Goal: Find specific page/section: Find specific page/section

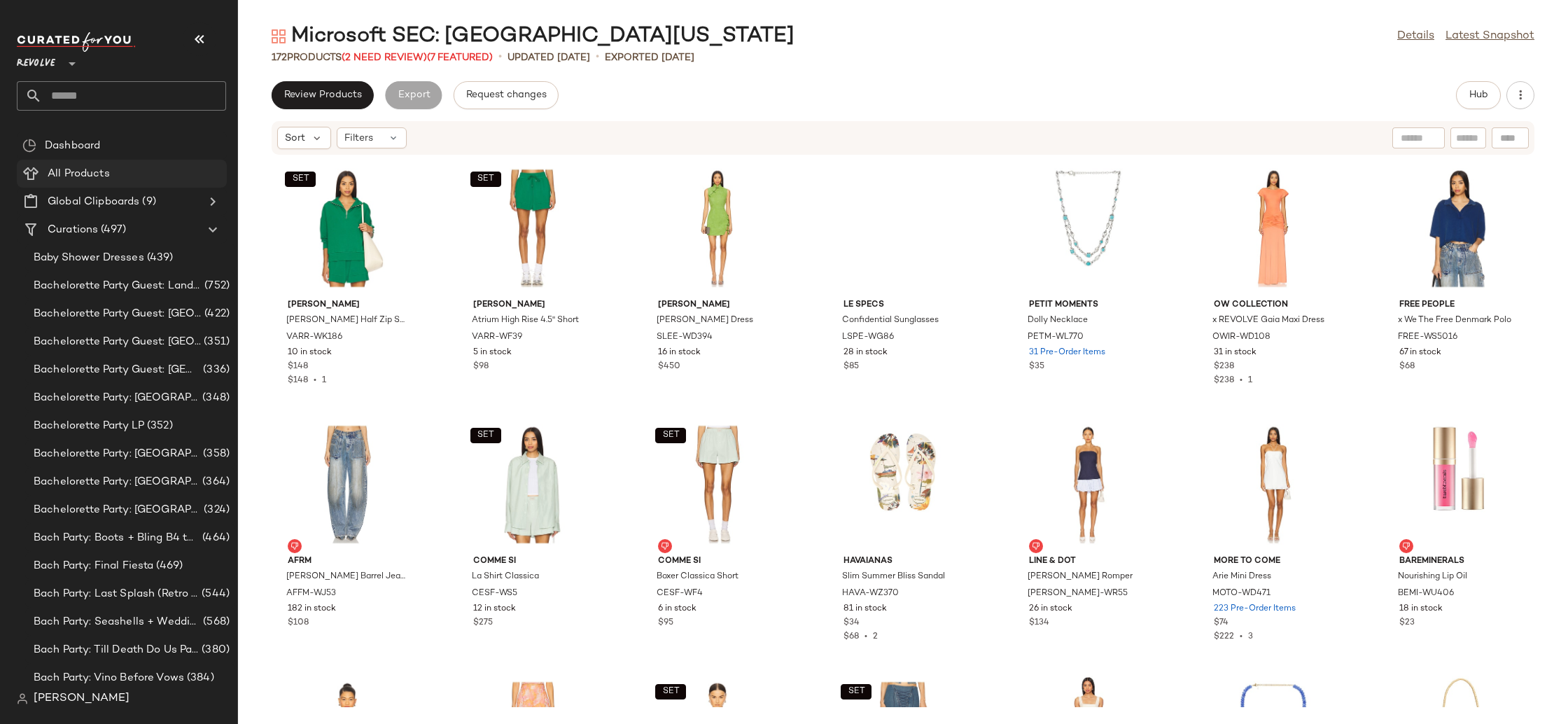
click at [105, 164] on Products "All Products" at bounding box center [122, 173] width 210 height 28
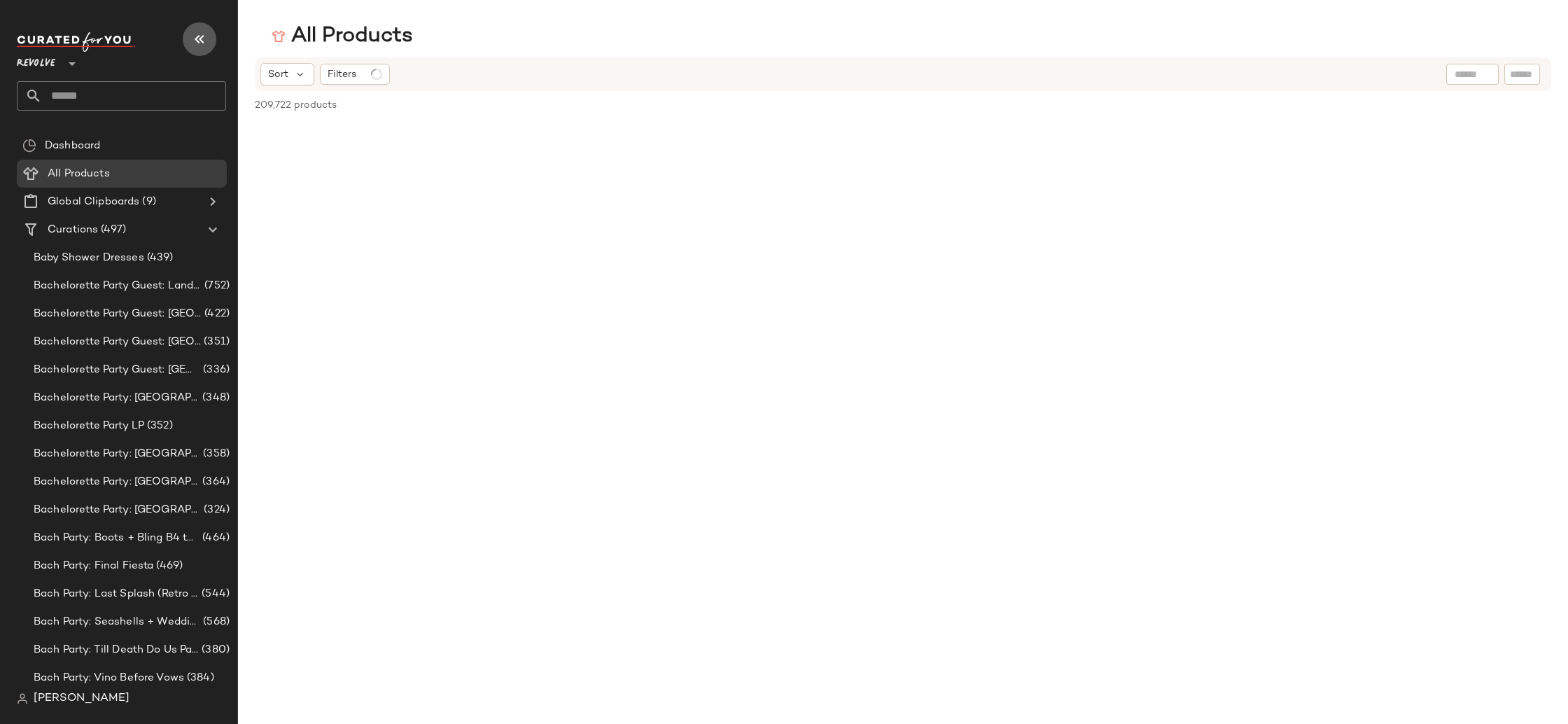
drag, startPoint x: 201, startPoint y: 39, endPoint x: 221, endPoint y: 59, distance: 28.3
click at [202, 40] on icon "button" at bounding box center [199, 39] width 17 height 17
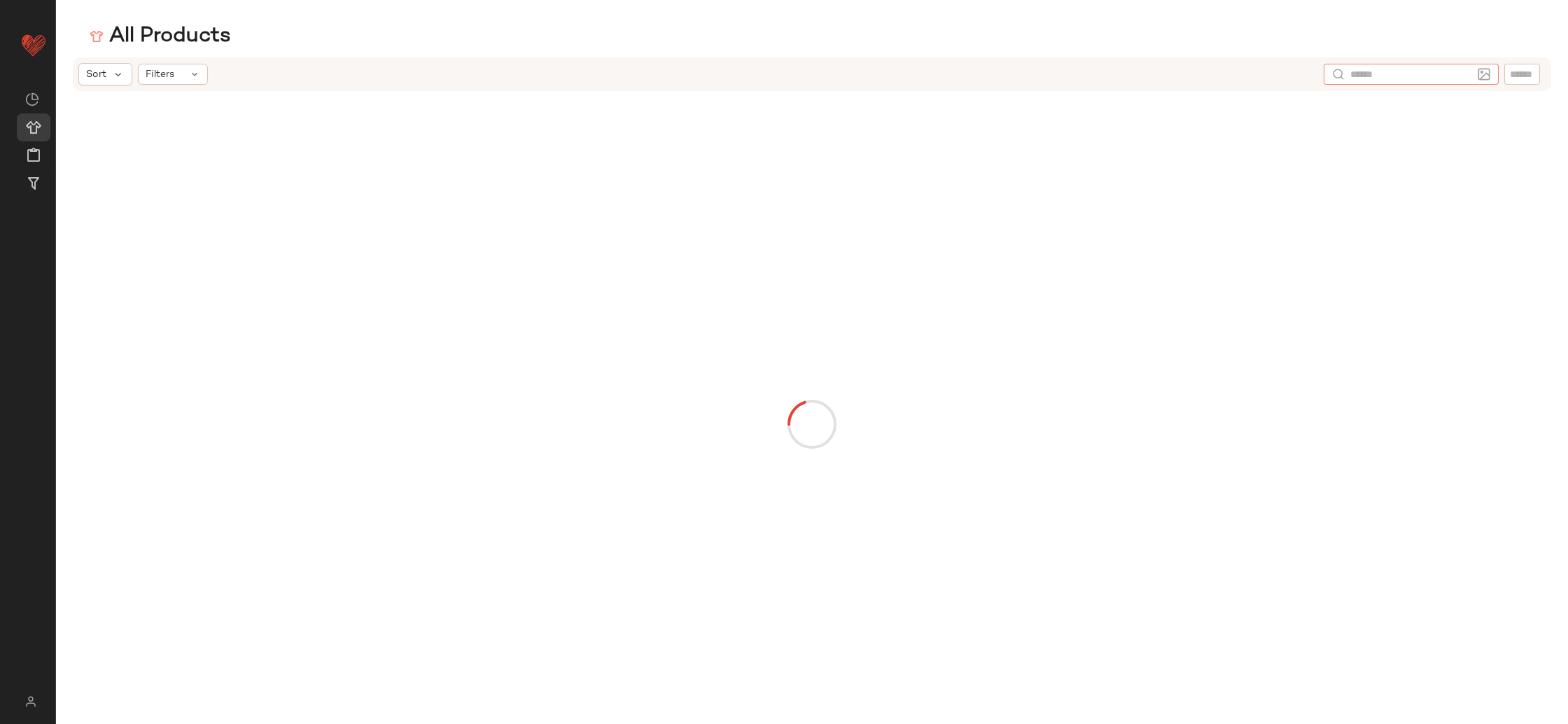
click at [1479, 70] on div at bounding box center [1410, 74] width 175 height 21
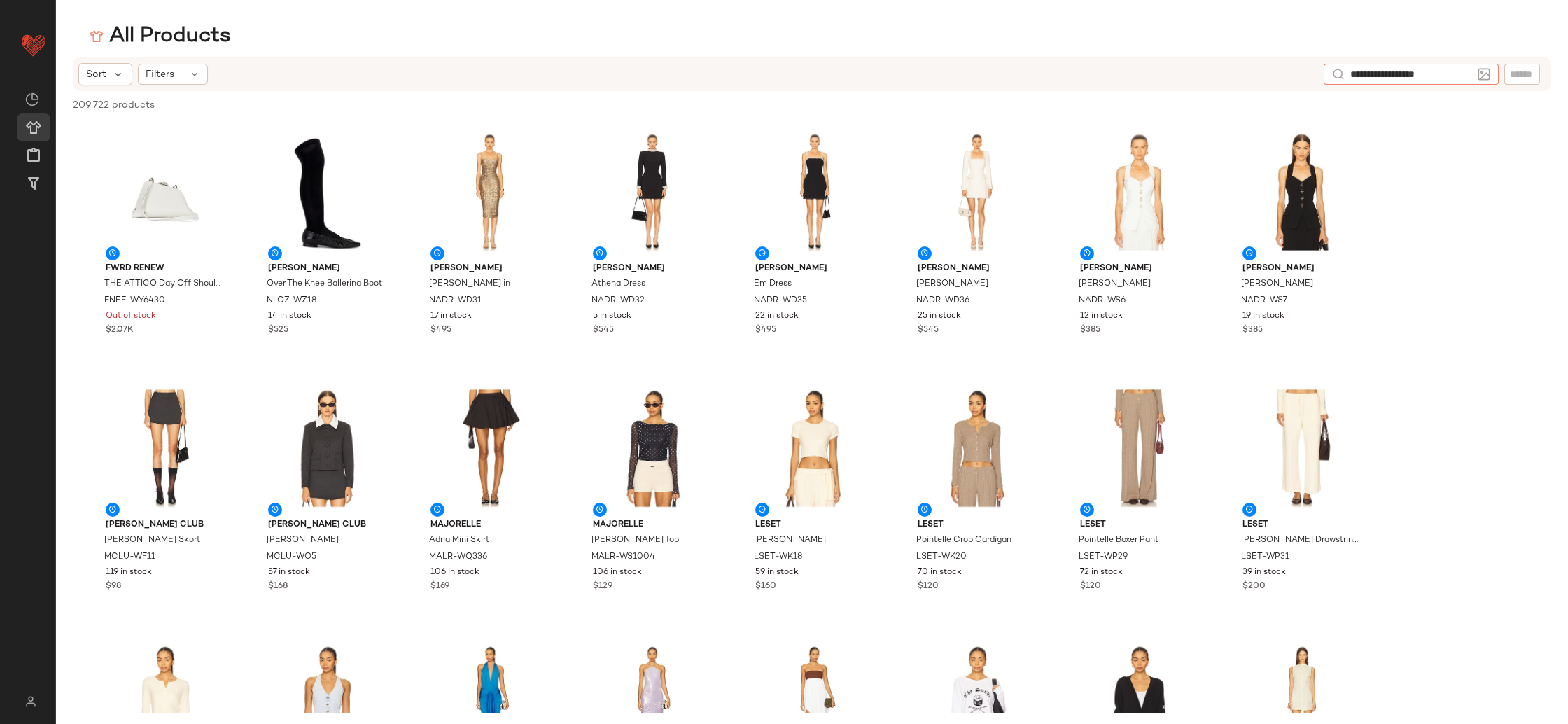
type input "**********"
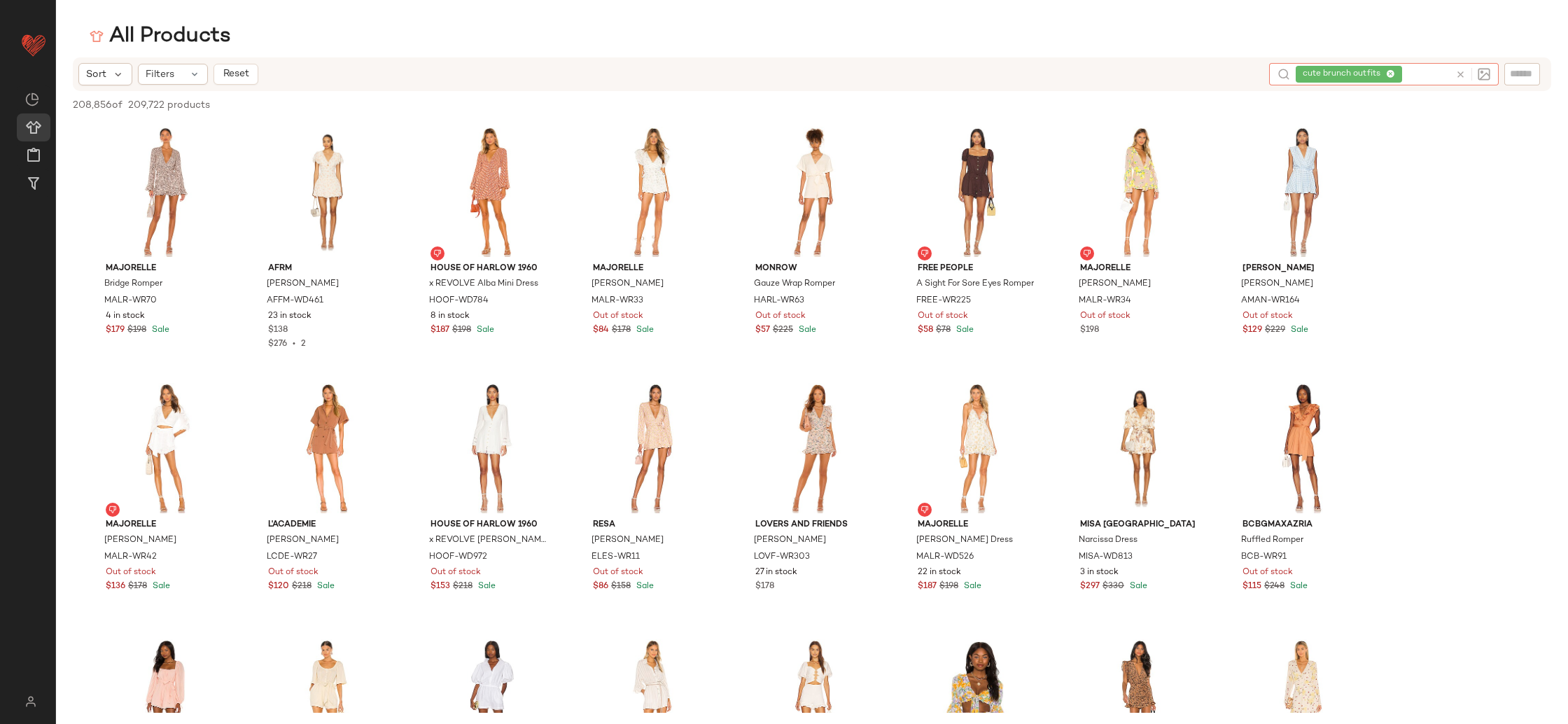
click at [1392, 74] on icon at bounding box center [1390, 74] width 9 height 9
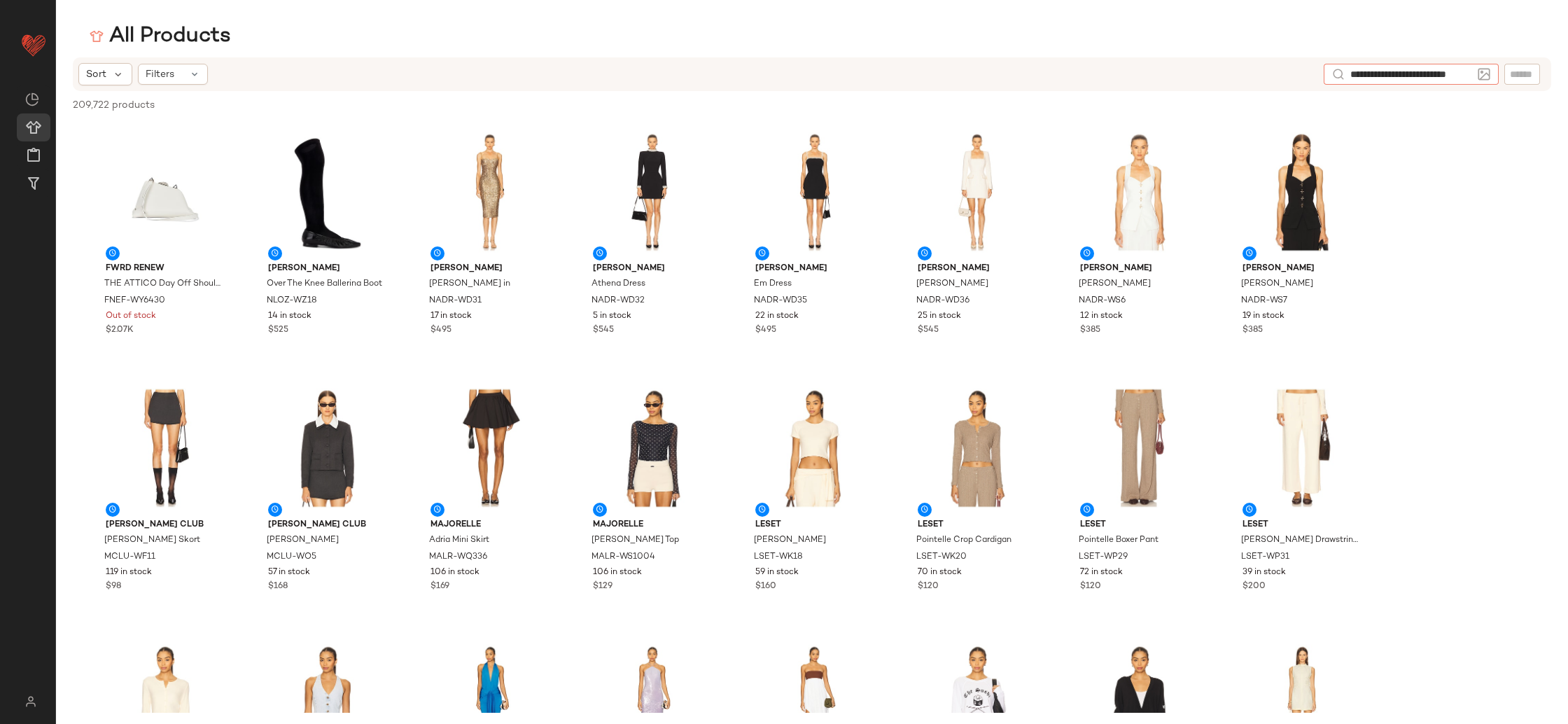
type input "**********"
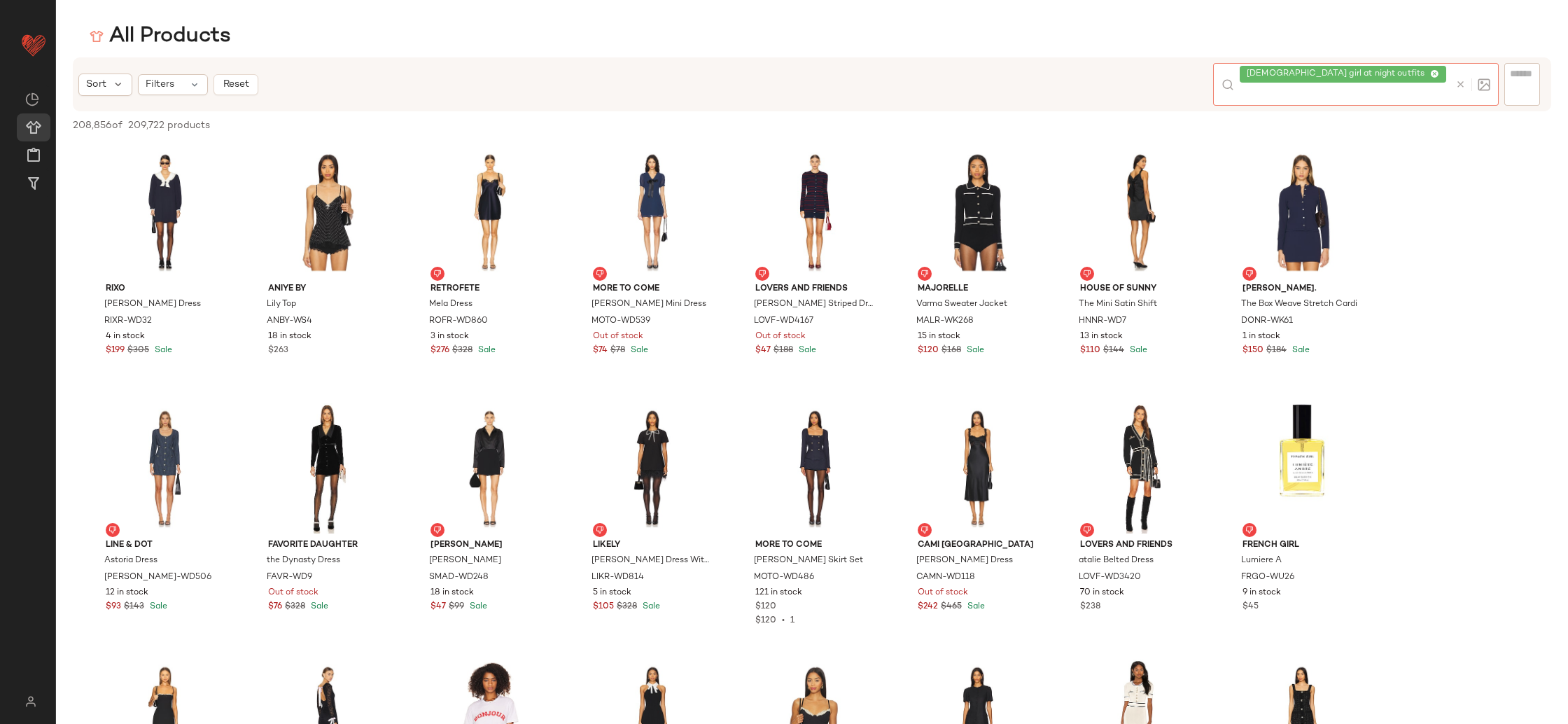
click at [1430, 73] on icon at bounding box center [1434, 74] width 9 height 9
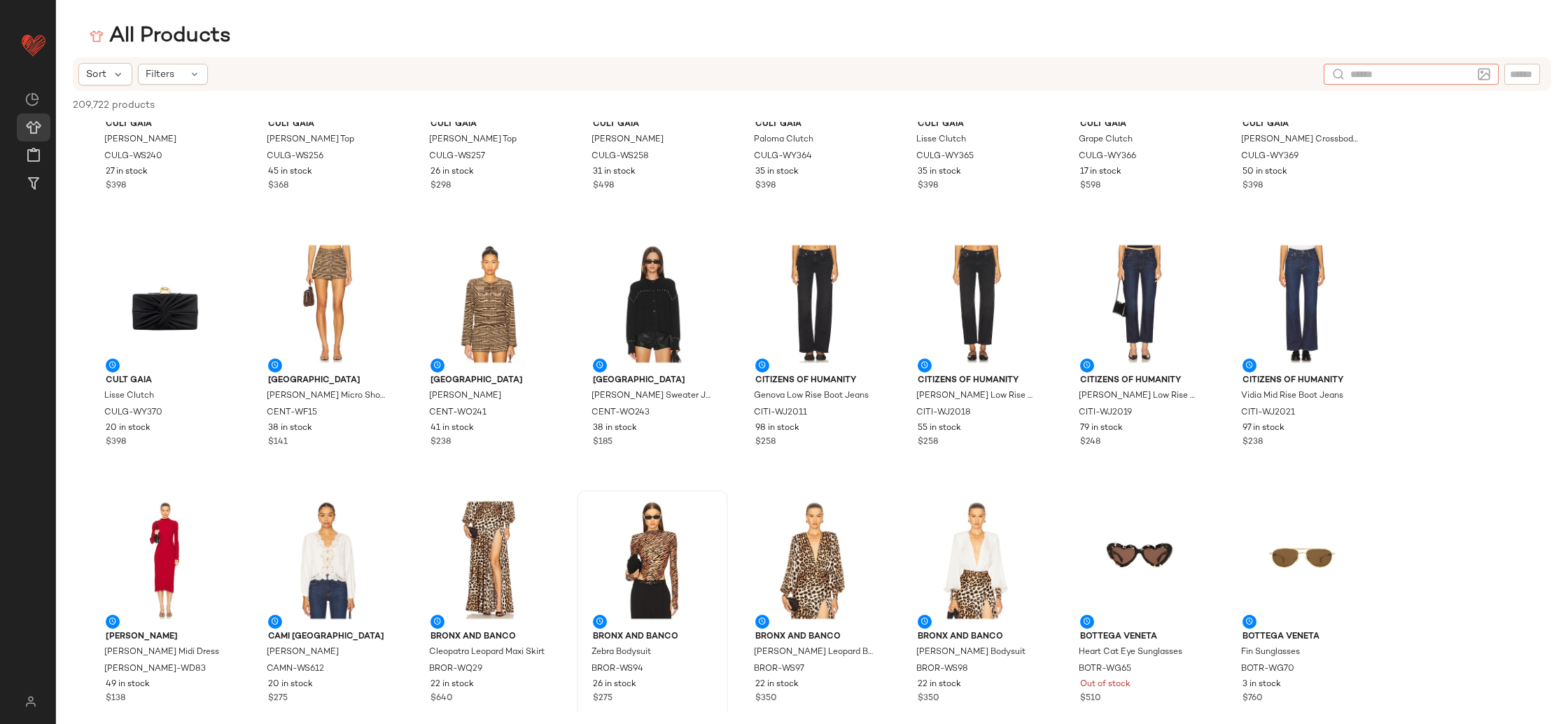
scroll to position [3812, 0]
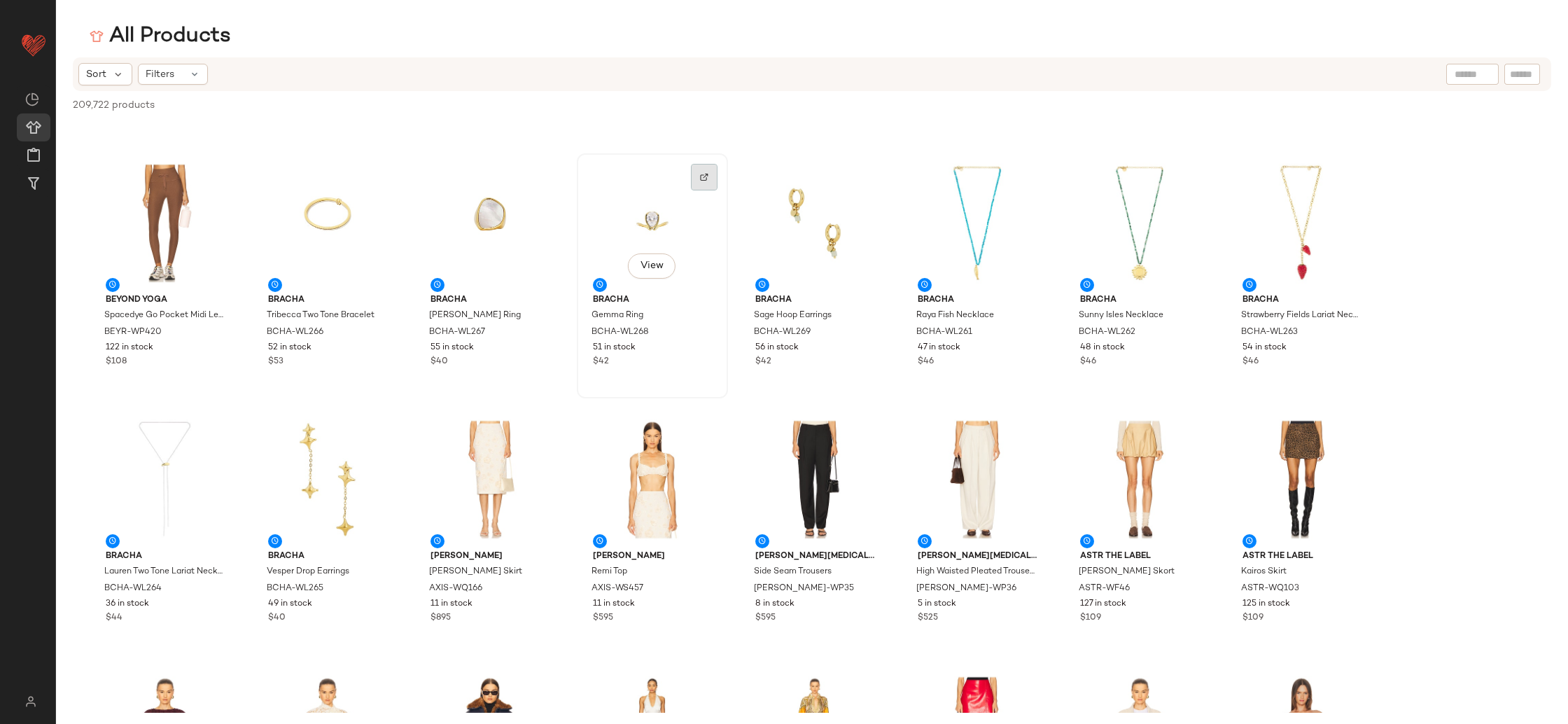
click at [707, 179] on img at bounding box center [704, 176] width 8 height 8
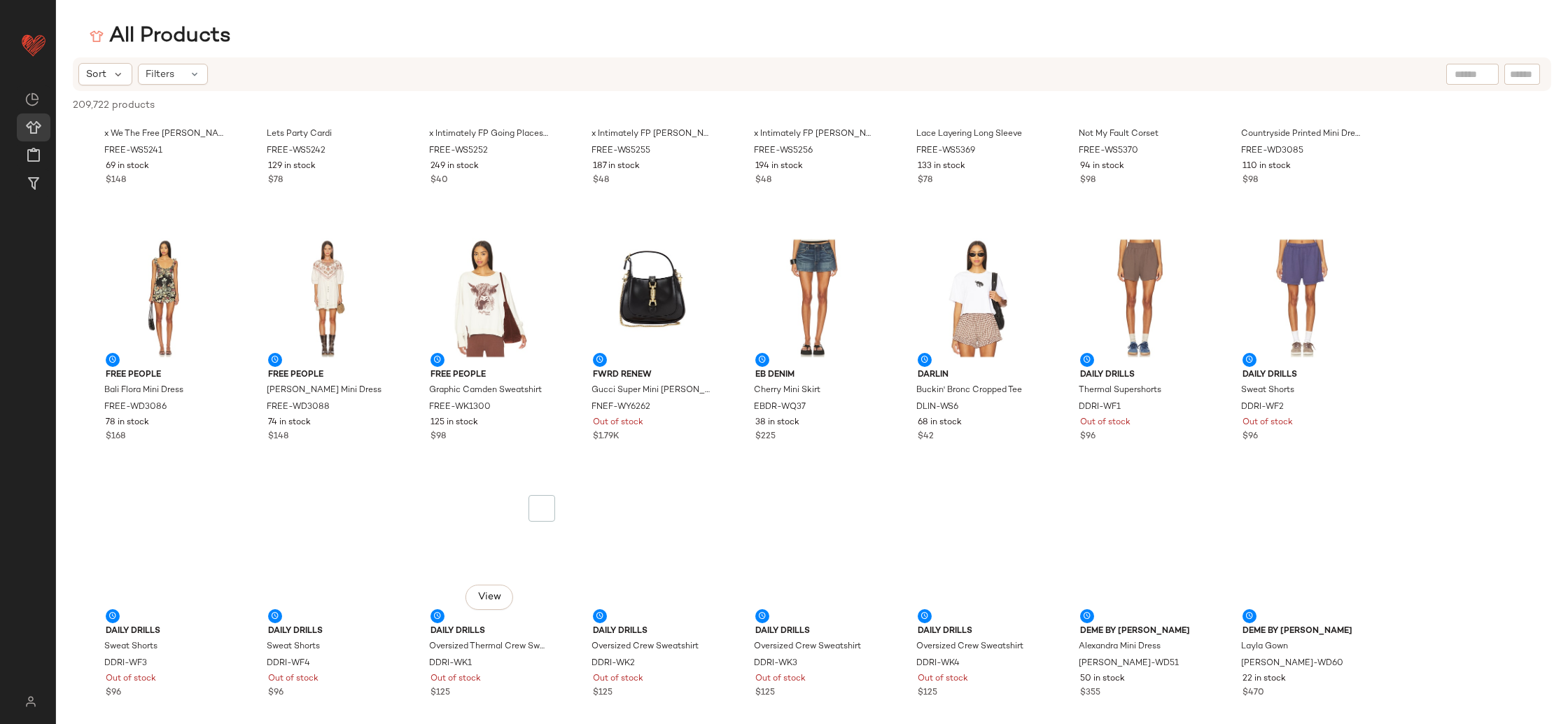
scroll to position [8405, 0]
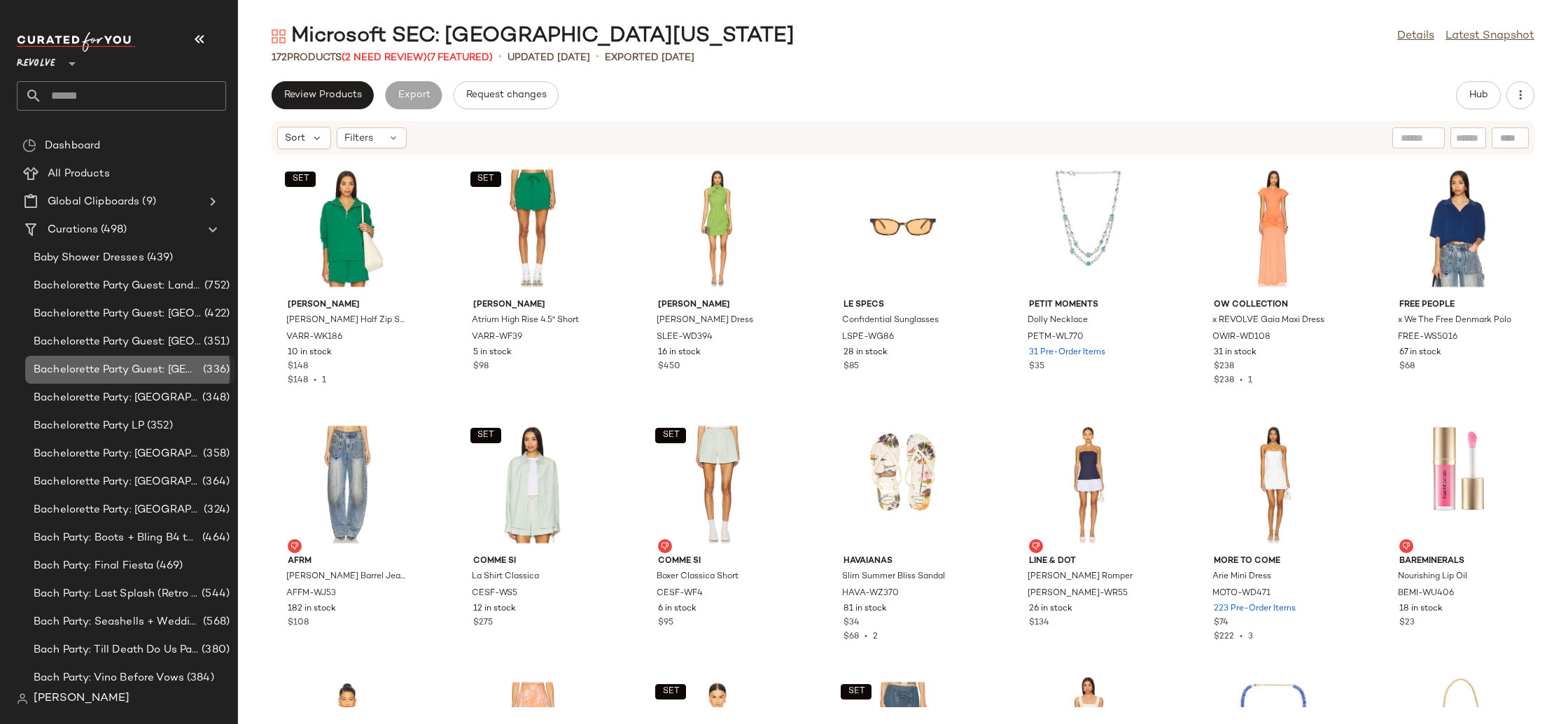
click at [174, 368] on span "Bachelorette Party Guest: [GEOGRAPHIC_DATA]" at bounding box center [117, 370] width 167 height 16
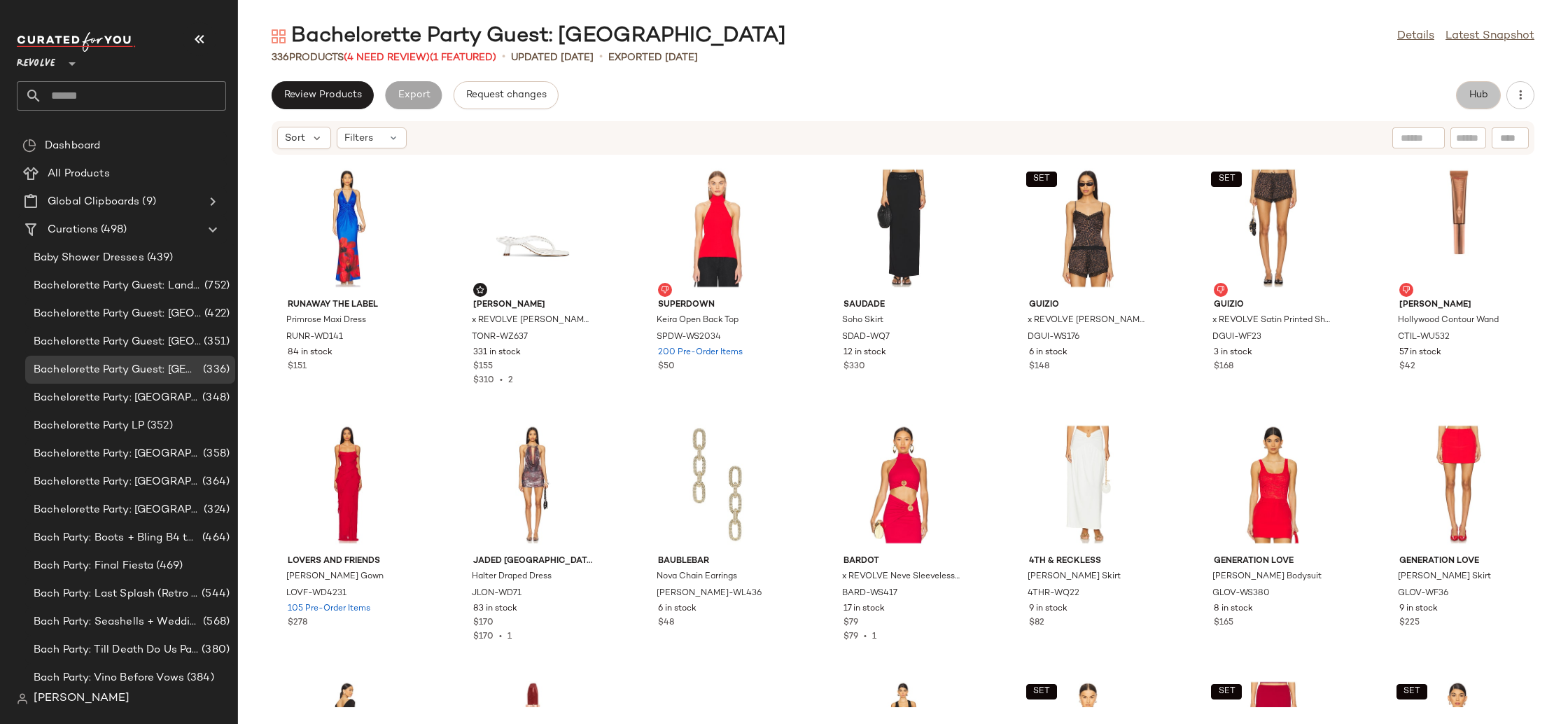
click at [1476, 95] on span "Hub" at bounding box center [1478, 95] width 20 height 11
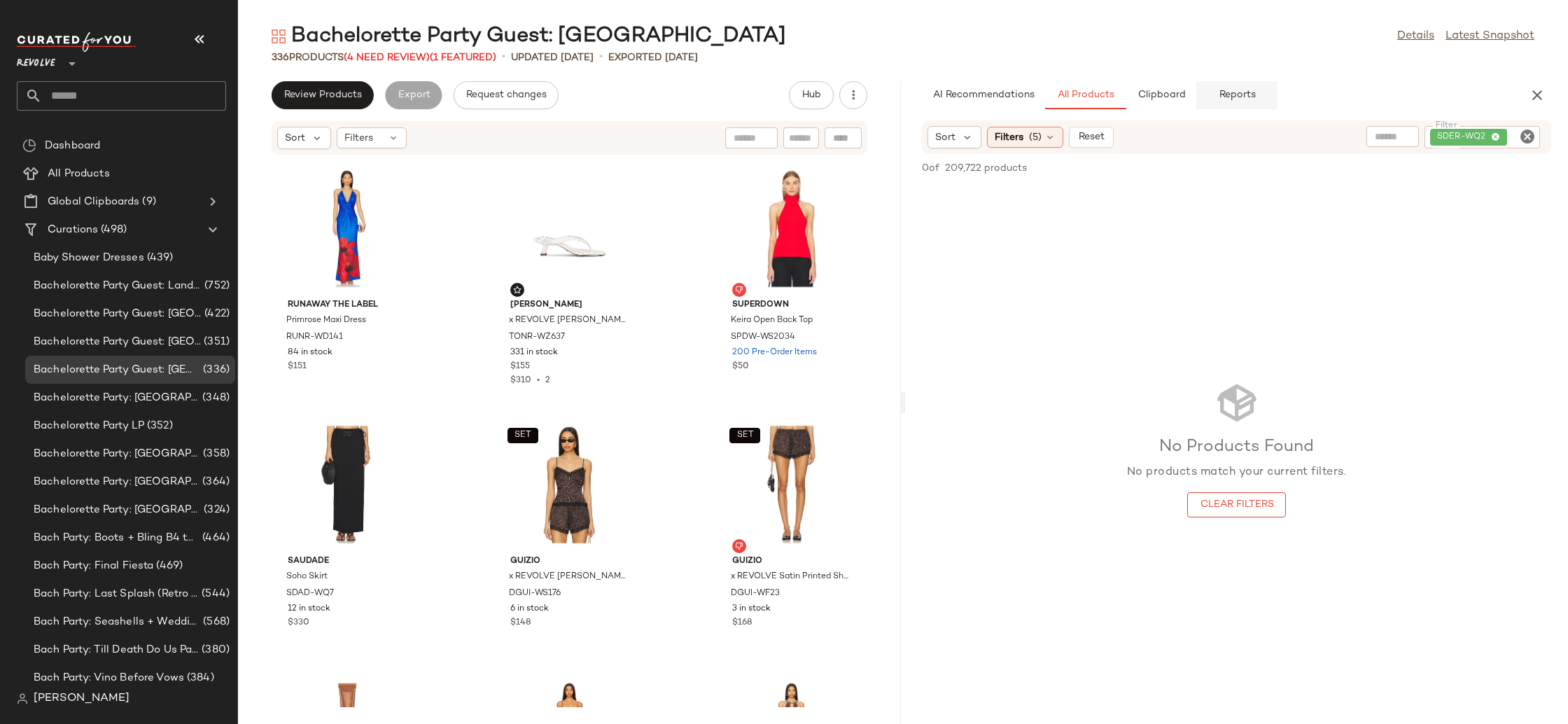
click at [1222, 97] on span "Reports" at bounding box center [1236, 95] width 37 height 11
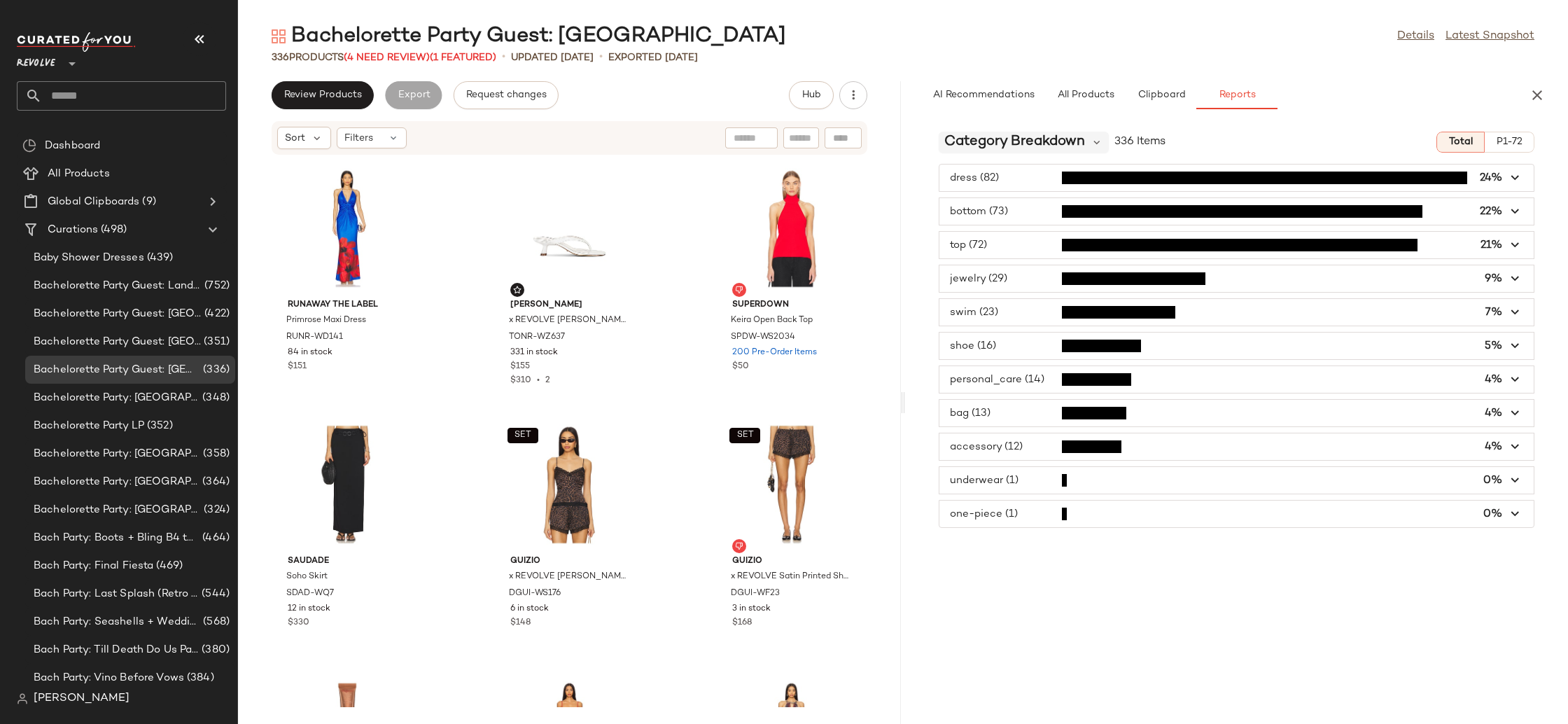
click at [1058, 143] on span "Category Breakdown" at bounding box center [1014, 142] width 140 height 21
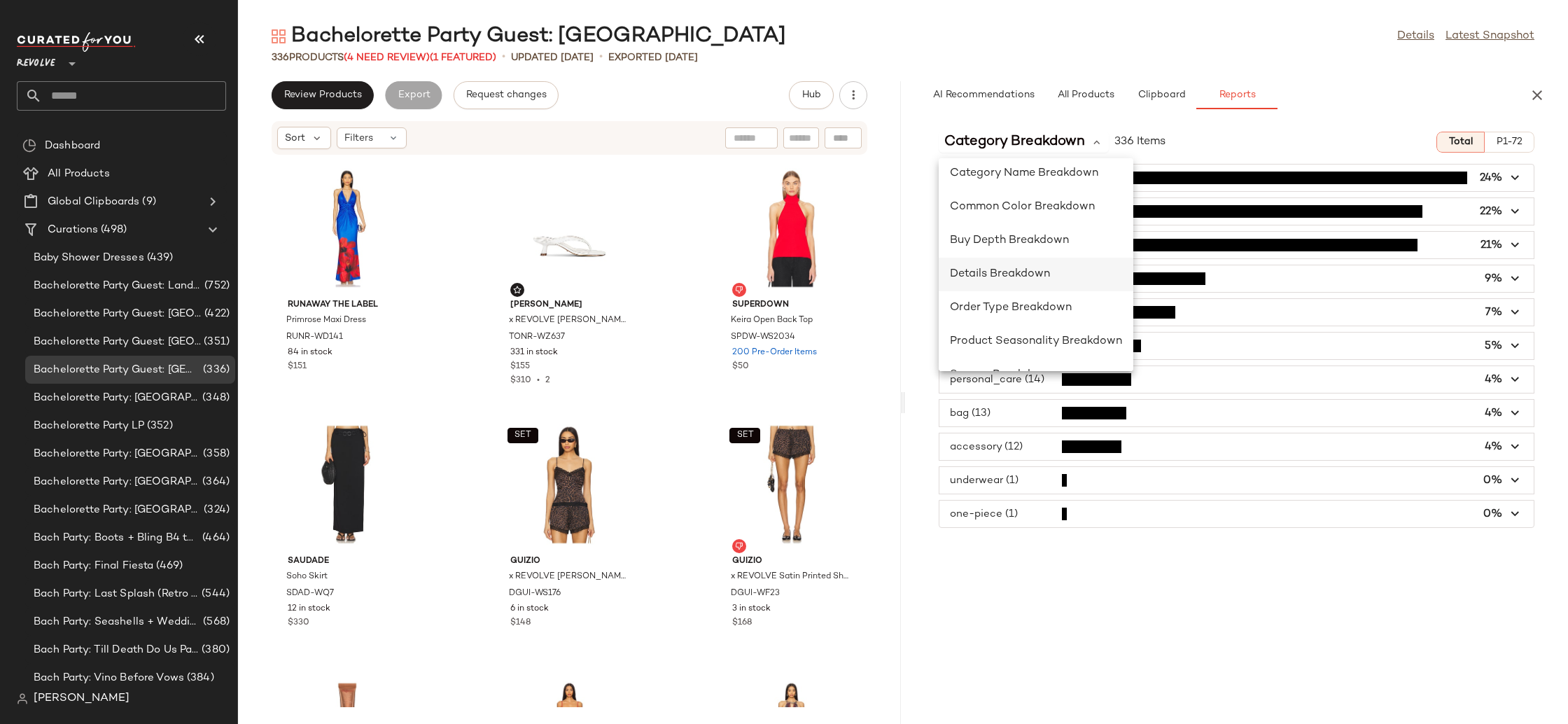
scroll to position [373, 0]
click at [1086, 336] on div "Season Breakdown" at bounding box center [1036, 348] width 194 height 34
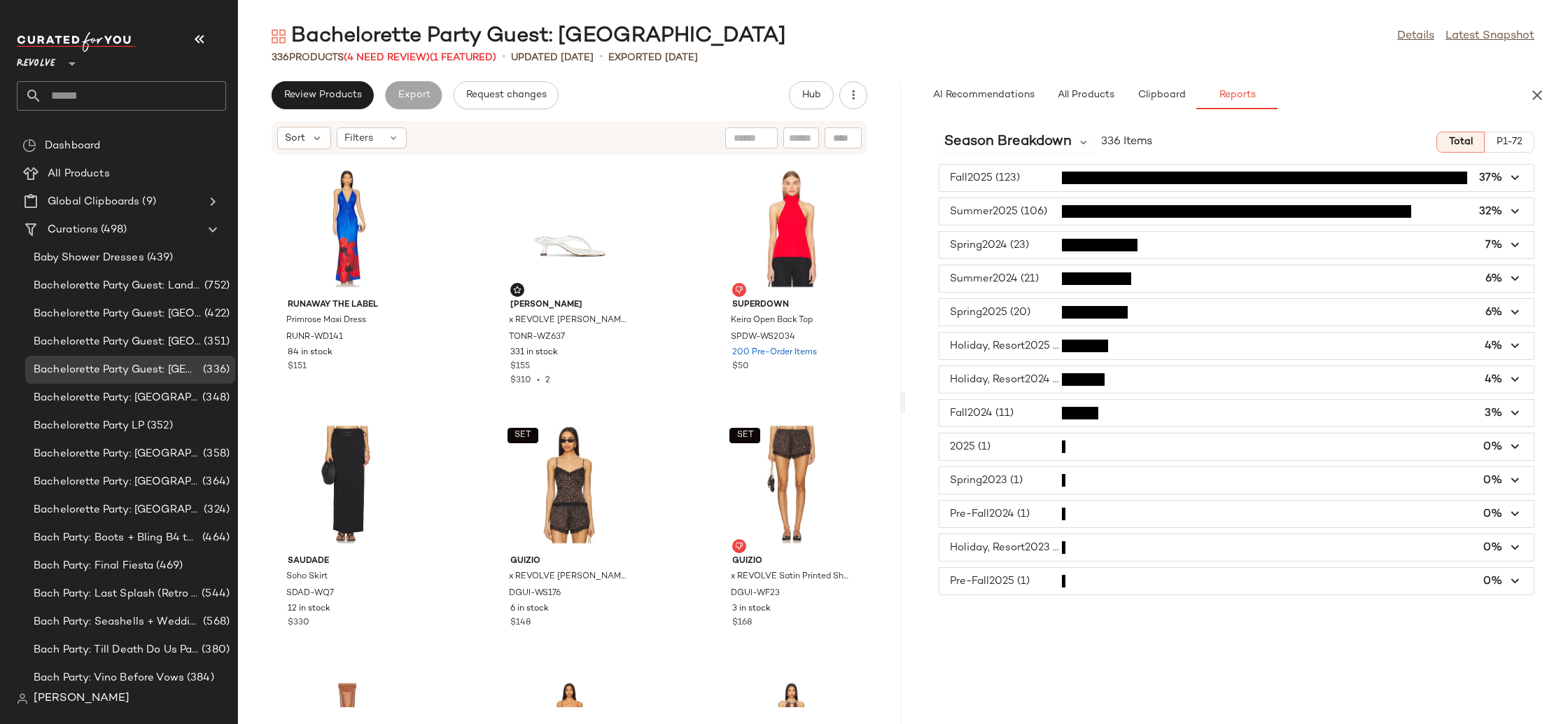
click at [1035, 176] on span "button" at bounding box center [1236, 177] width 594 height 26
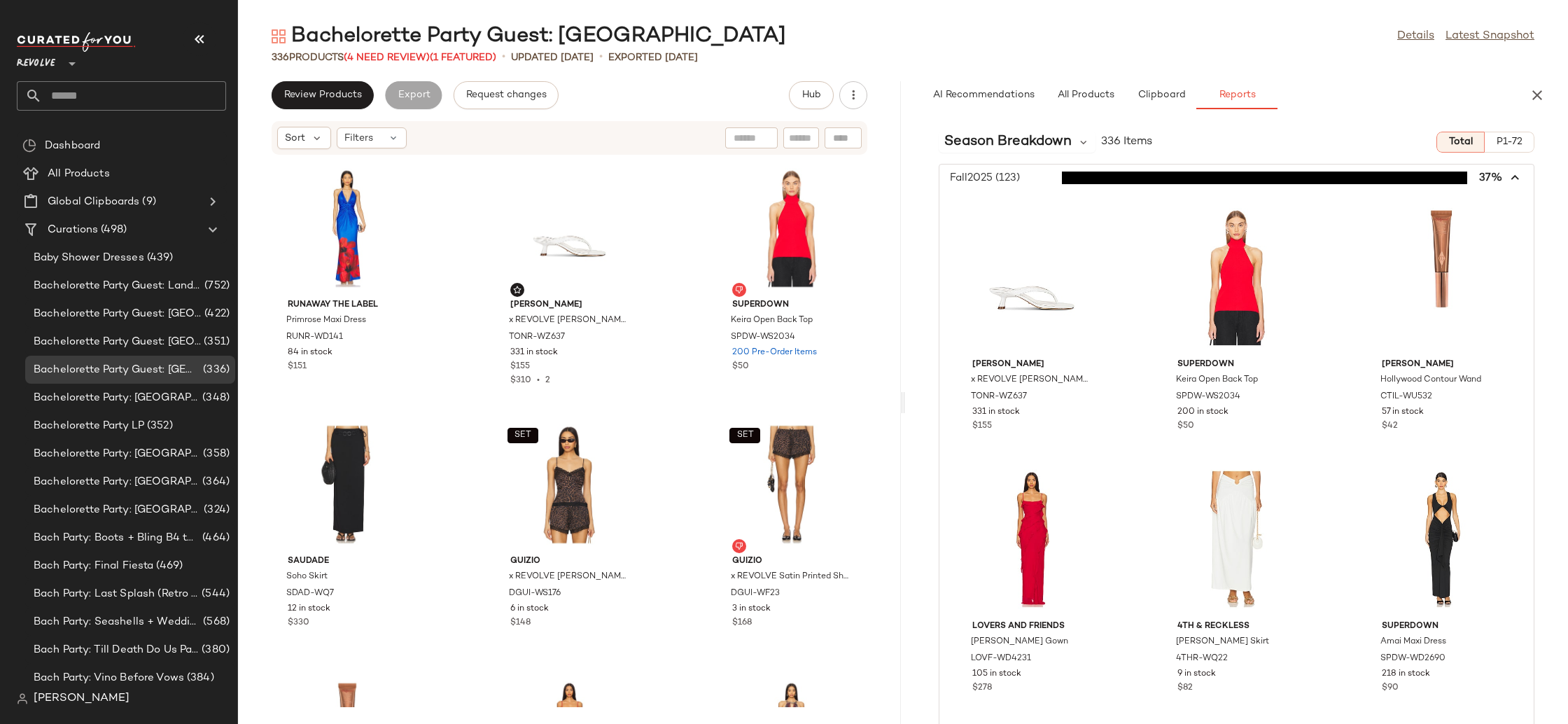
click at [1035, 177] on span "button" at bounding box center [1236, 177] width 594 height 26
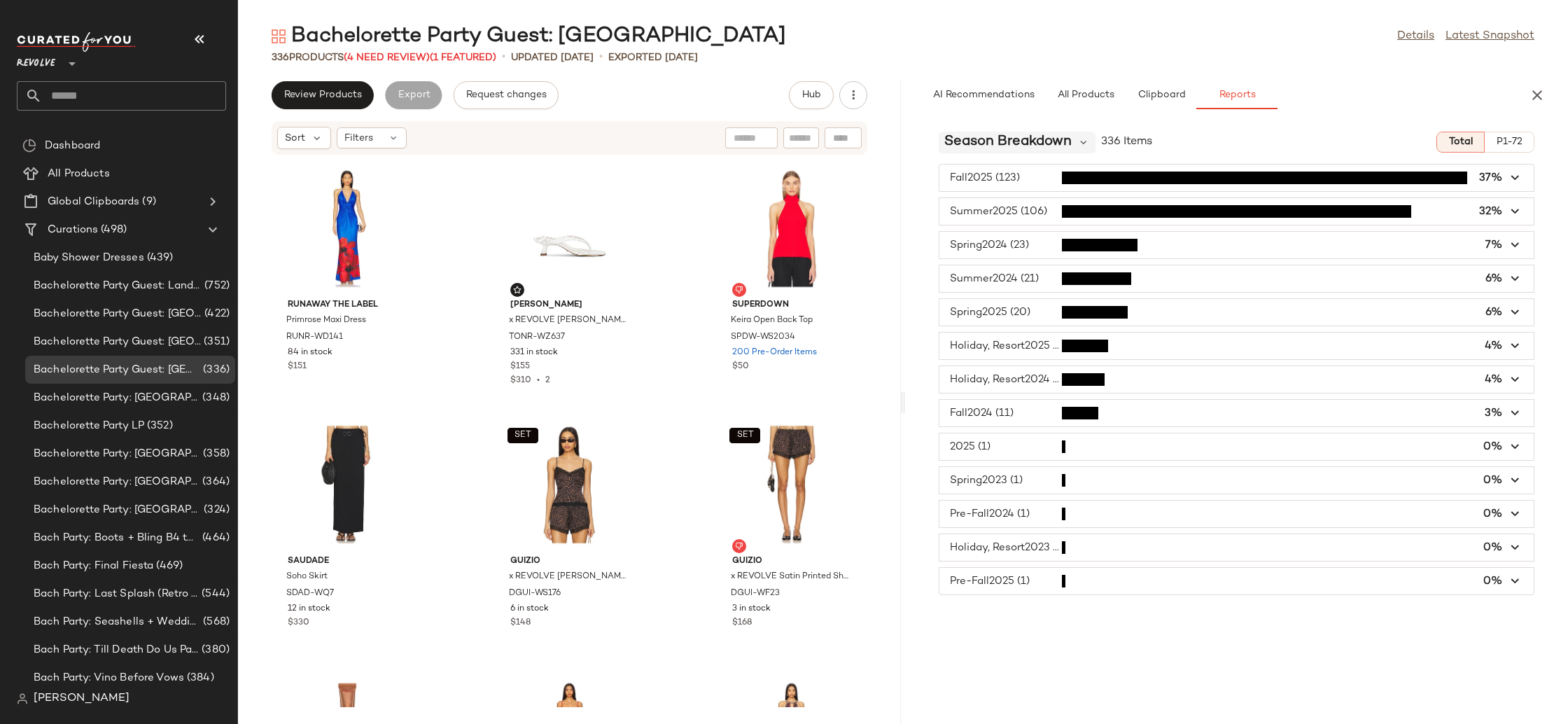
drag, startPoint x: 1033, startPoint y: 136, endPoint x: 1035, endPoint y: 145, distance: 9.2
click at [1033, 136] on span "Season Breakdown" at bounding box center [1008, 142] width 128 height 21
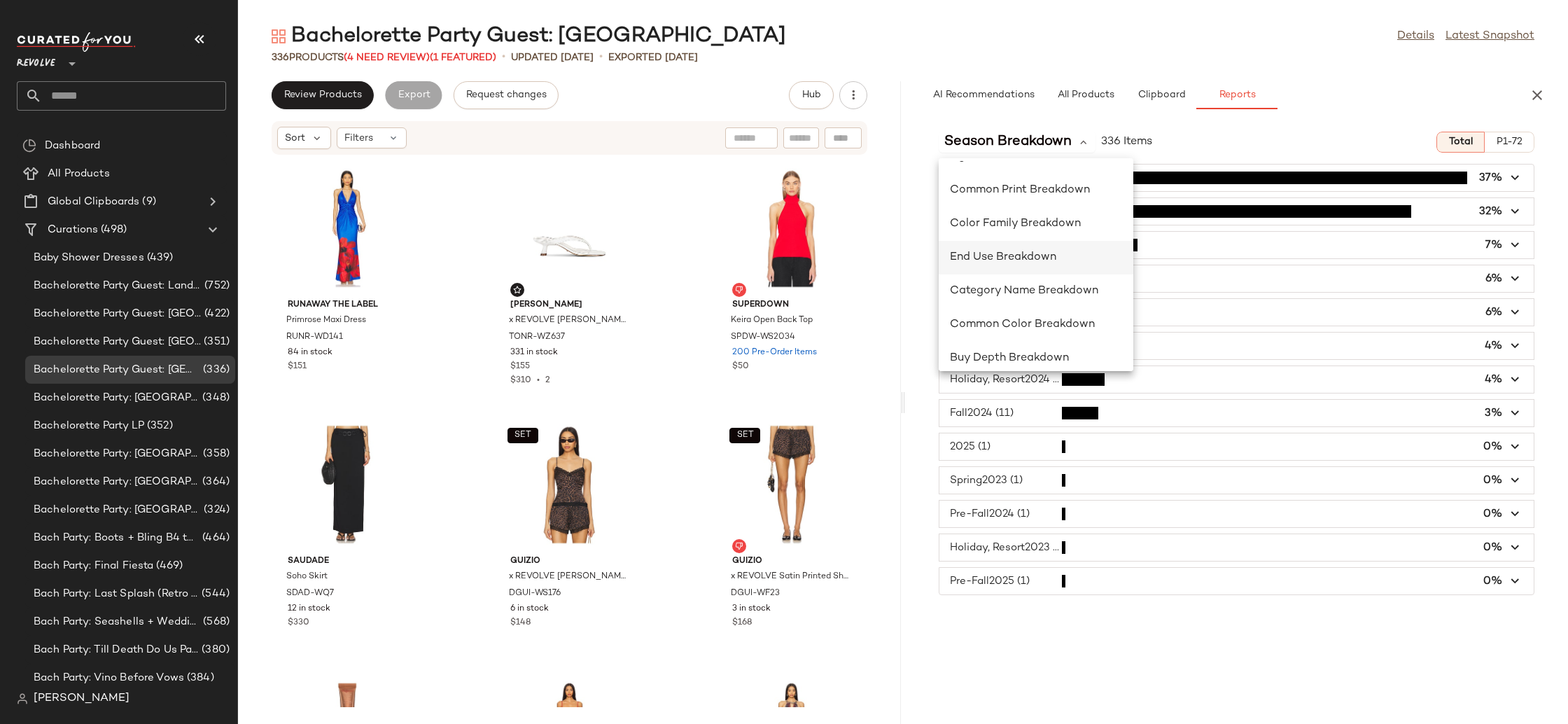
scroll to position [151, 0]
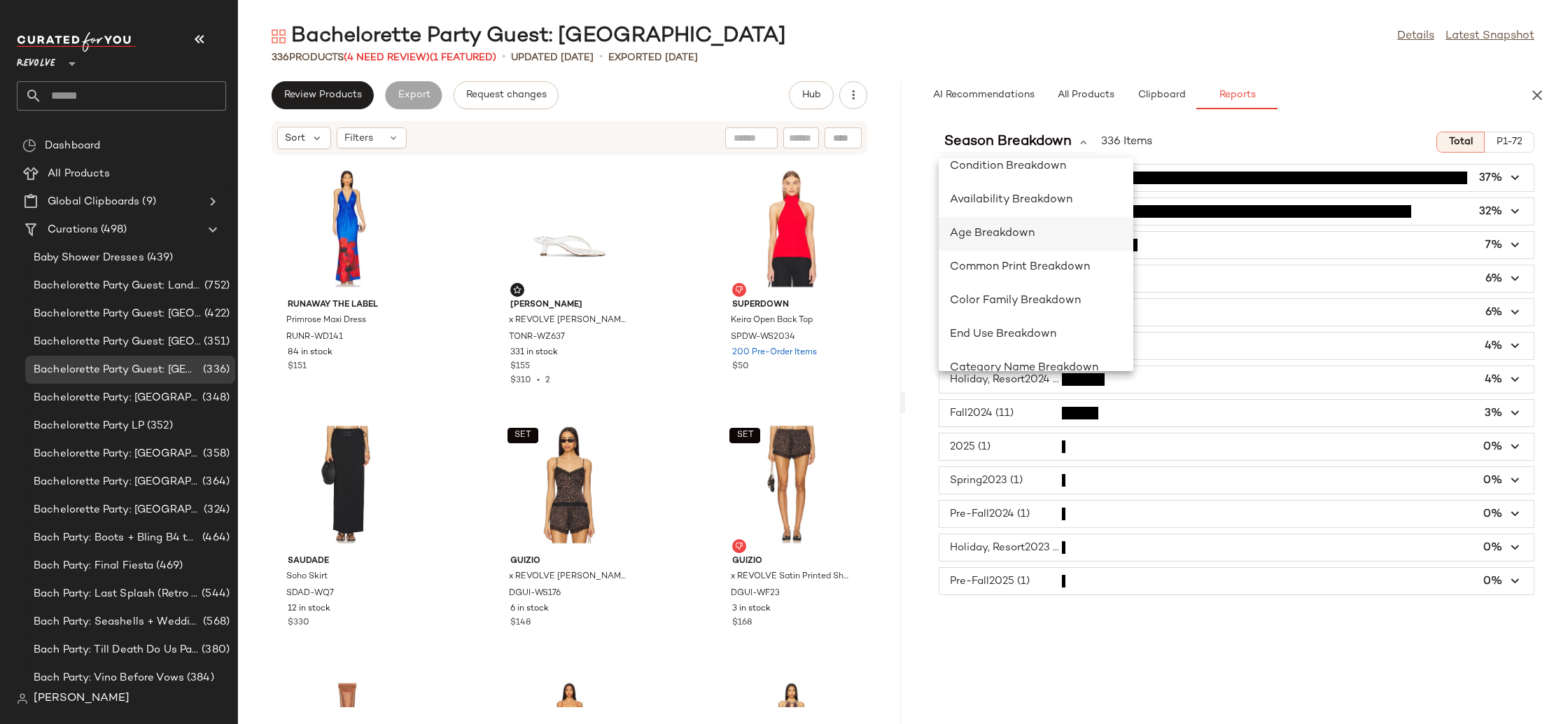
click at [1035, 236] on div "Age Breakdown" at bounding box center [1036, 234] width 172 height 17
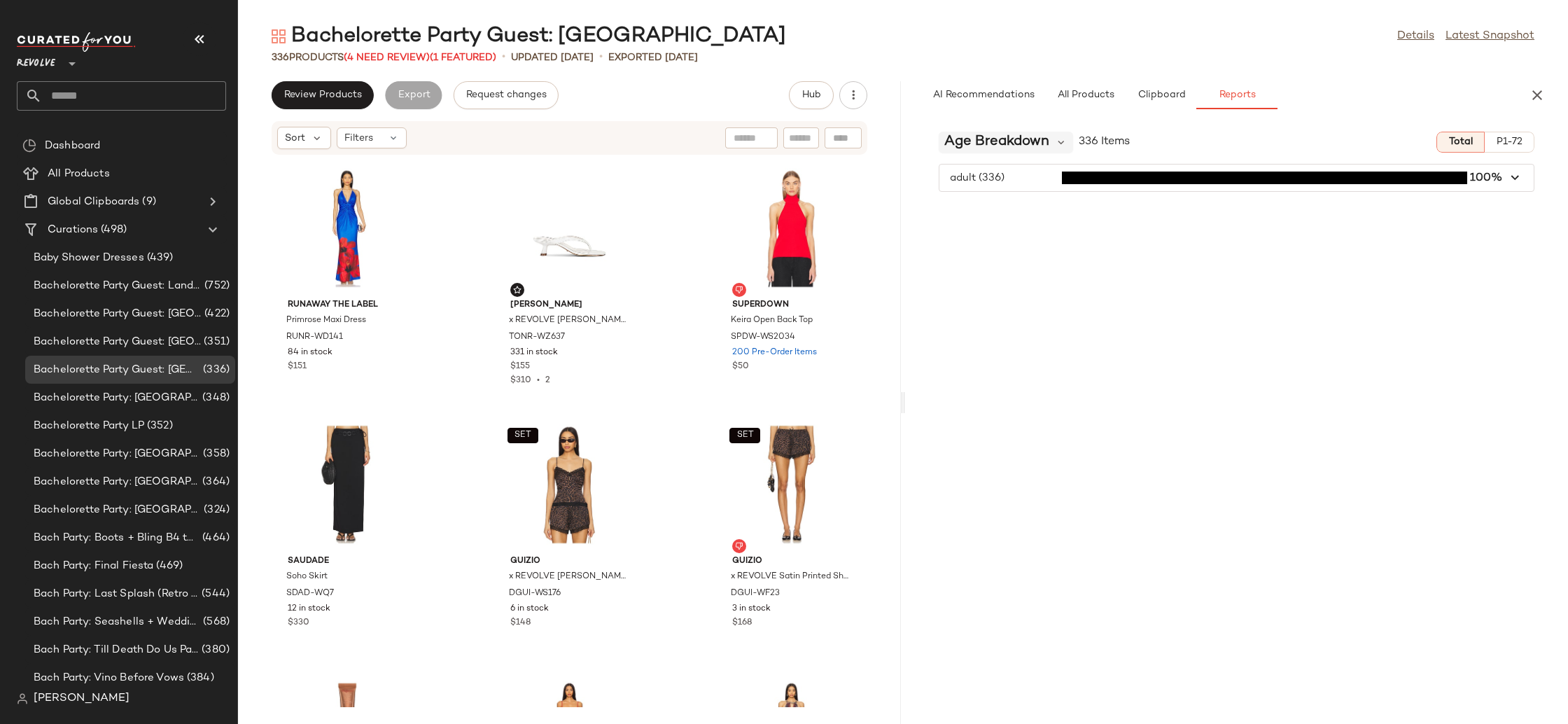
click at [1018, 146] on span "Age Breakdown" at bounding box center [997, 142] width 105 height 21
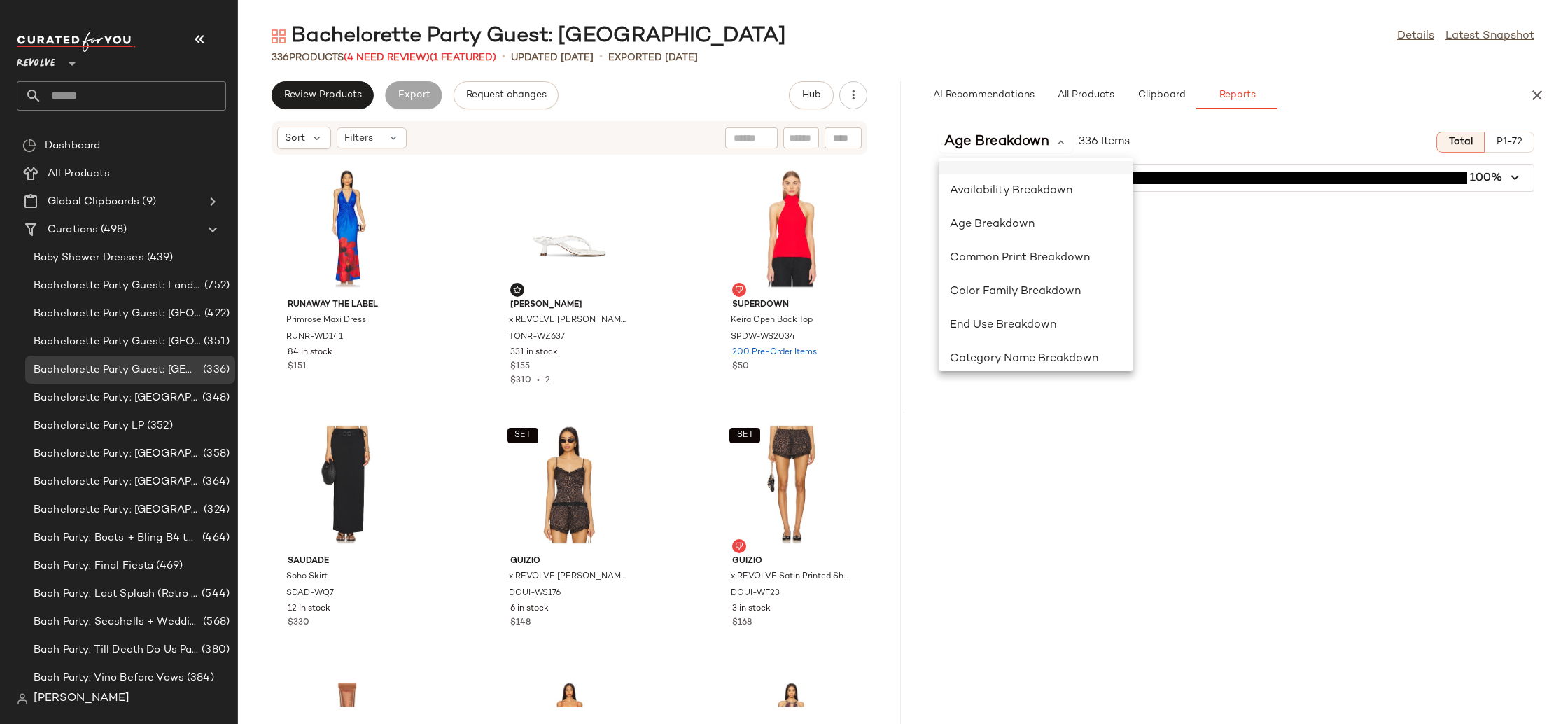
scroll to position [169, 0]
click at [1098, 334] on div "Color Family Breakdown" at bounding box center [1036, 351] width 194 height 34
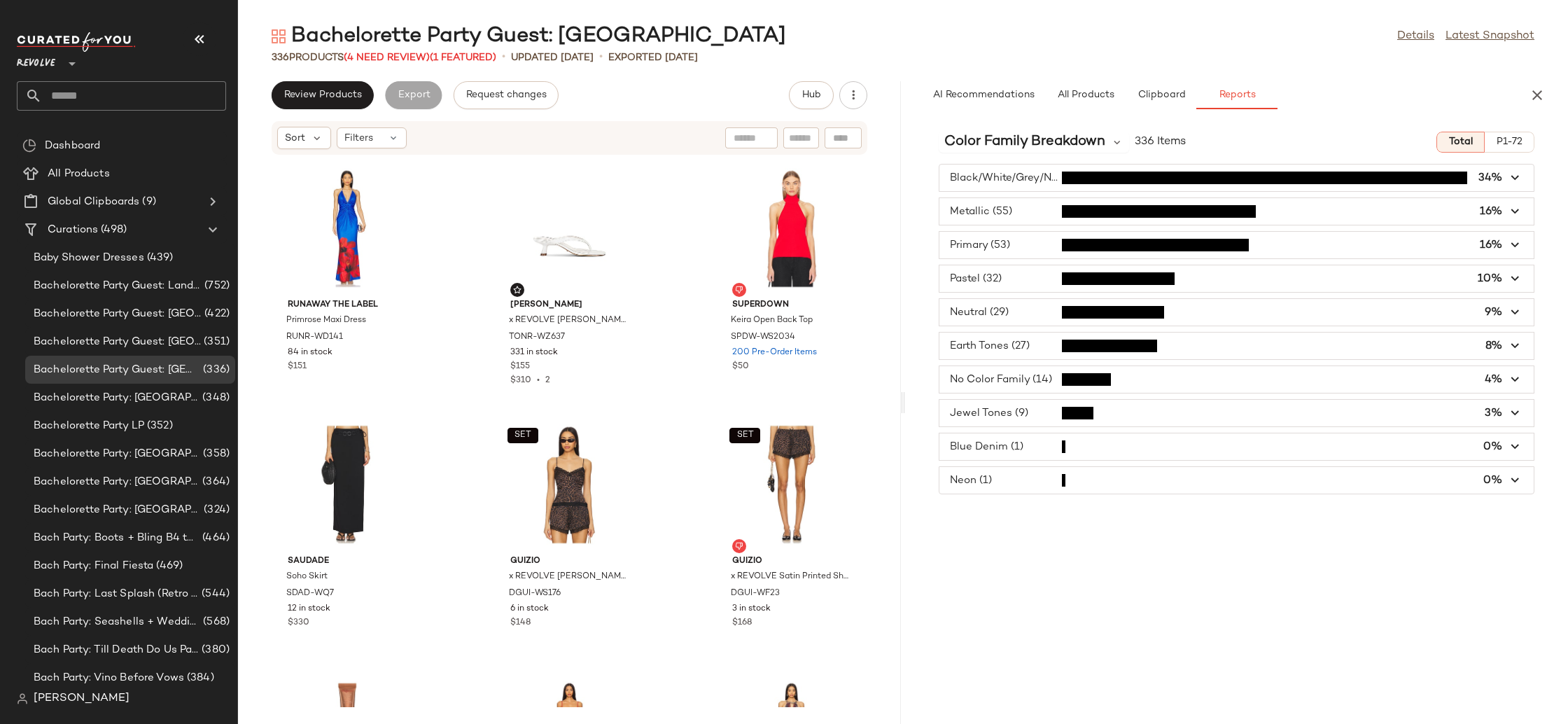
click at [1015, 222] on span "button" at bounding box center [1236, 211] width 594 height 26
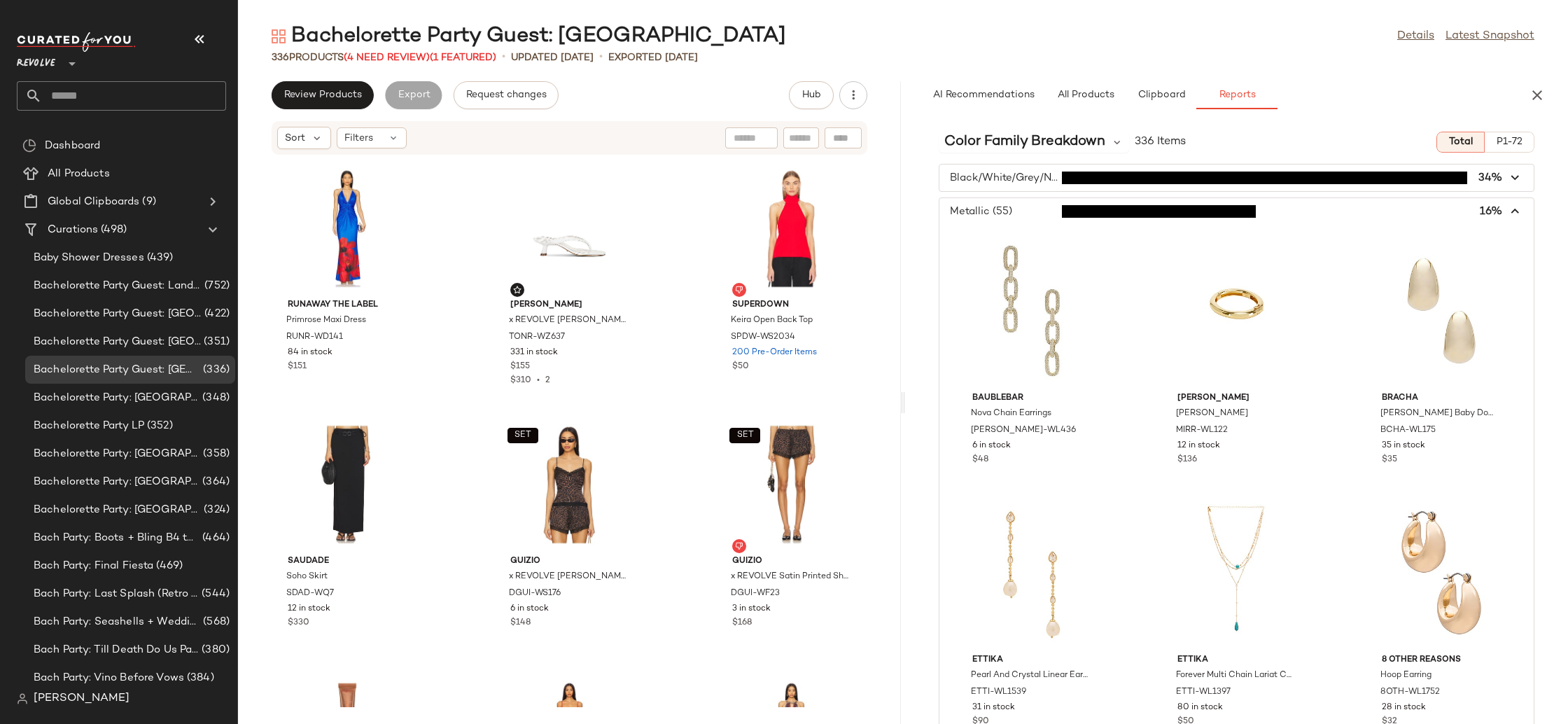
click at [1015, 222] on span "button" at bounding box center [1236, 211] width 594 height 26
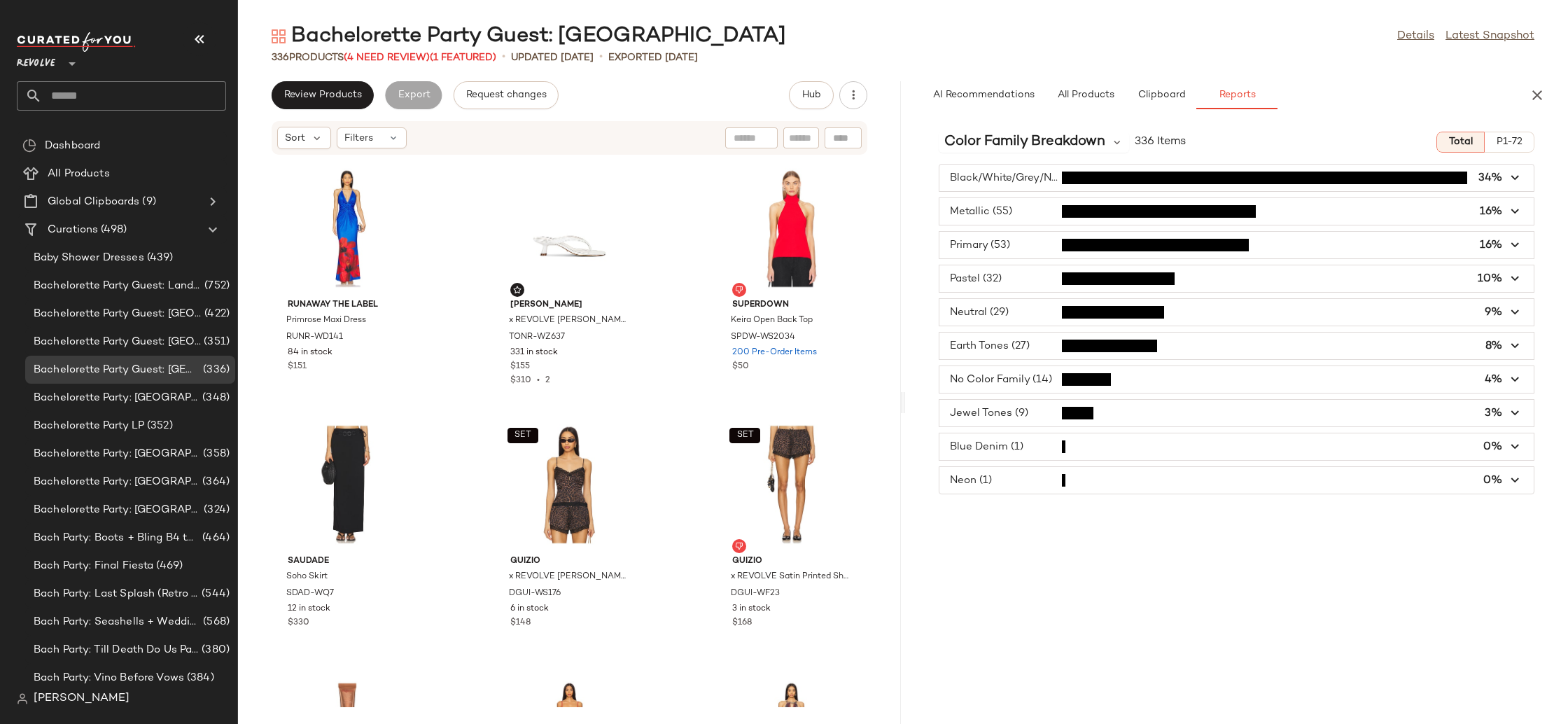
click at [1012, 342] on span "button" at bounding box center [1236, 345] width 594 height 26
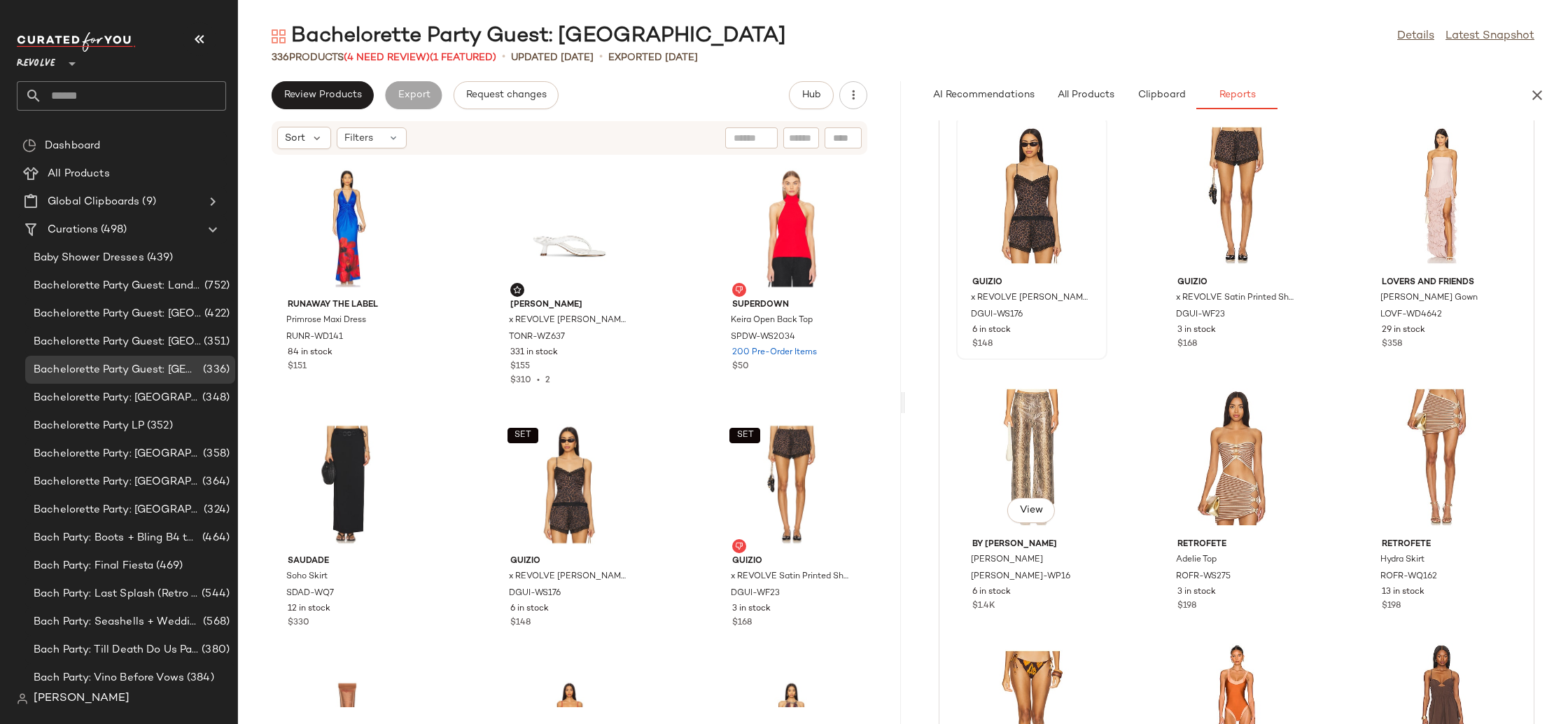
scroll to position [23, 0]
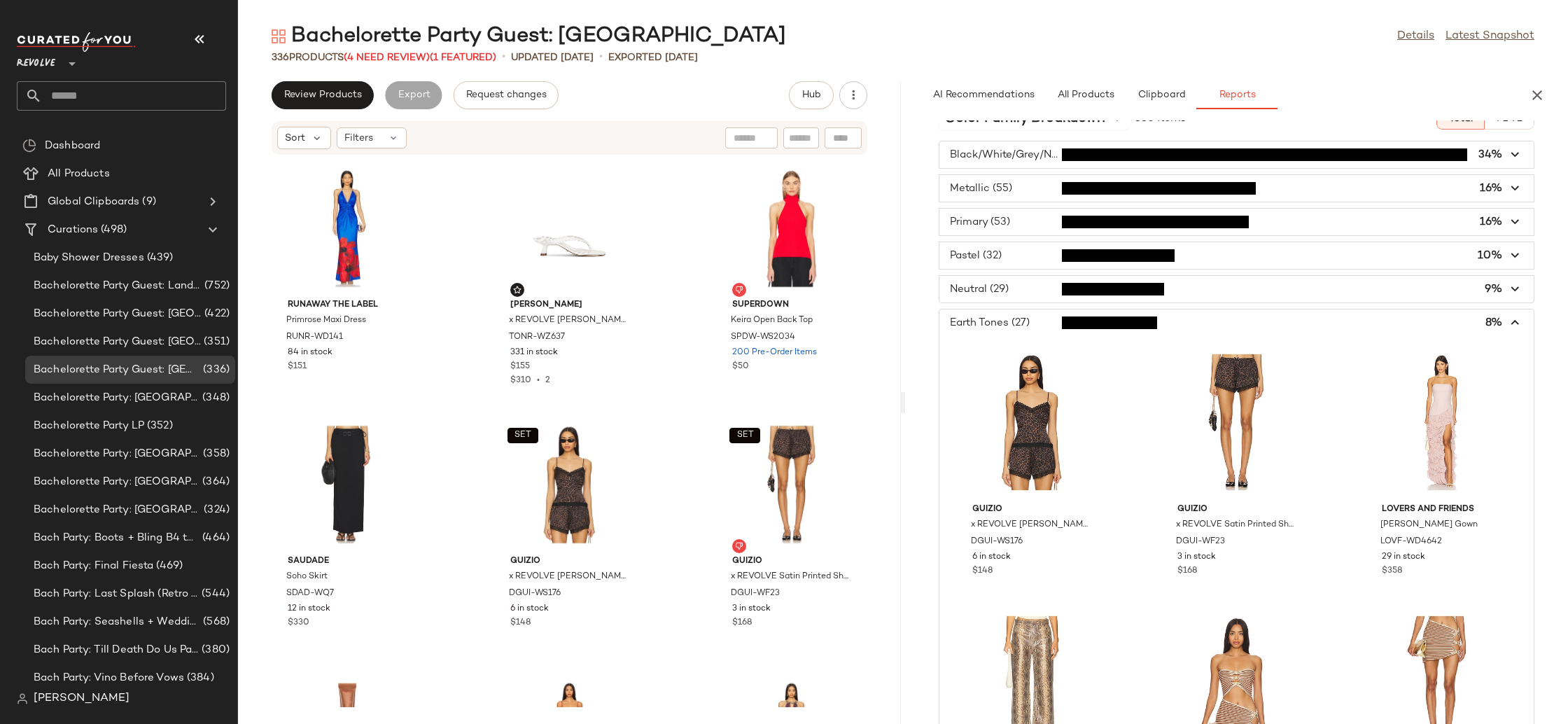
click at [1021, 323] on span "button" at bounding box center [1236, 322] width 594 height 26
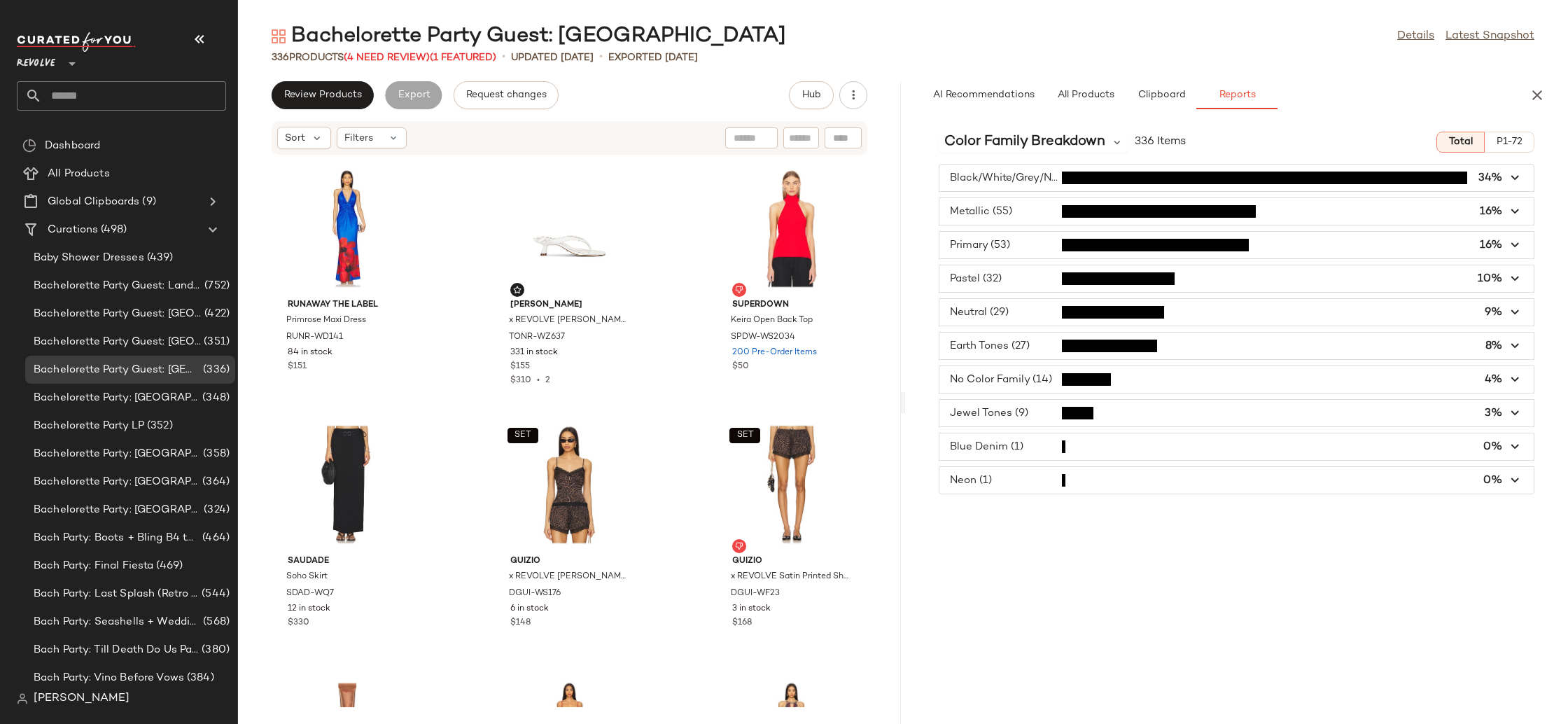
scroll to position [0, 0]
click at [1022, 309] on span "button" at bounding box center [1236, 312] width 594 height 26
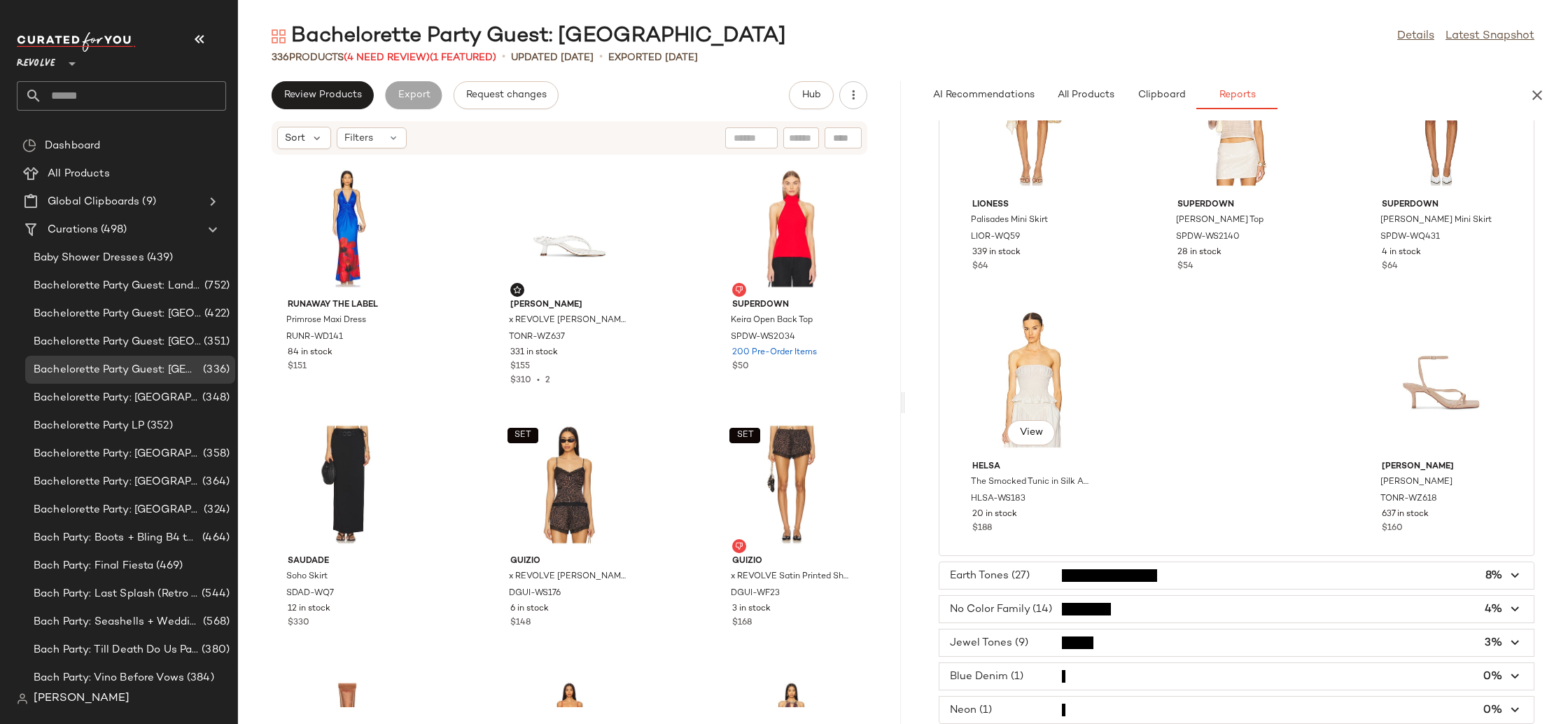
scroll to position [2388, 0]
click at [1172, 646] on span "button" at bounding box center [1236, 643] width 594 height 26
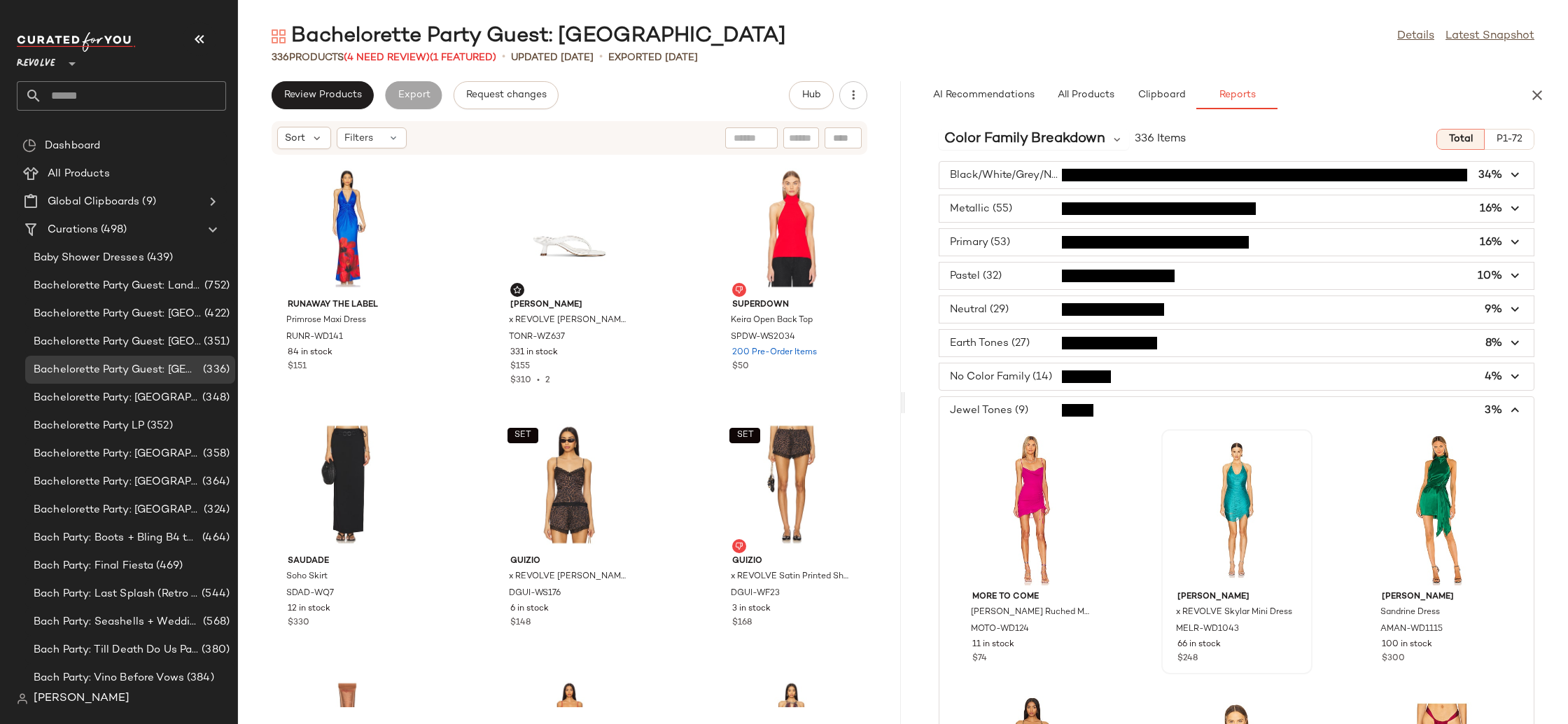
scroll to position [0, 0]
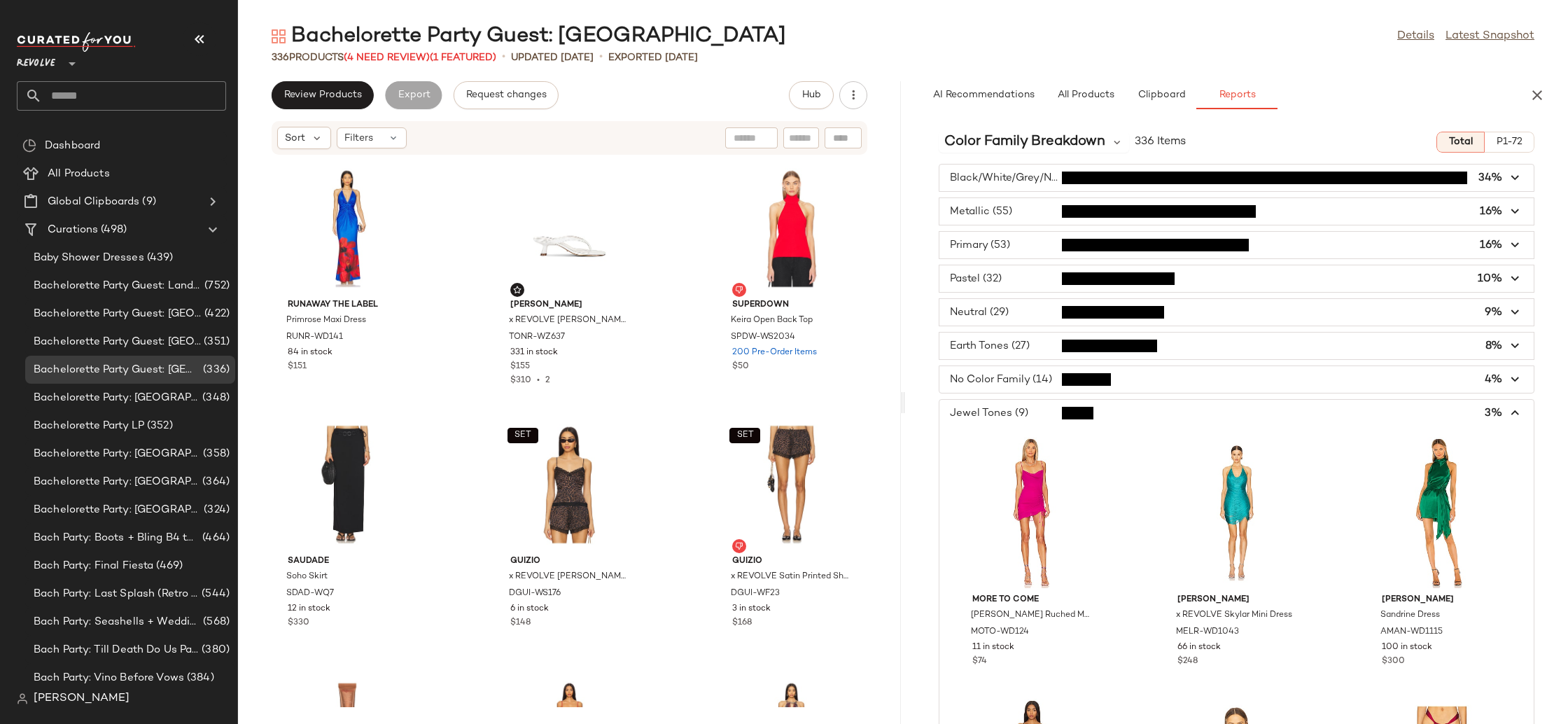
click at [1042, 413] on span "button" at bounding box center [1236, 412] width 594 height 26
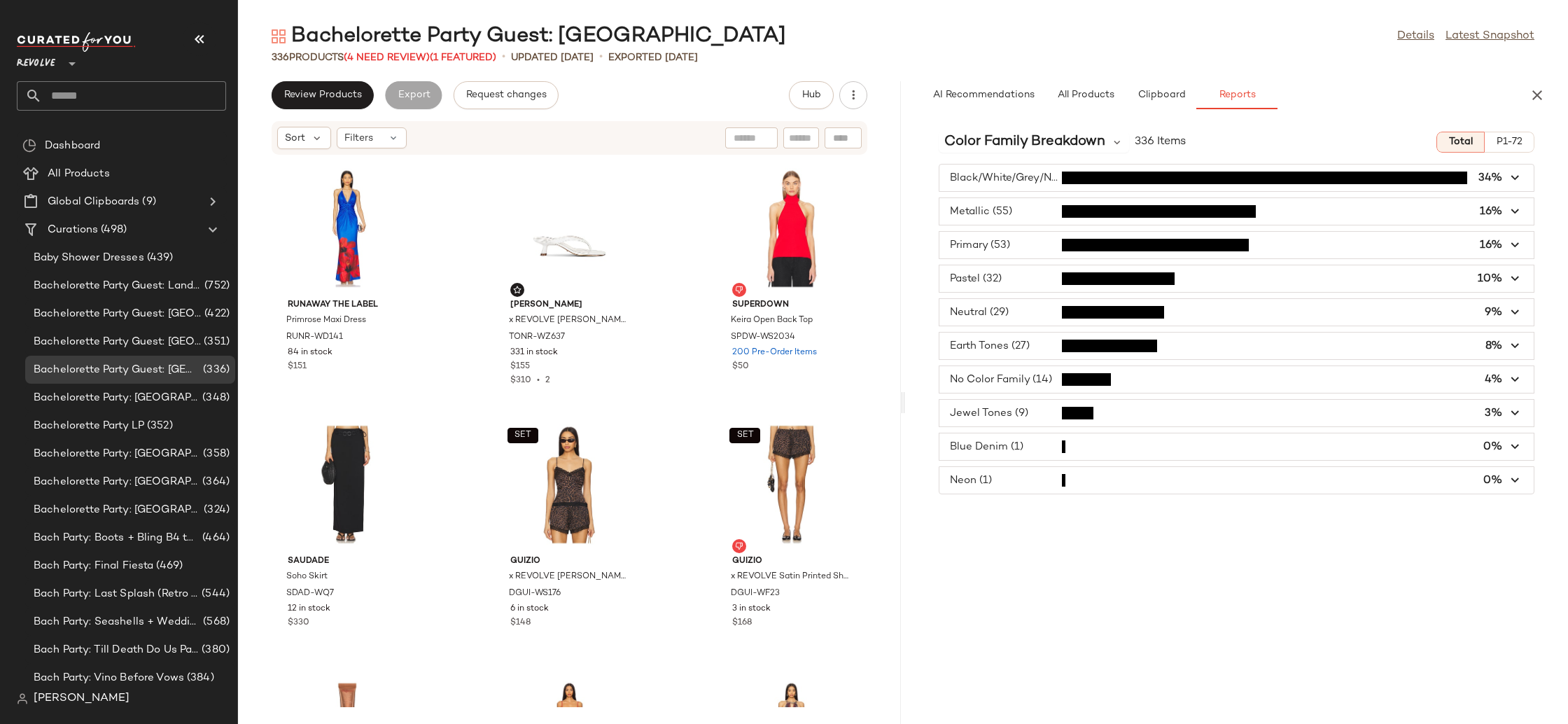
click at [1007, 190] on span "button" at bounding box center [1236, 177] width 594 height 26
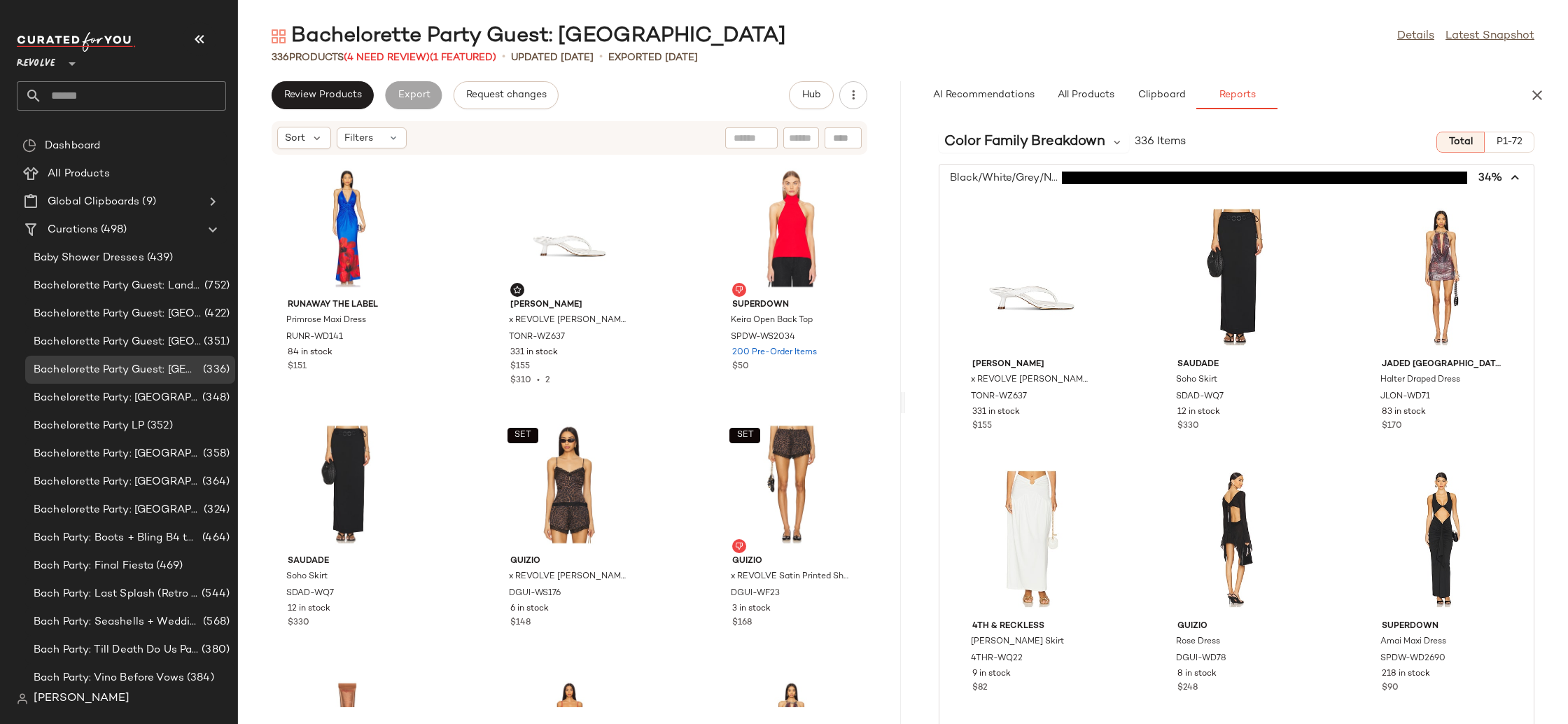
click at [1007, 190] on span "button" at bounding box center [1236, 177] width 594 height 26
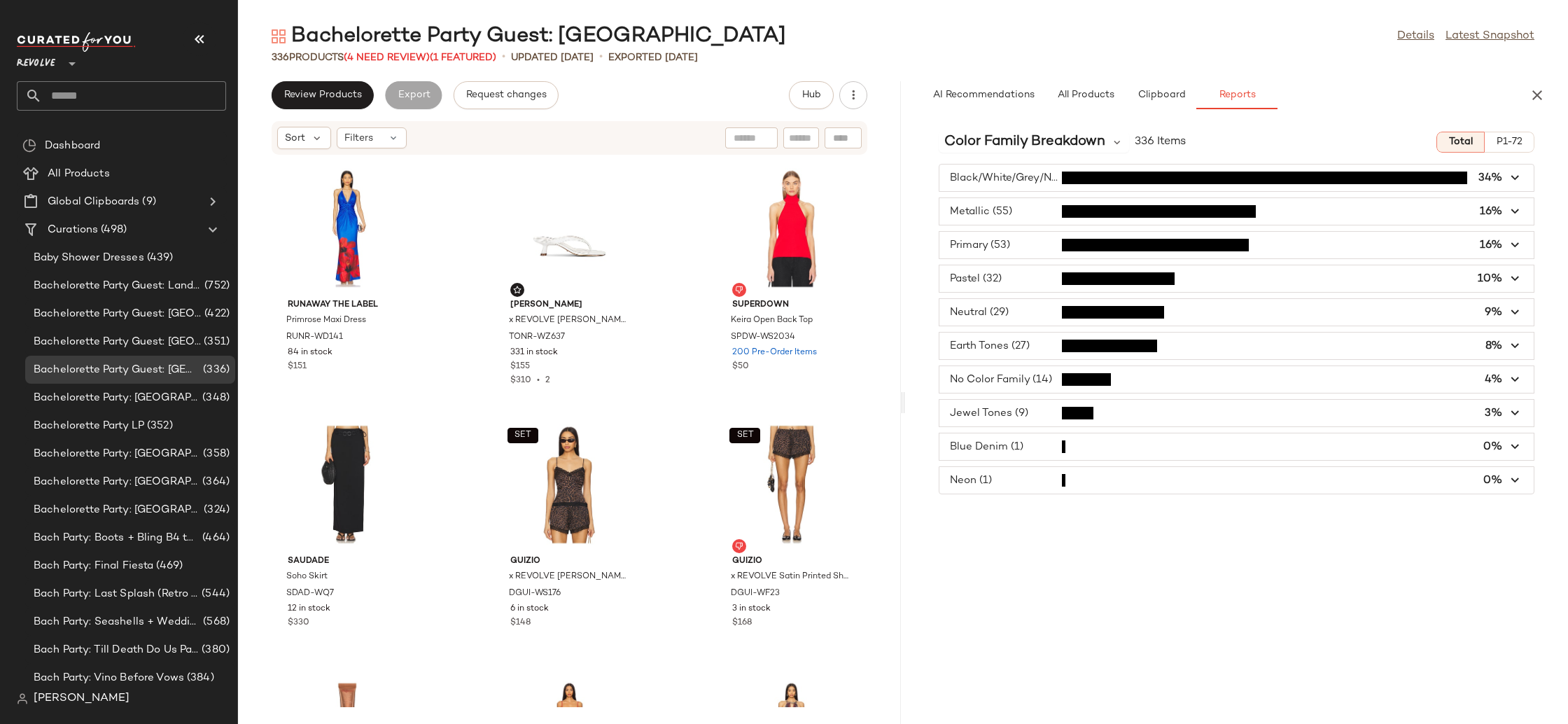
click at [1030, 478] on span "button" at bounding box center [1236, 480] width 594 height 26
click at [1030, 479] on span "button" at bounding box center [1236, 480] width 594 height 26
click at [1013, 149] on span "Color Family Breakdown" at bounding box center [1024, 142] width 161 height 21
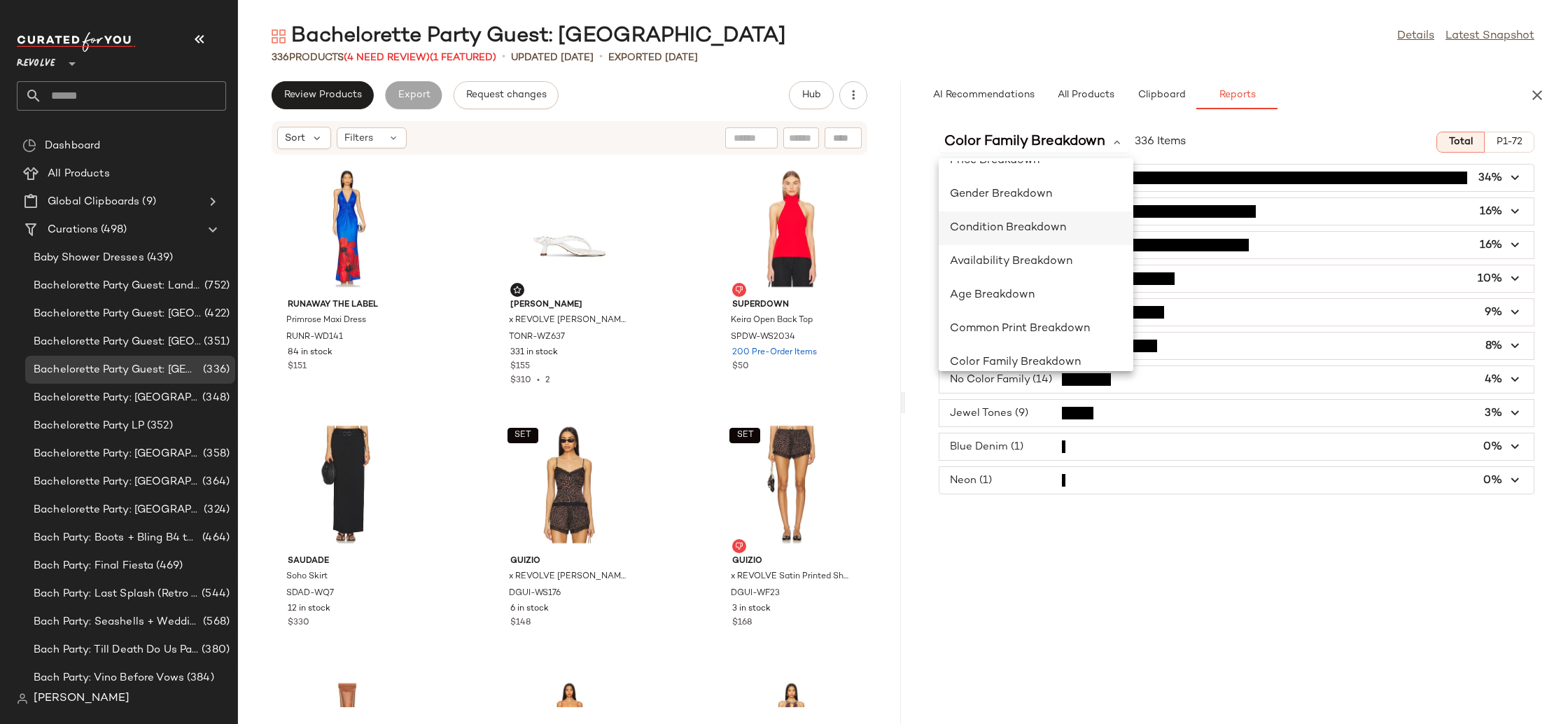
scroll to position [98, 0]
click at [1042, 327] on div "Common Print Breakdown" at bounding box center [1036, 320] width 172 height 17
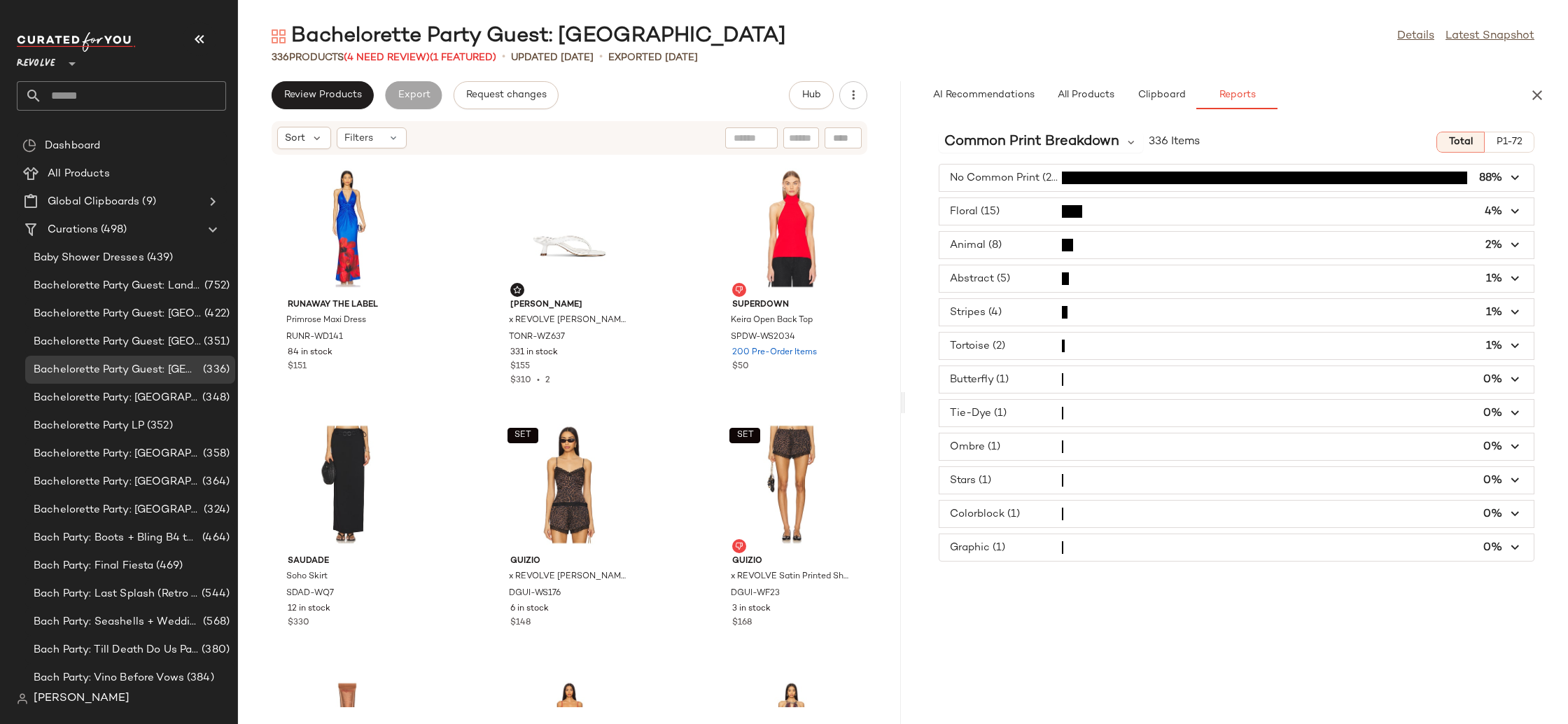
click at [978, 223] on span "button" at bounding box center [1236, 211] width 594 height 26
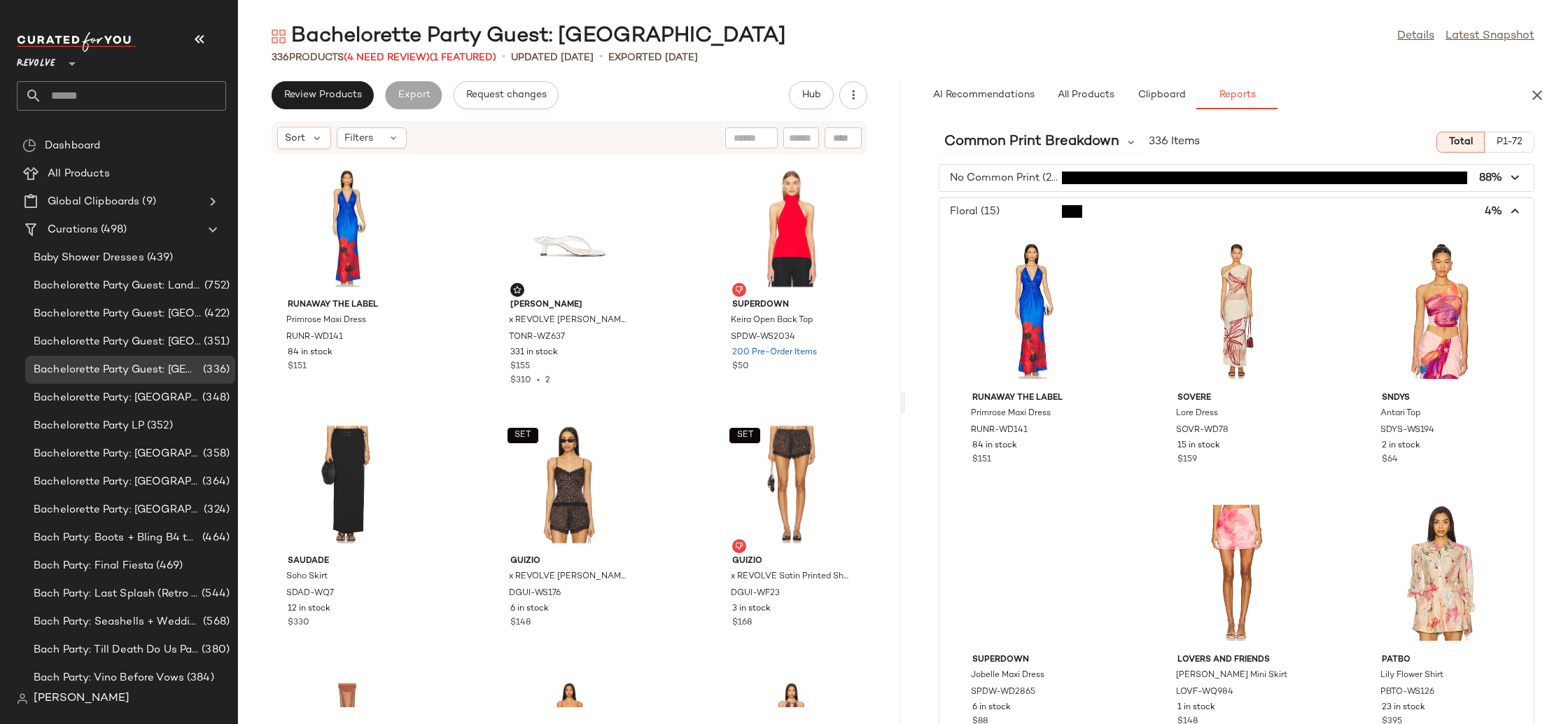
click at [978, 223] on span "button" at bounding box center [1236, 211] width 594 height 26
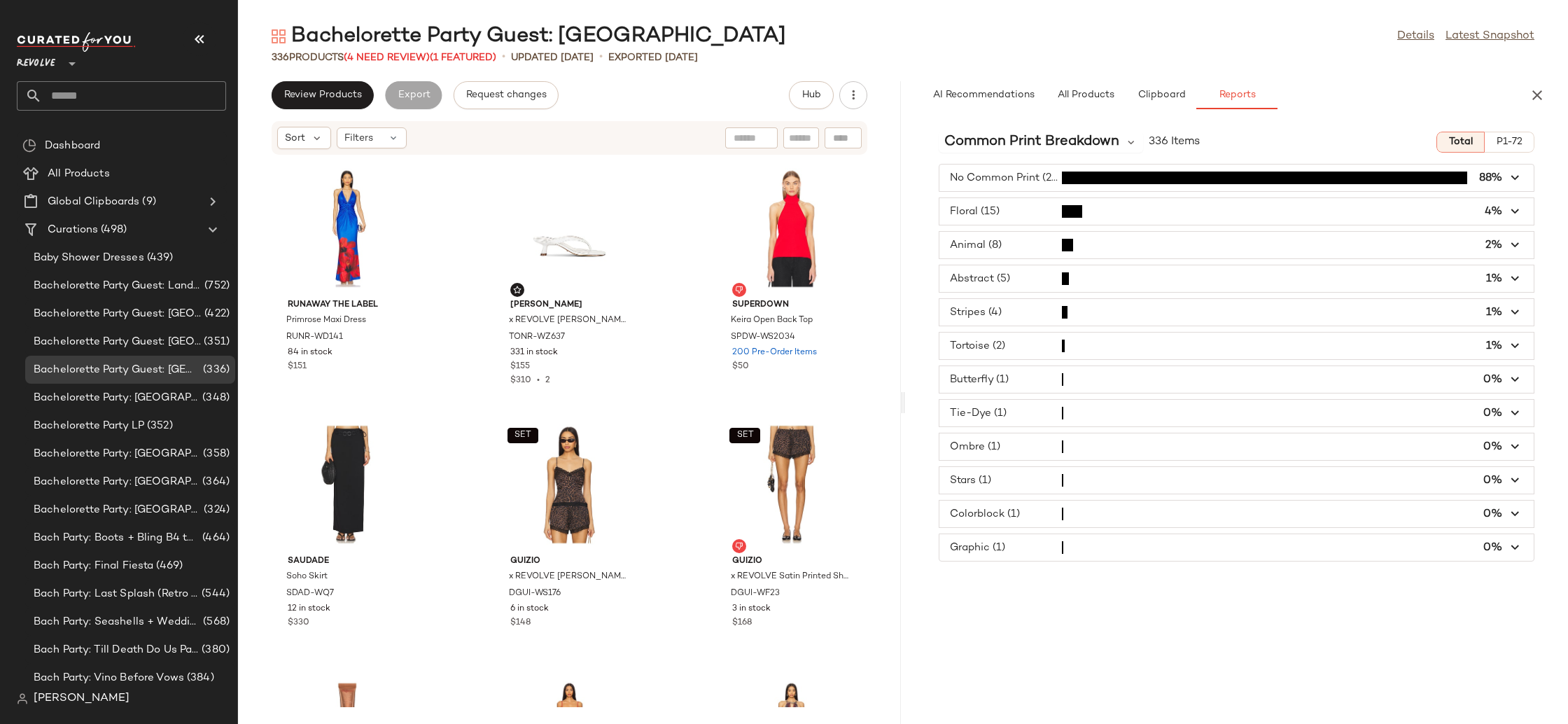
click at [991, 312] on span "button" at bounding box center [1236, 312] width 594 height 26
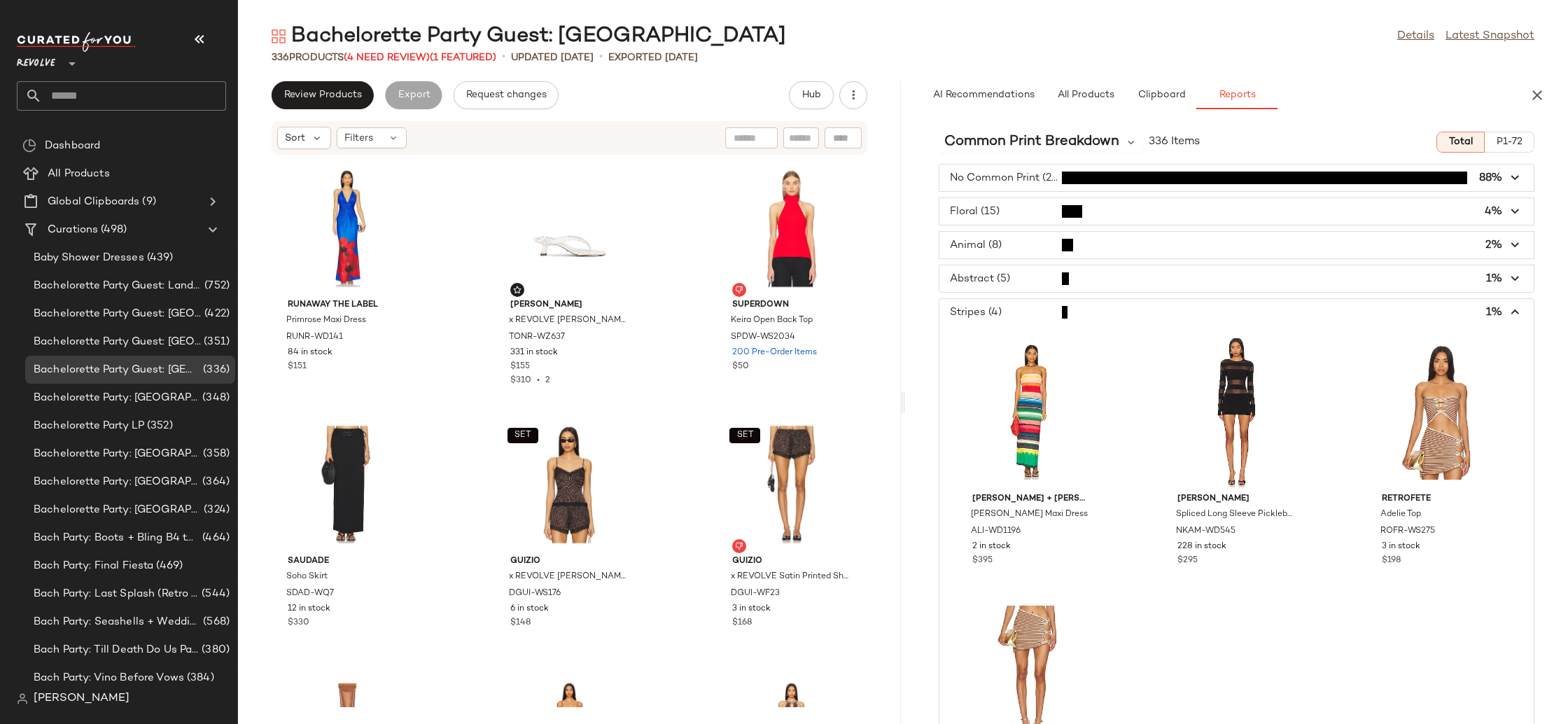
click at [990, 312] on span "button" at bounding box center [1236, 312] width 594 height 26
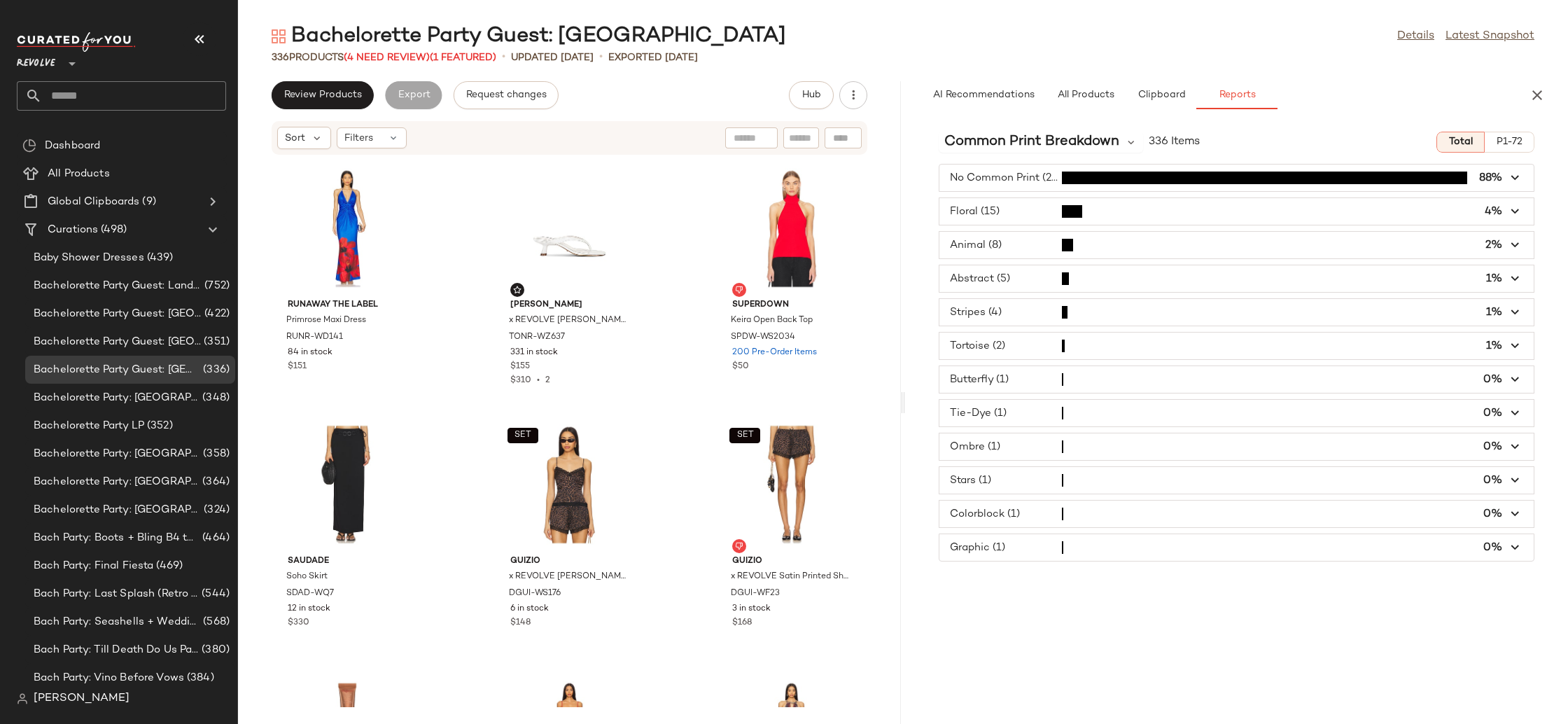
click at [994, 343] on span "button" at bounding box center [1236, 345] width 594 height 26
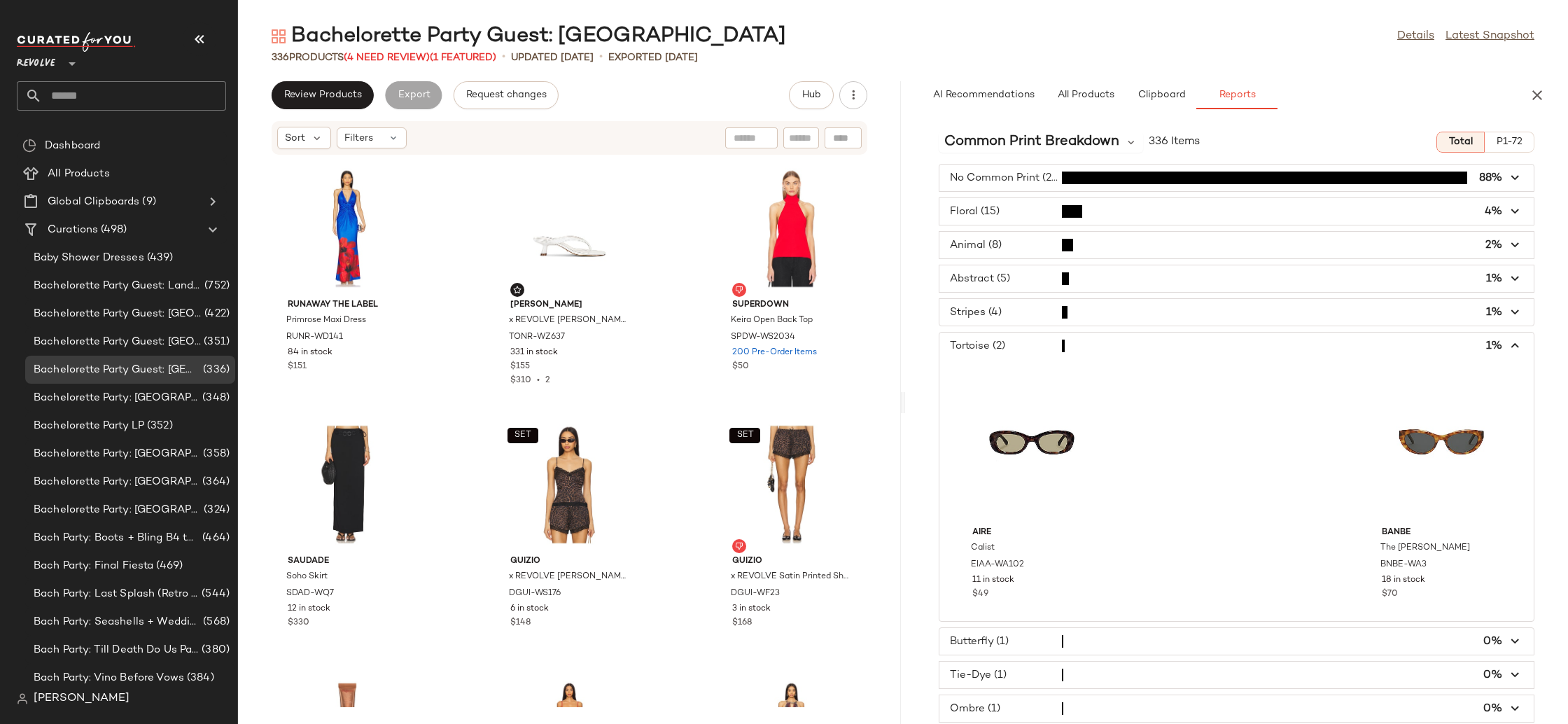
click at [994, 343] on span "button" at bounding box center [1236, 345] width 594 height 26
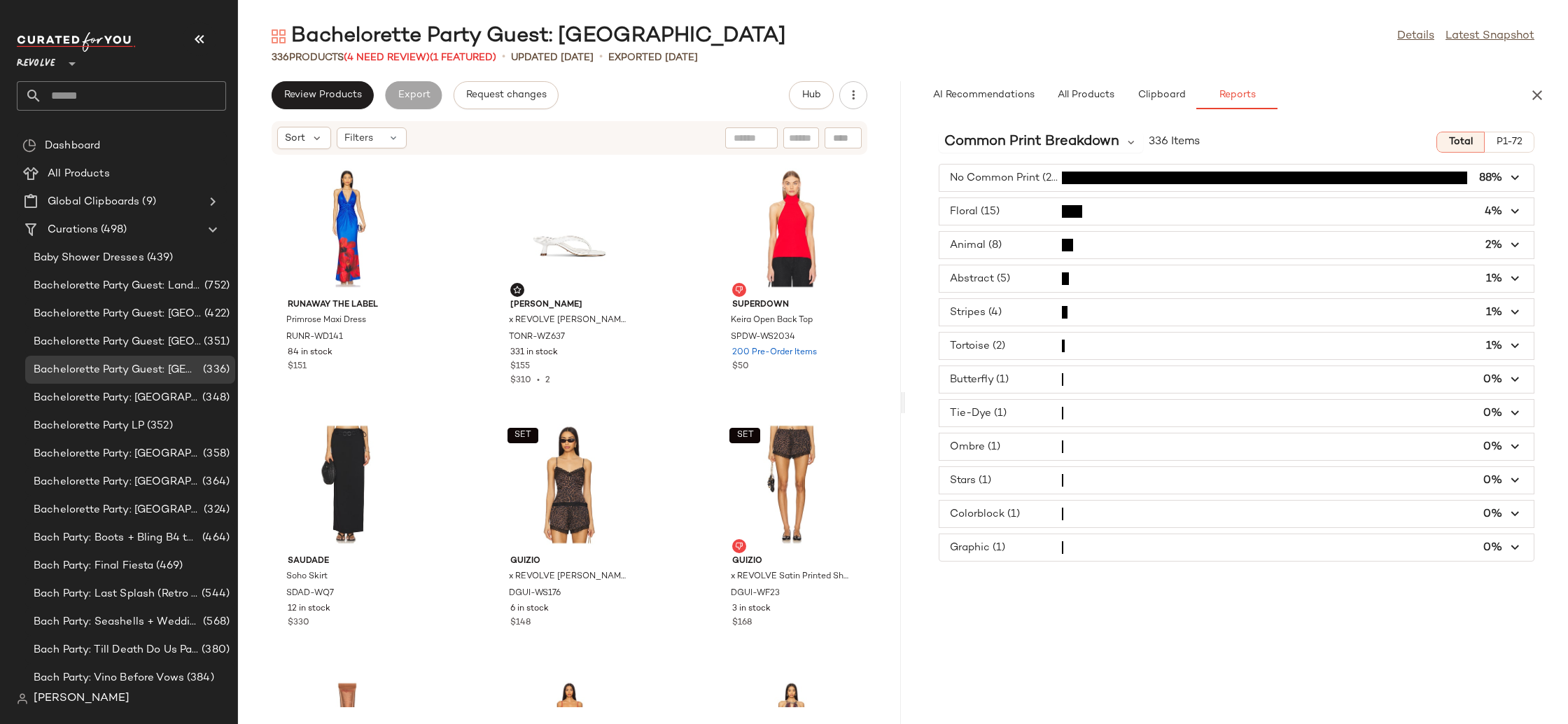
click at [988, 445] on span "button" at bounding box center [1236, 446] width 594 height 26
click at [988, 417] on span "button" at bounding box center [1236, 412] width 594 height 26
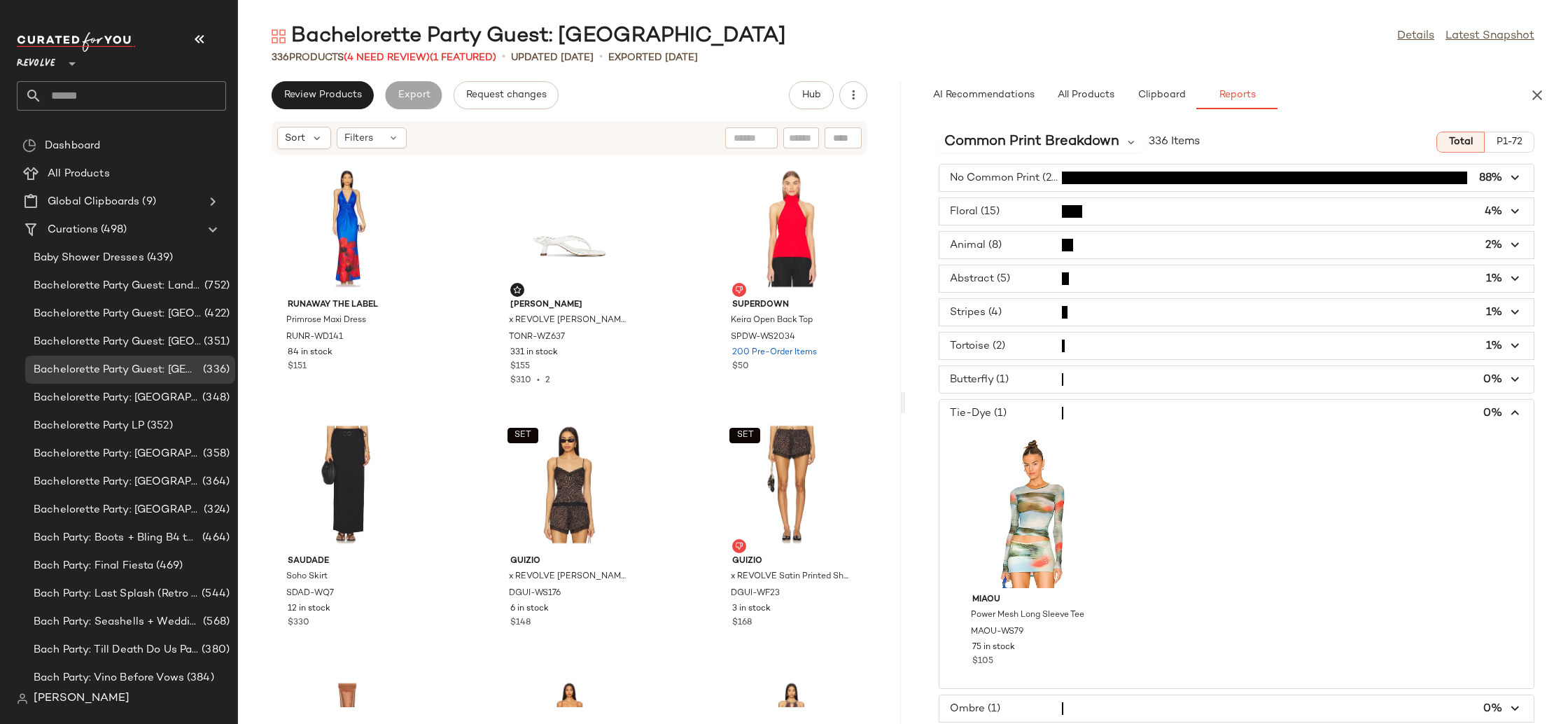
click at [988, 417] on span "button" at bounding box center [1236, 412] width 594 height 26
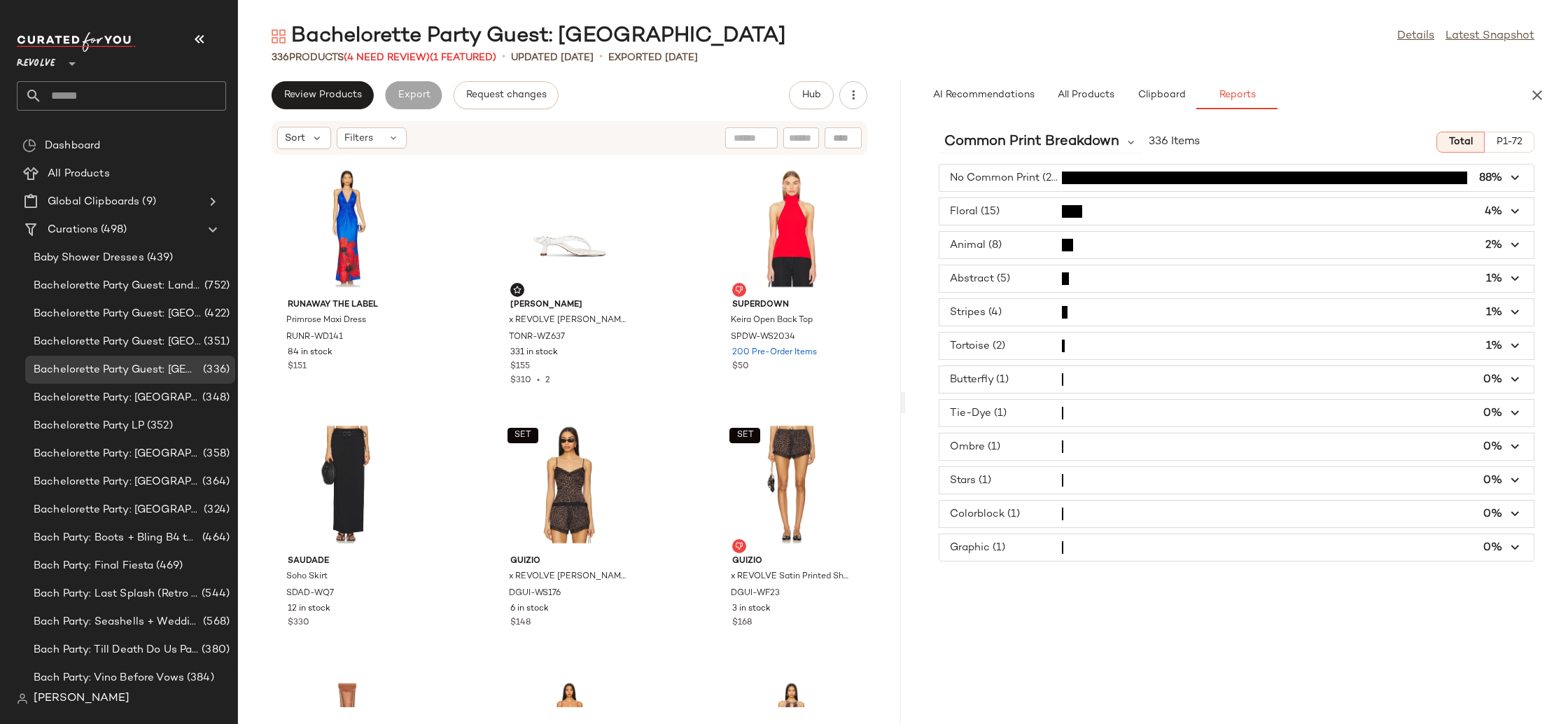
click at [998, 506] on span "button" at bounding box center [1236, 513] width 594 height 26
click at [994, 144] on span "Common Print Breakdown" at bounding box center [1031, 142] width 175 height 21
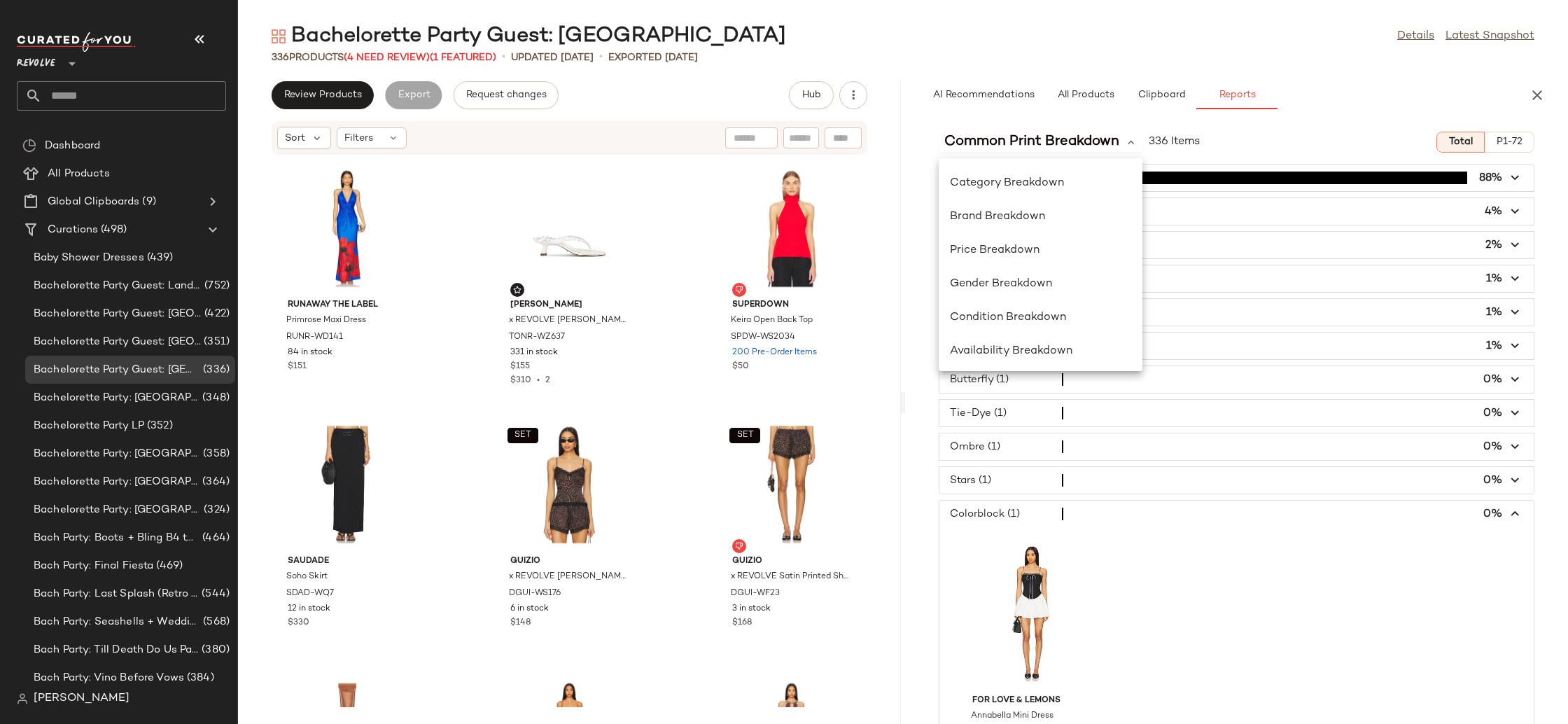
click at [1102, 476] on span "button" at bounding box center [1236, 480] width 594 height 26
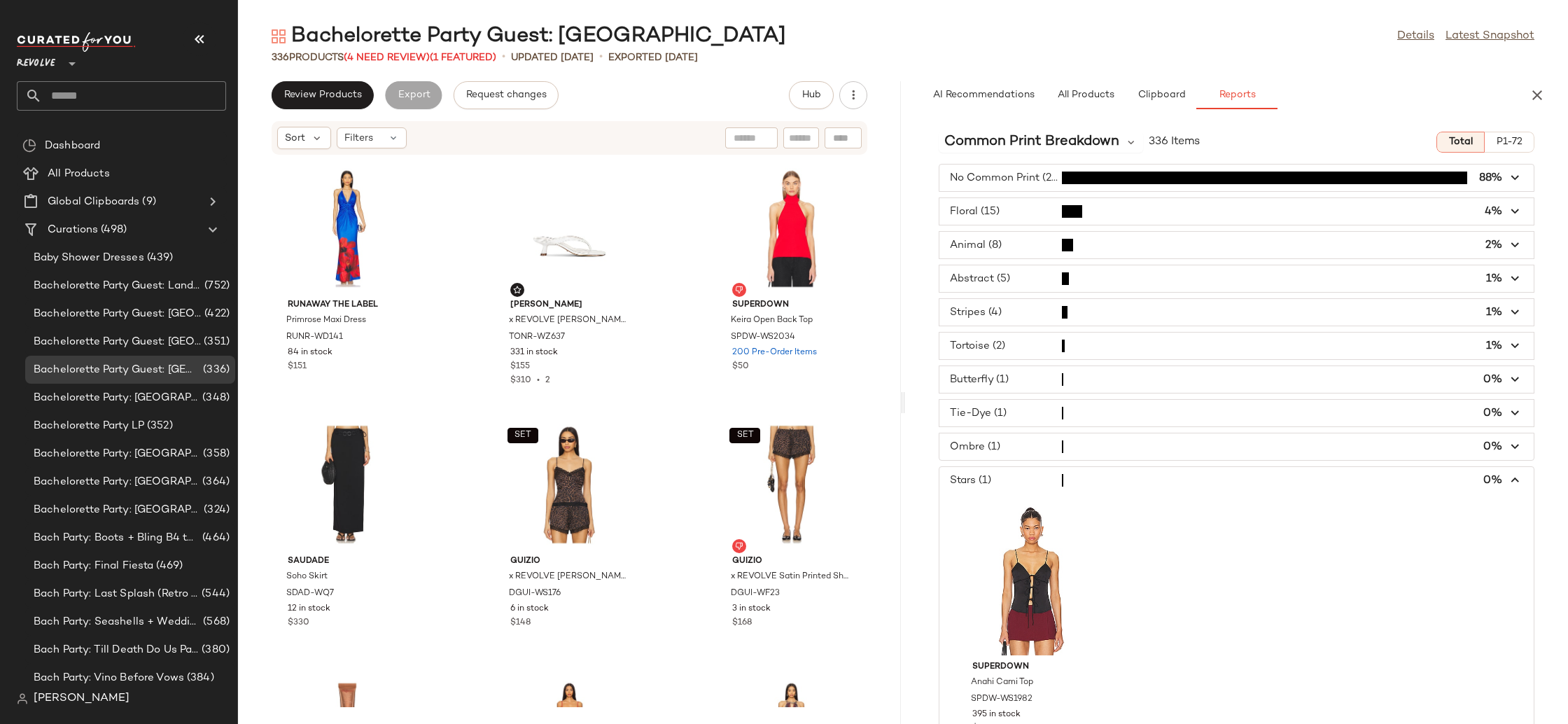
click at [1102, 477] on span "button" at bounding box center [1236, 480] width 594 height 26
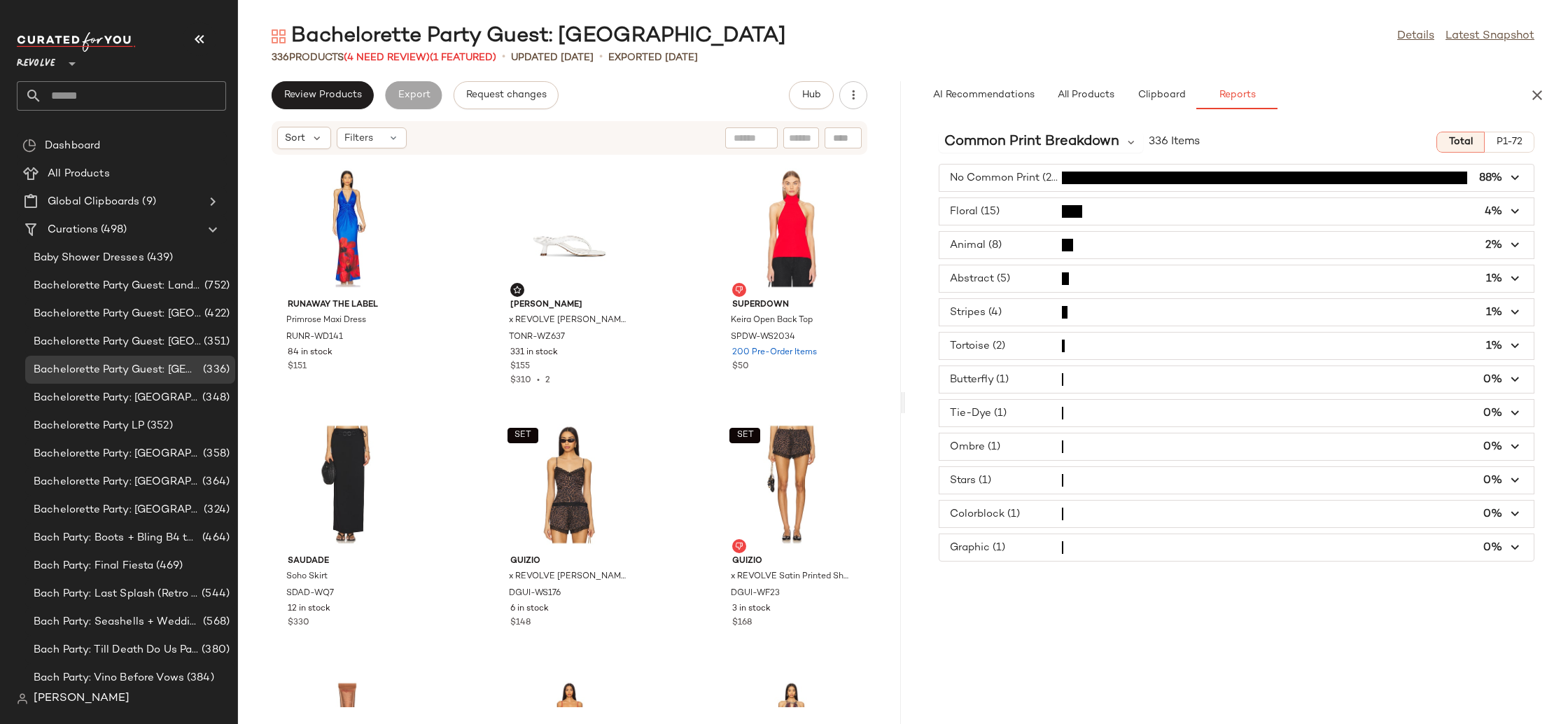
click at [1087, 440] on span "button" at bounding box center [1236, 446] width 594 height 26
click at [1087, 439] on span "button" at bounding box center [1236, 446] width 594 height 26
click at [1033, 385] on span "button" at bounding box center [1236, 379] width 594 height 26
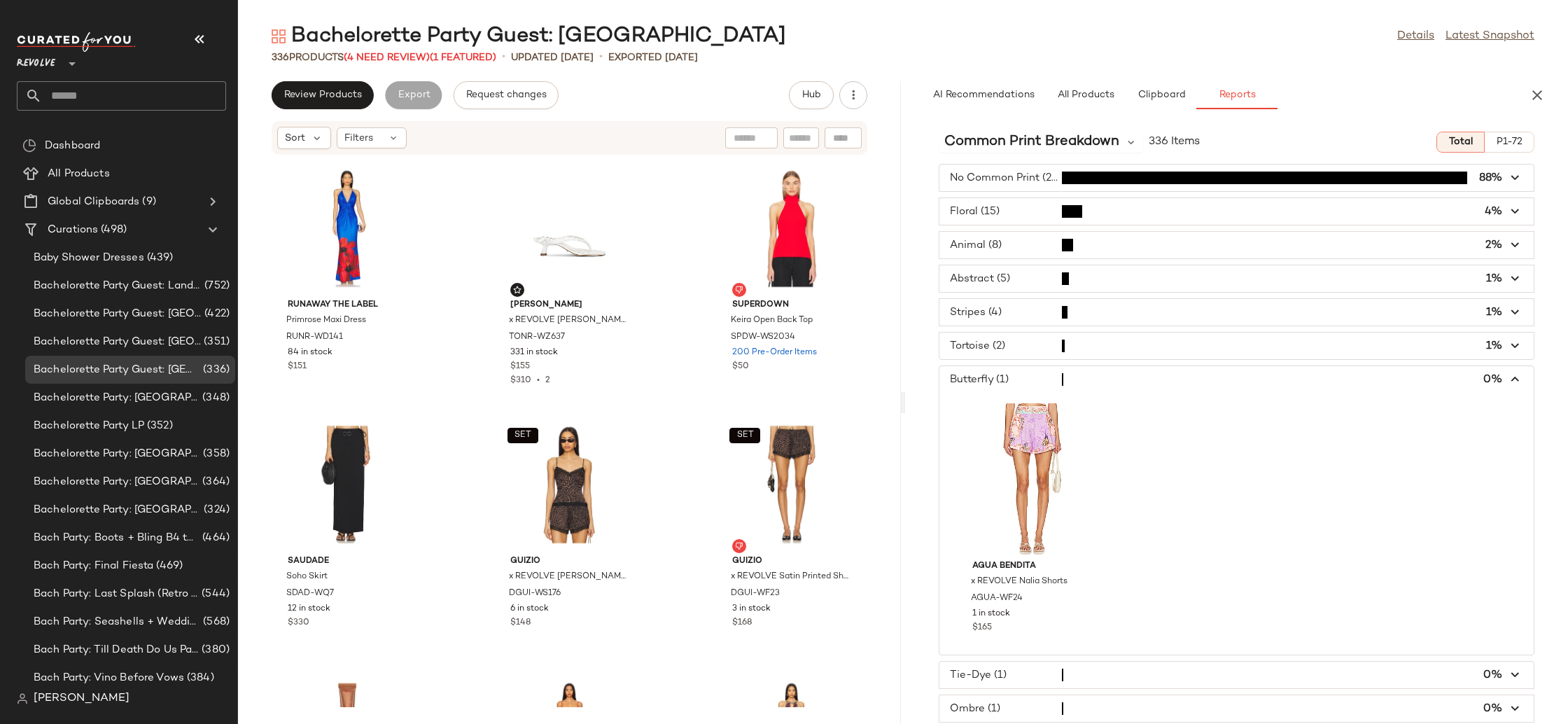
click at [1033, 385] on span "button" at bounding box center [1236, 379] width 594 height 26
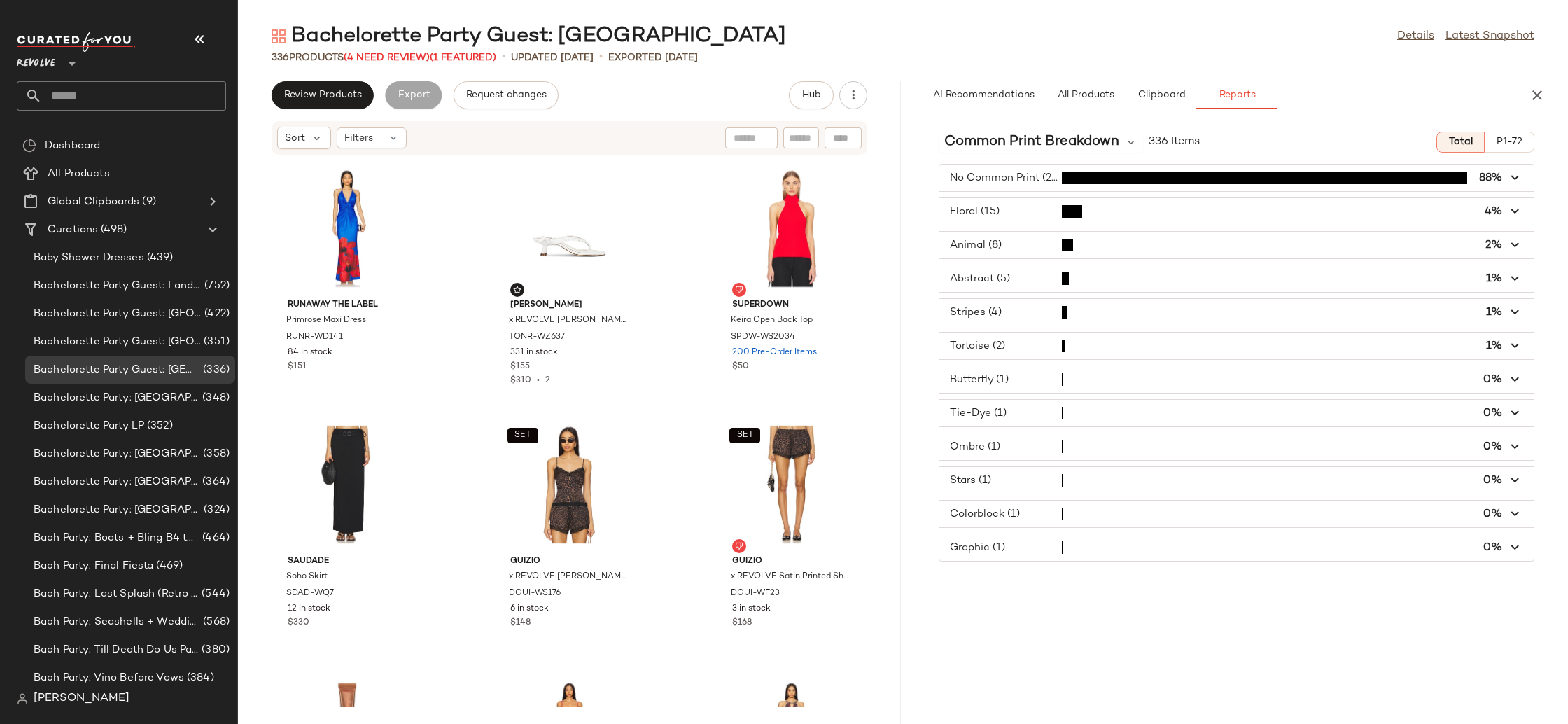
click at [972, 279] on span "button" at bounding box center [1236, 278] width 594 height 26
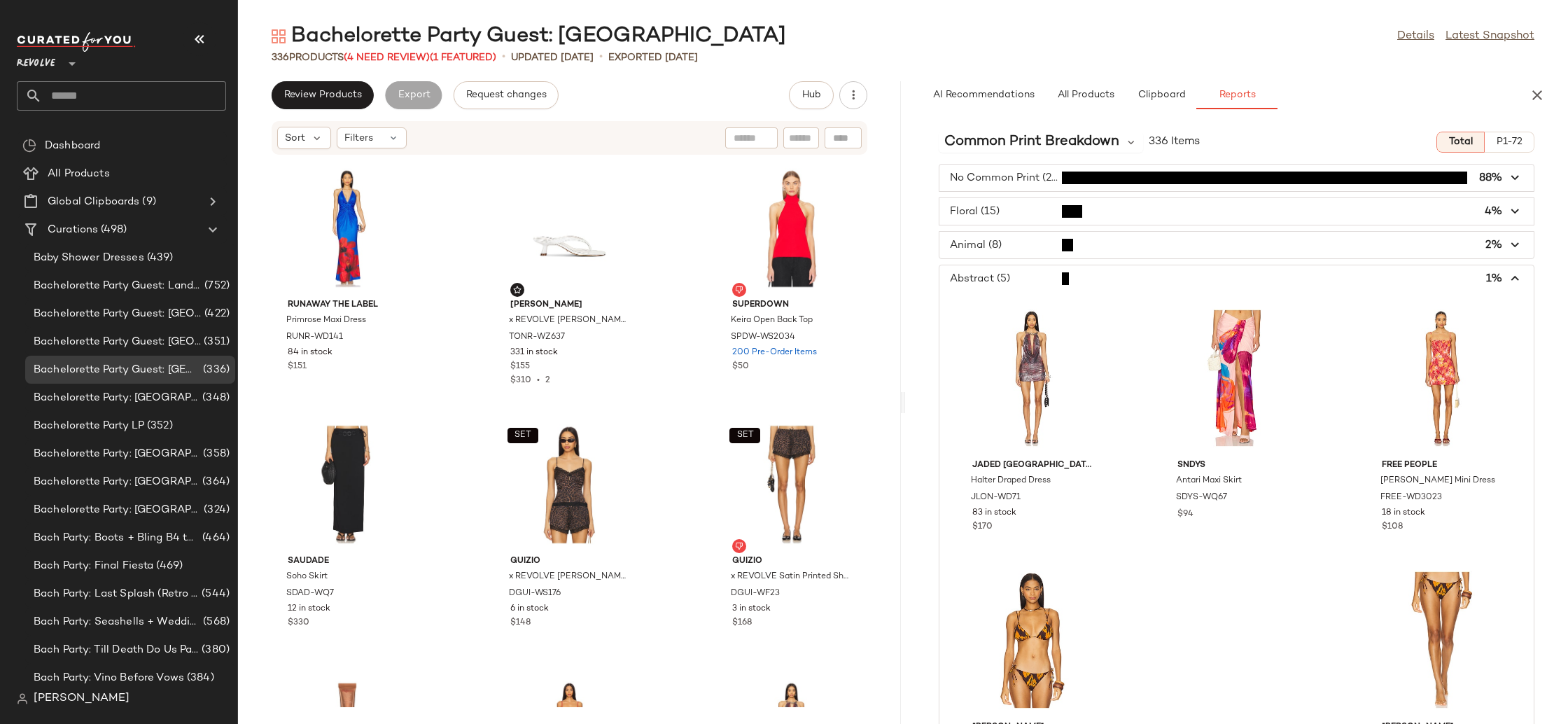
click at [972, 279] on span "button" at bounding box center [1236, 278] width 594 height 26
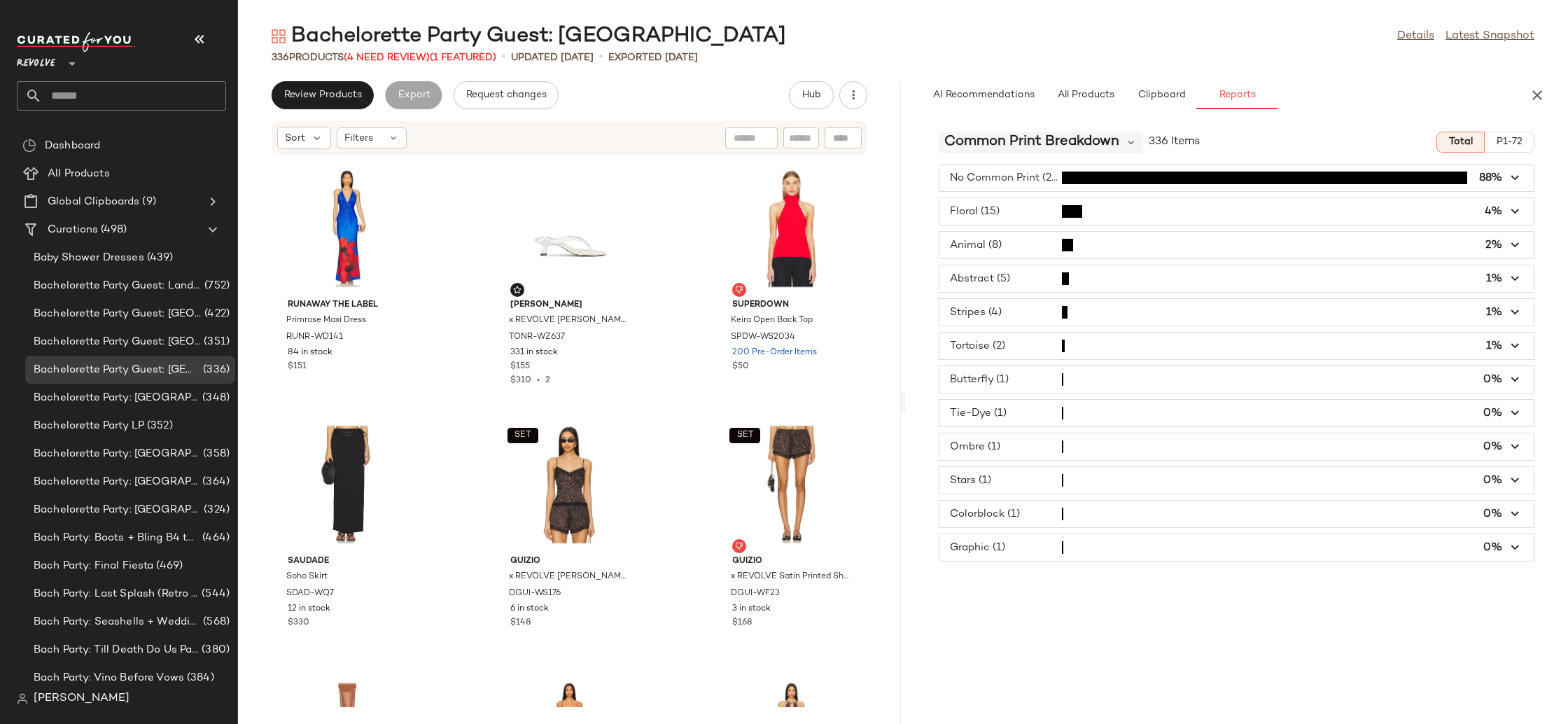
click at [1003, 145] on span "Common Print Breakdown" at bounding box center [1031, 142] width 175 height 21
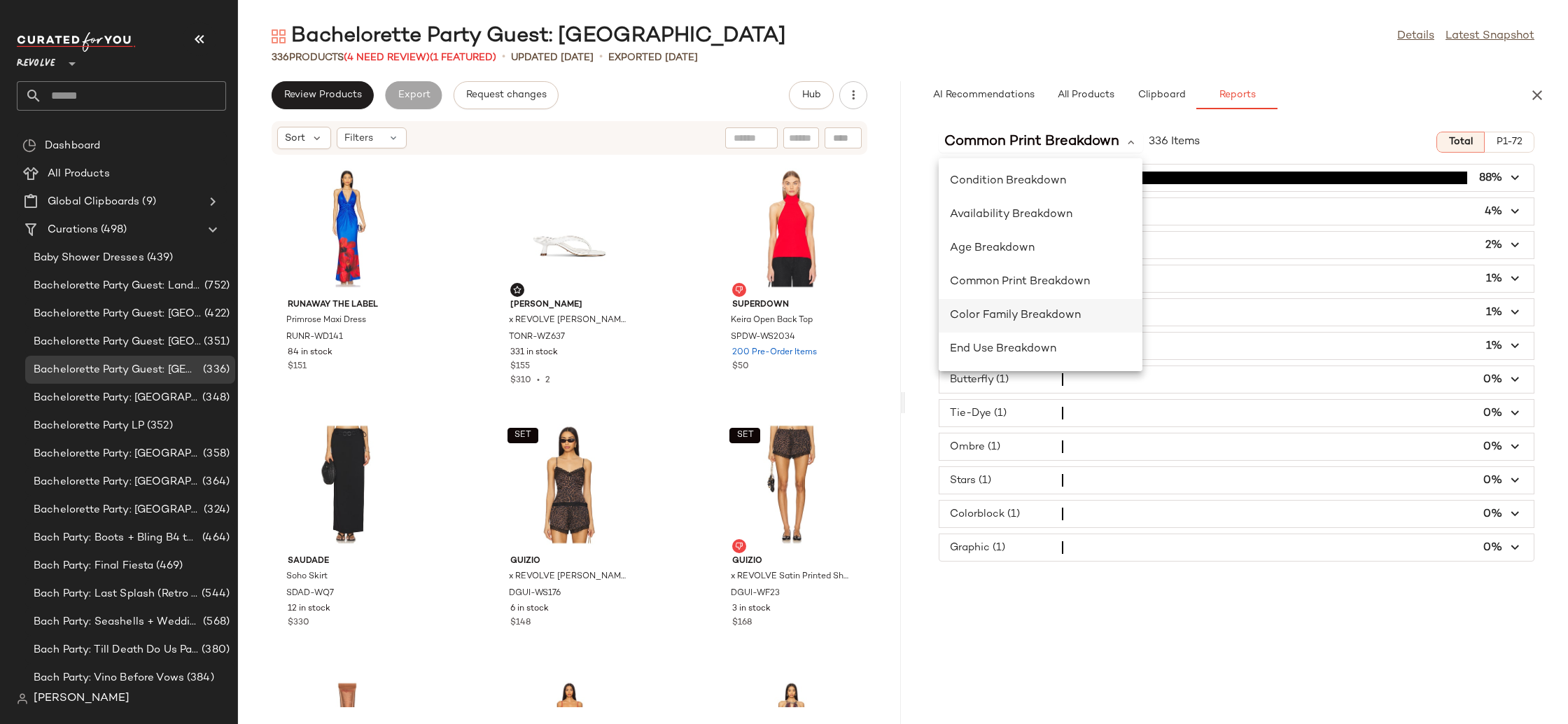
scroll to position [150, 0]
click at [1027, 327] on div "End Use Breakdown" at bounding box center [1040, 335] width 181 height 17
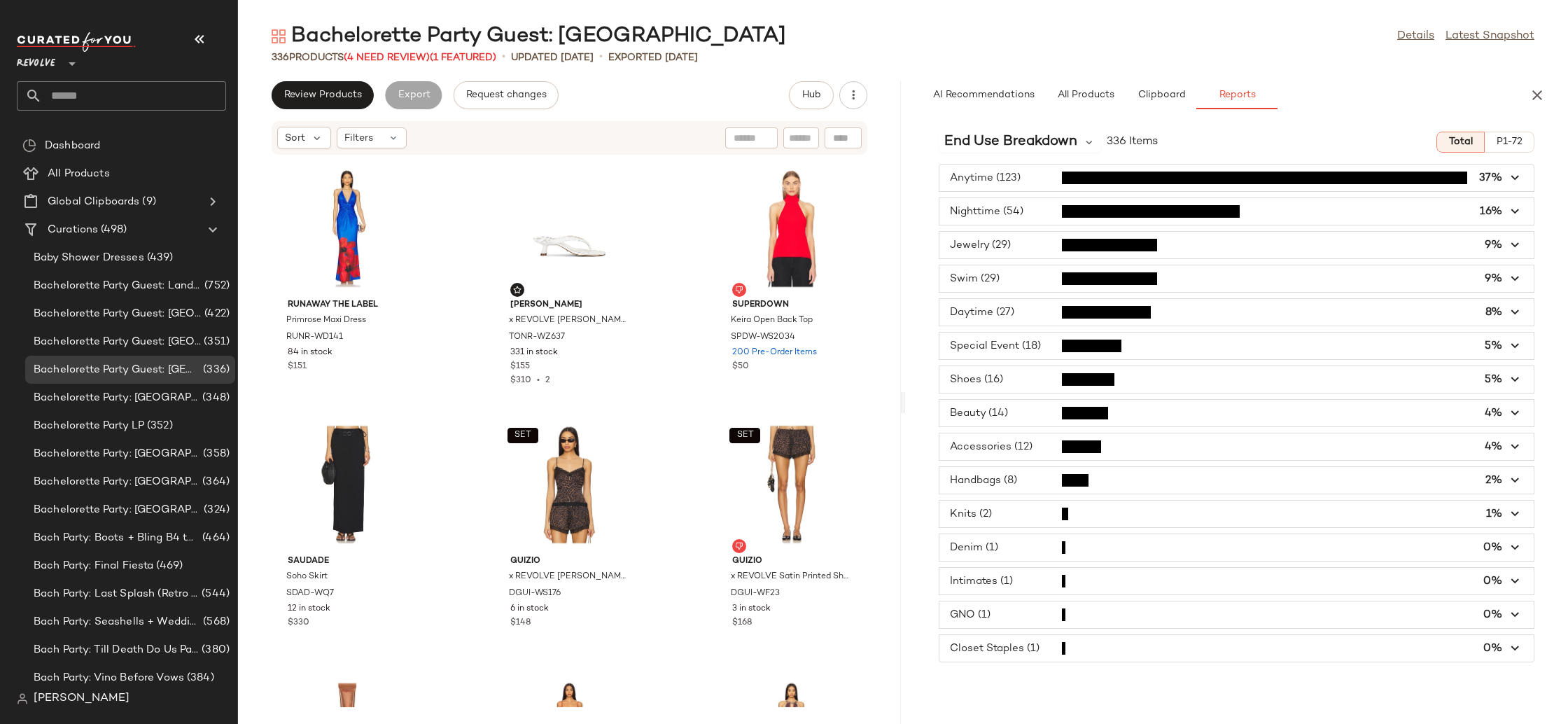
click at [1000, 315] on span "button" at bounding box center [1236, 312] width 594 height 26
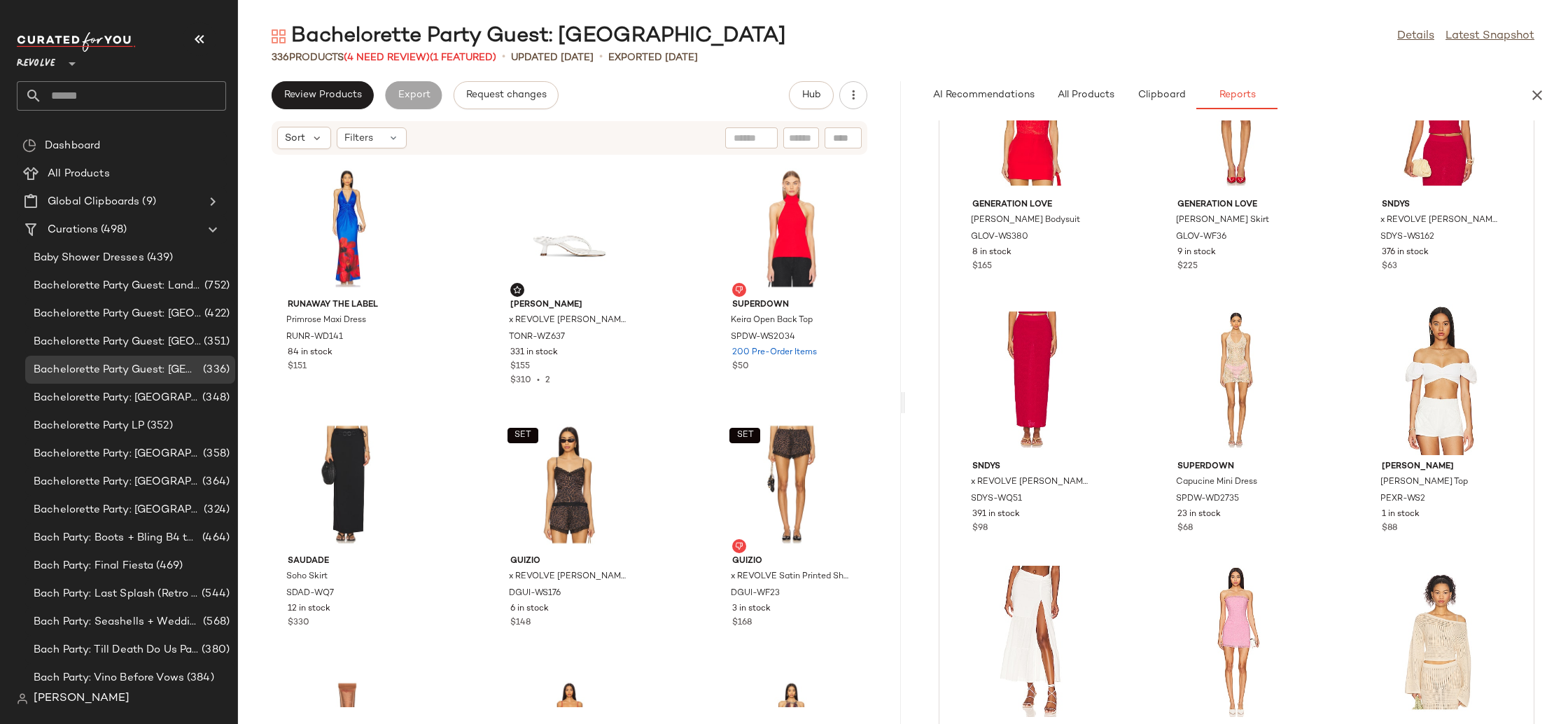
scroll to position [0, 0]
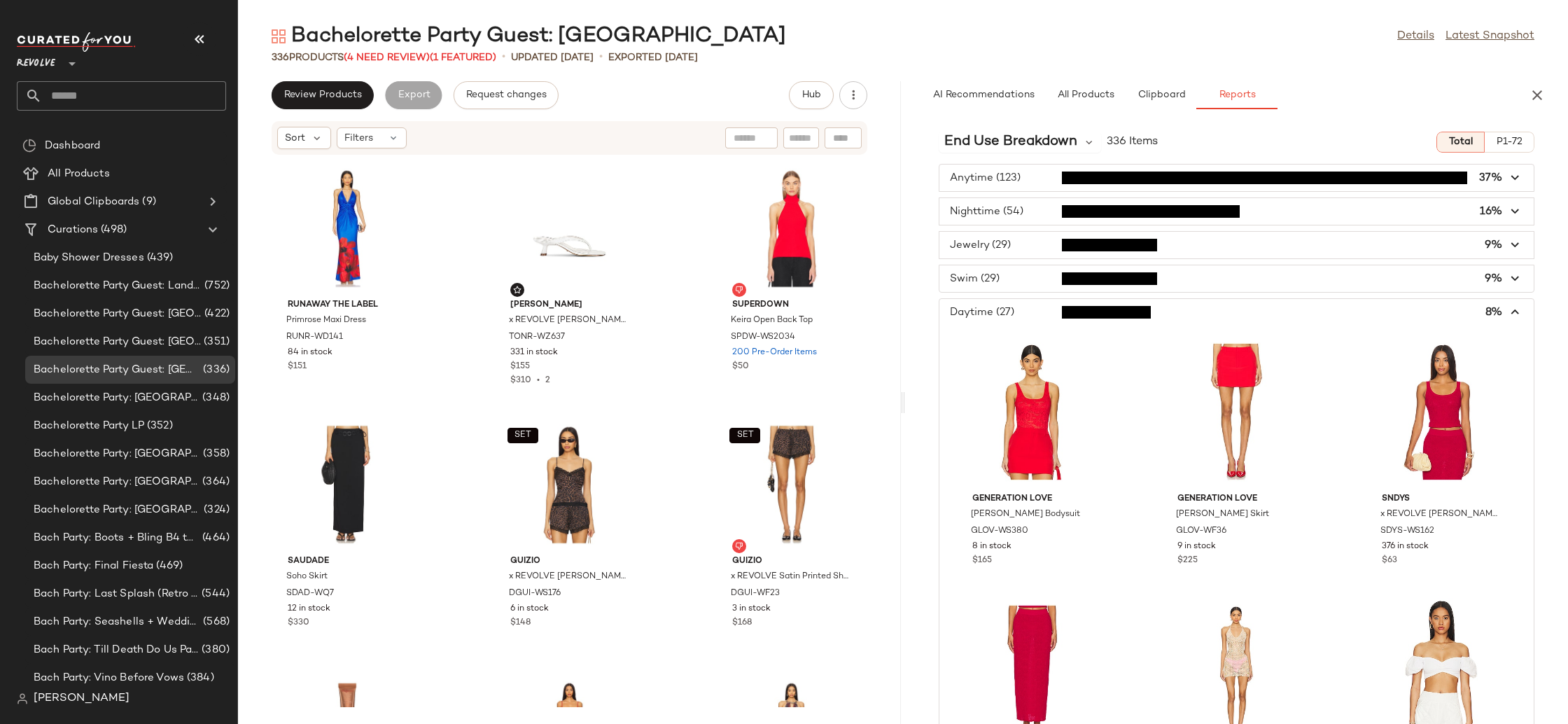
click at [1016, 312] on span "button" at bounding box center [1236, 312] width 594 height 26
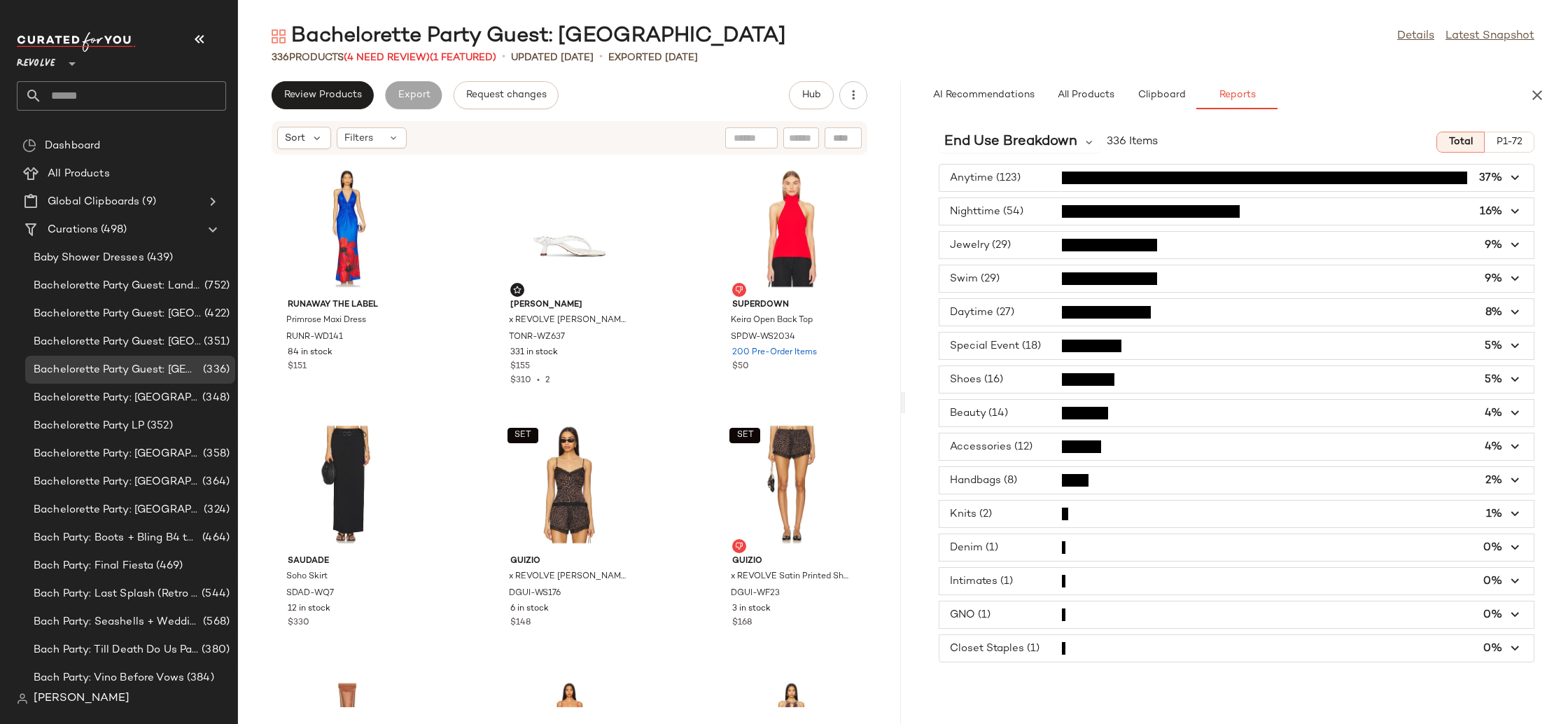
click at [1015, 221] on span "button" at bounding box center [1236, 211] width 594 height 26
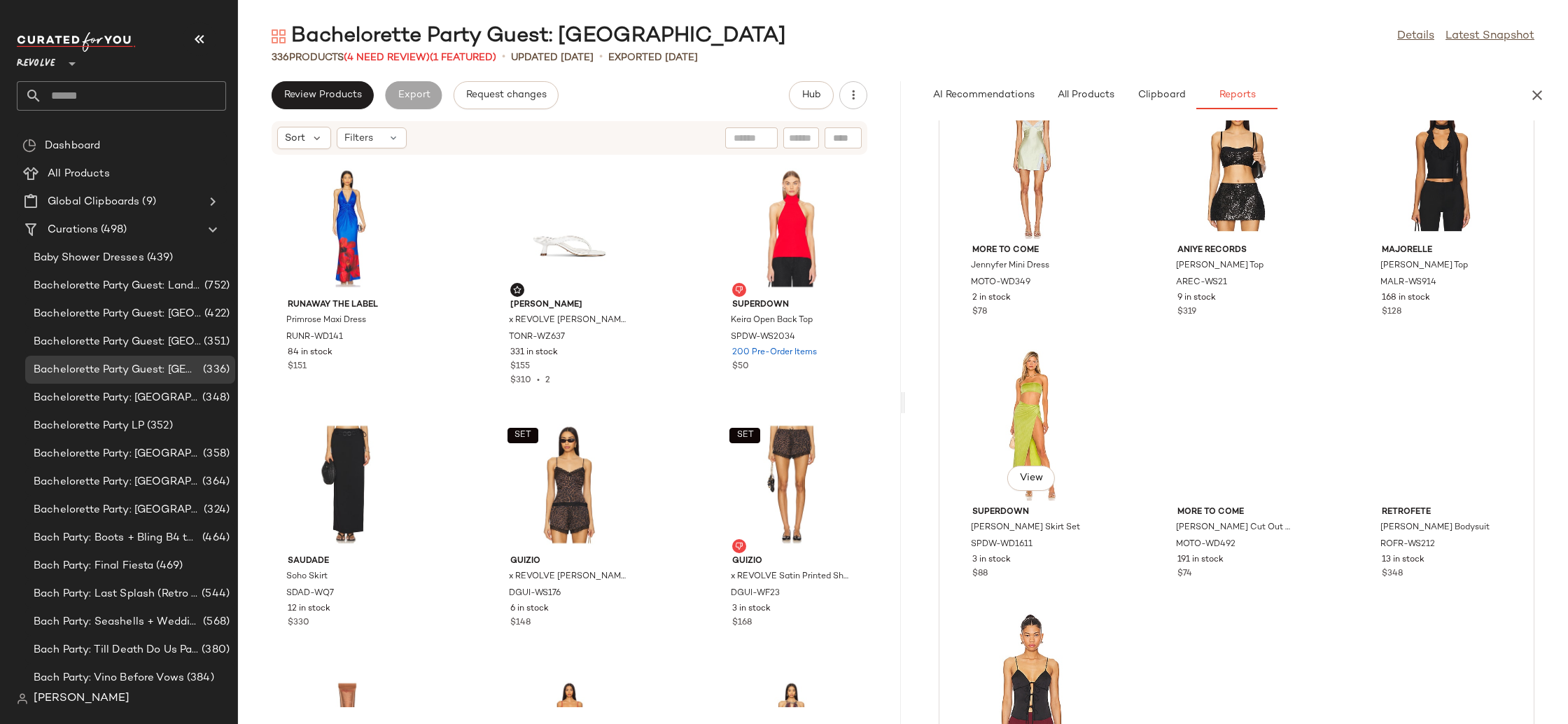
scroll to position [2993, 0]
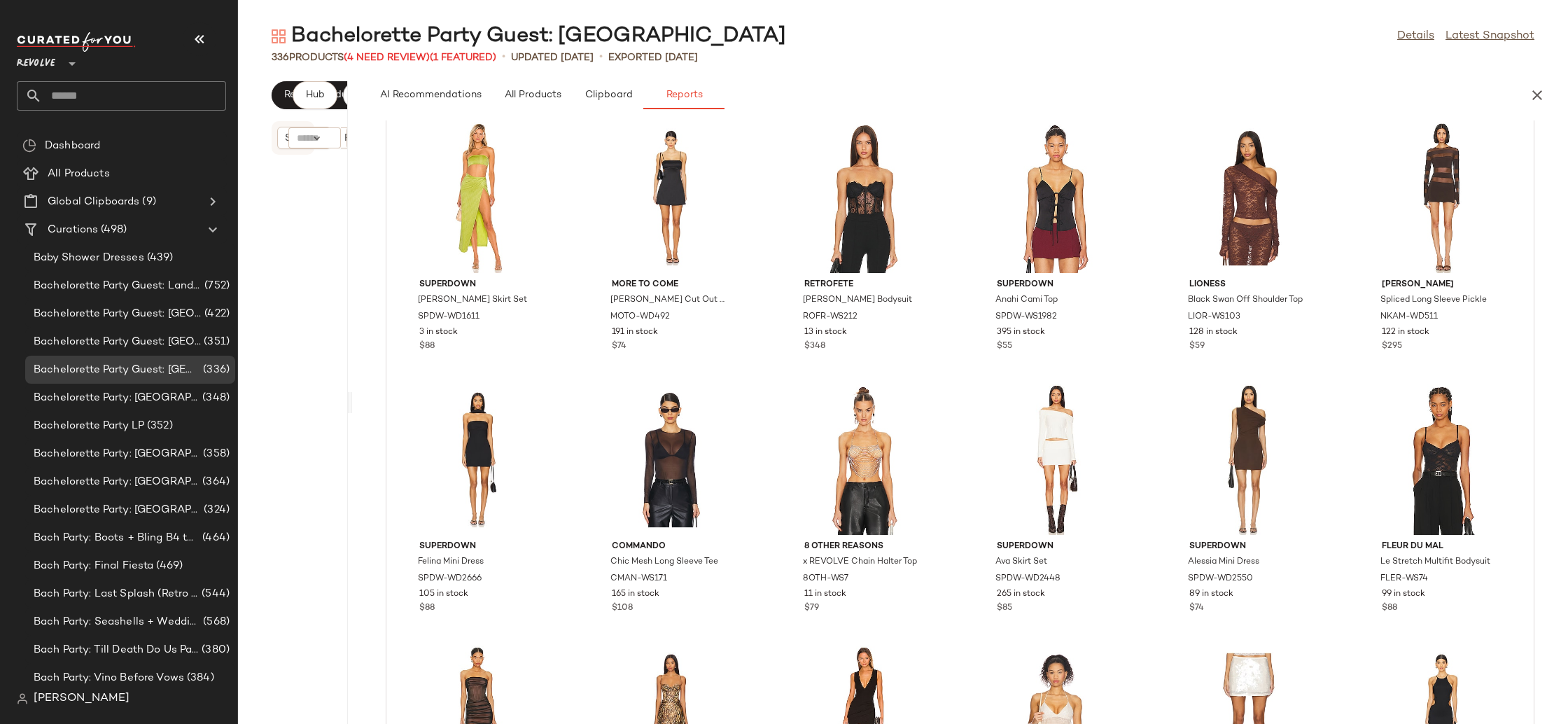
scroll to position [1160, 0]
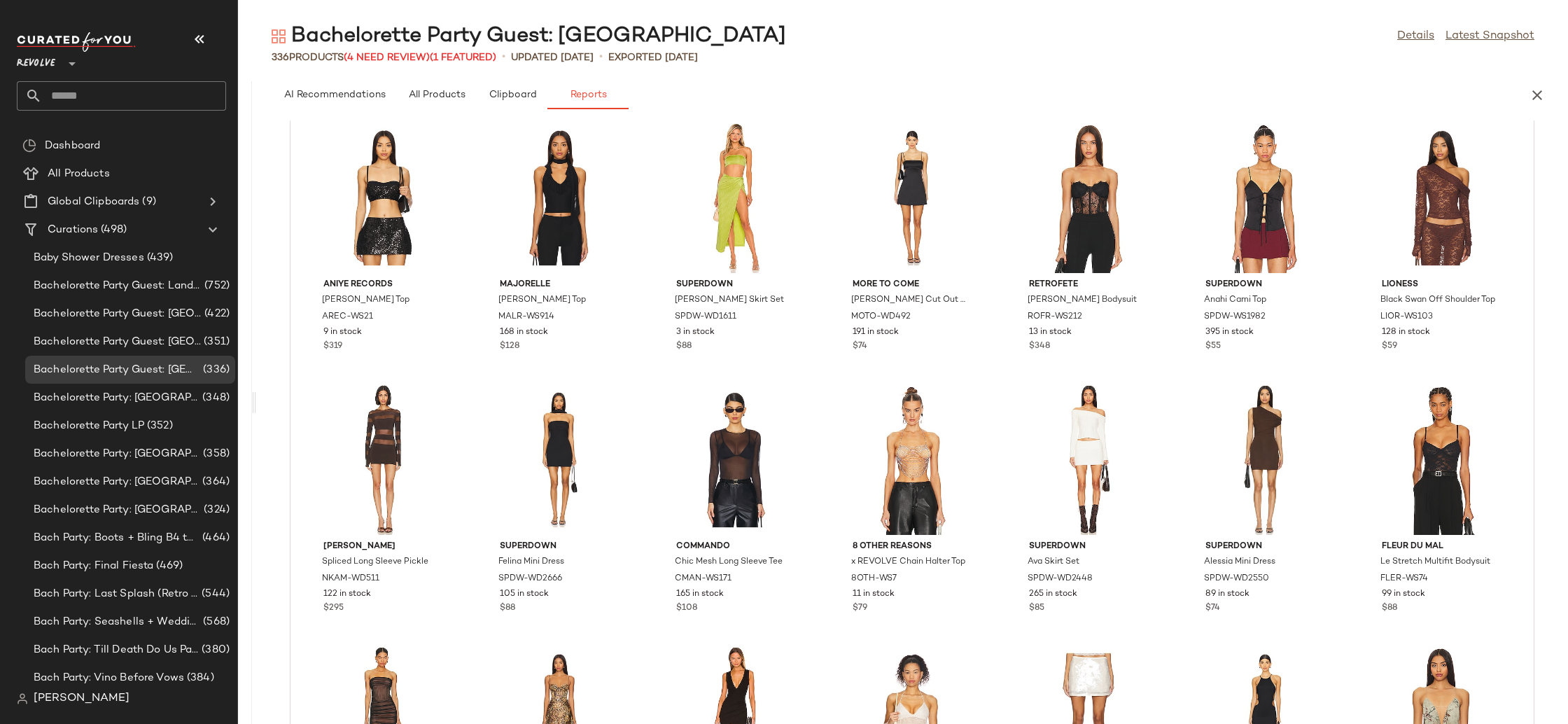
drag, startPoint x: 901, startPoint y: 408, endPoint x: 253, endPoint y: 400, distance: 648.0
click at [253, 400] on div "Bachelorette Party Guest: Miami Details Latest Snapshot 336 Products (4 Need Re…" at bounding box center [903, 373] width 1330 height 701
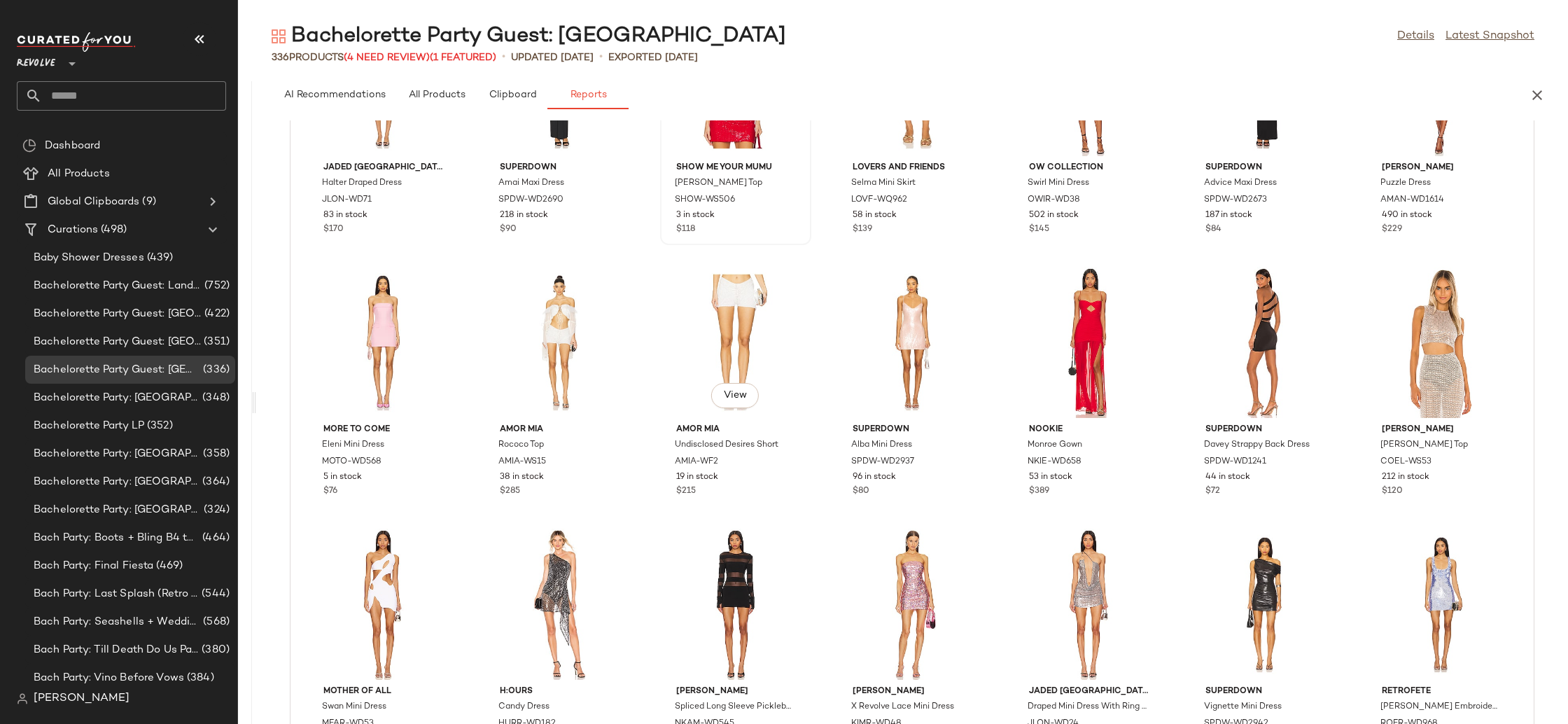
scroll to position [0, 0]
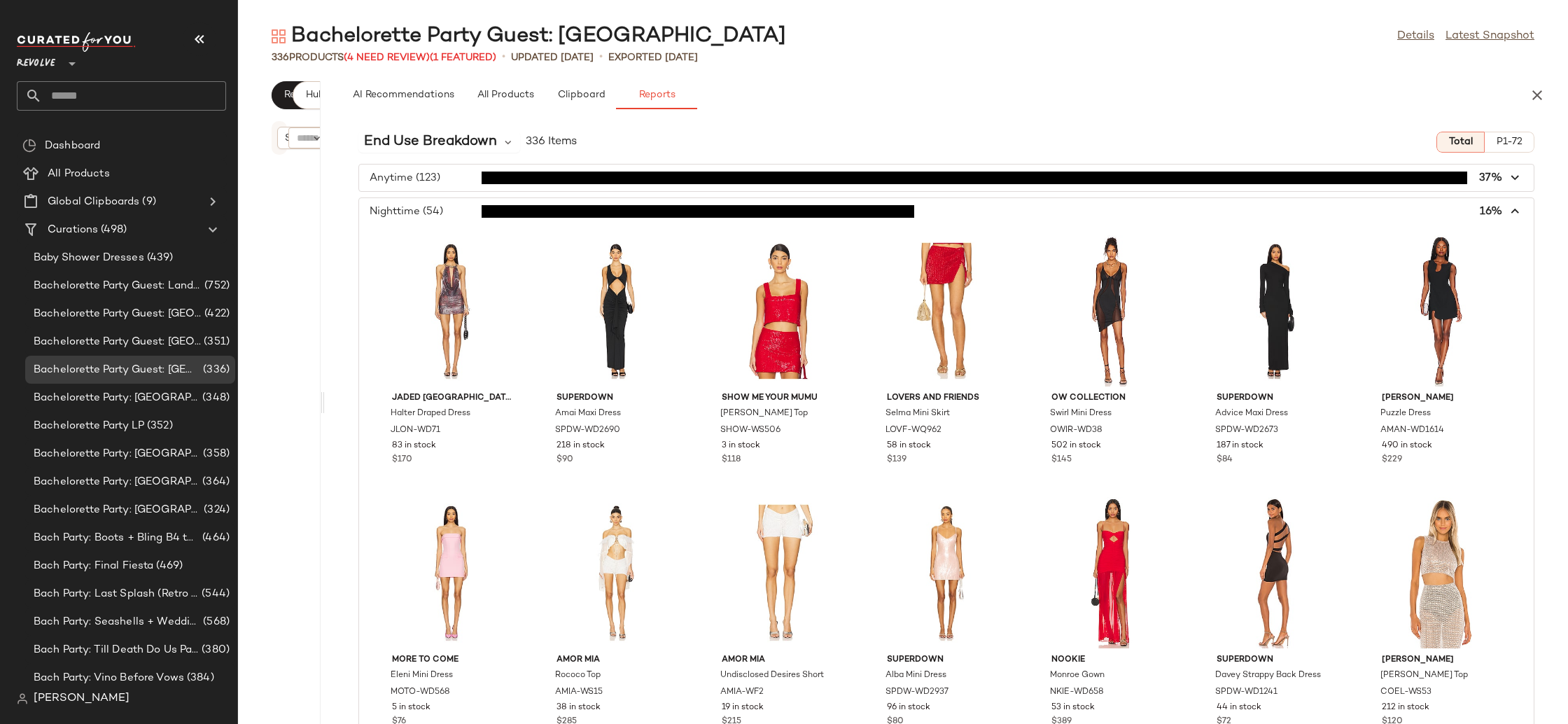
drag, startPoint x: 257, startPoint y: 249, endPoint x: 342, endPoint y: 252, distance: 85.1
click at [322, 258] on div "Bachelorette Party Guest: Miami Details Latest Snapshot 336 Products (4 Need Re…" at bounding box center [903, 373] width 1330 height 701
click at [430, 176] on span "button" at bounding box center [946, 177] width 1174 height 26
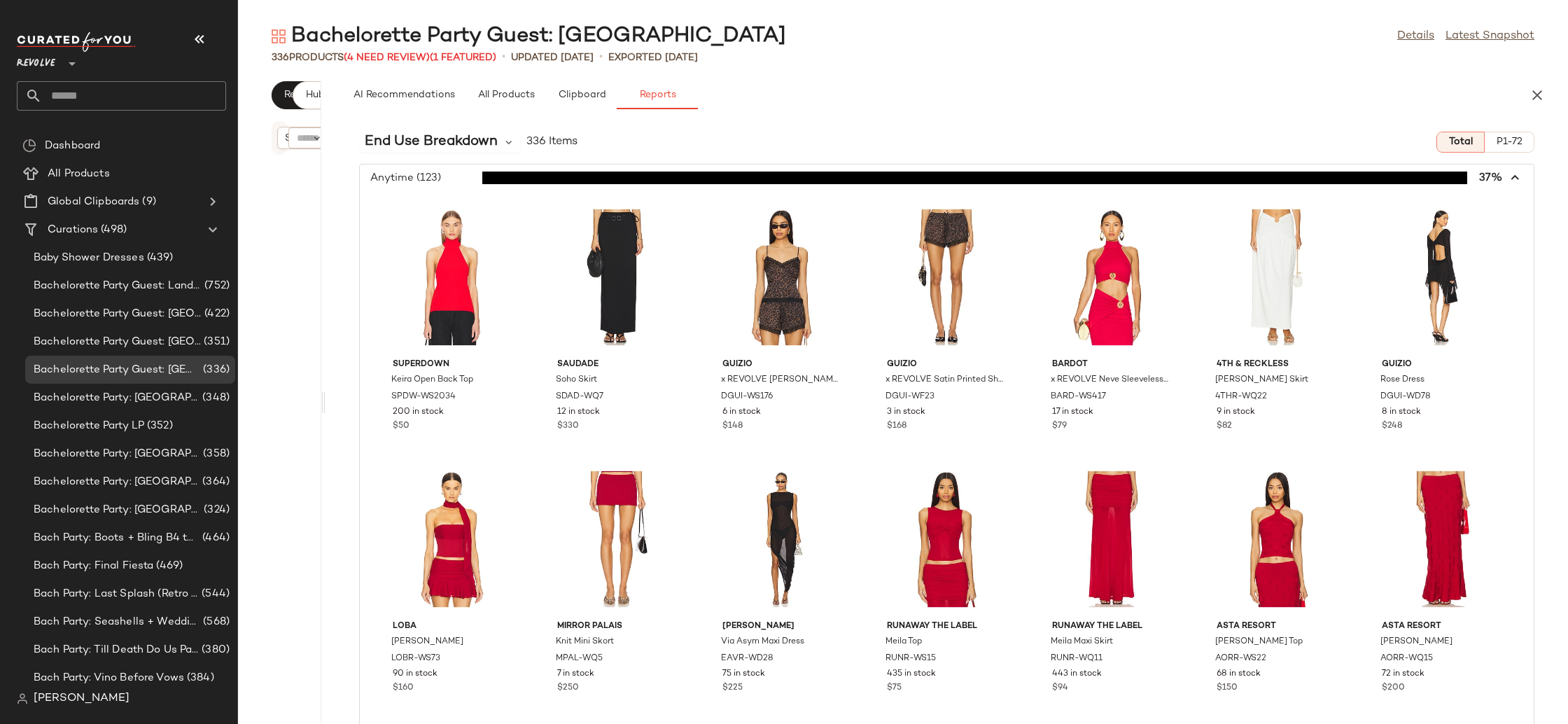
click at [430, 176] on span "button" at bounding box center [946, 177] width 1174 height 26
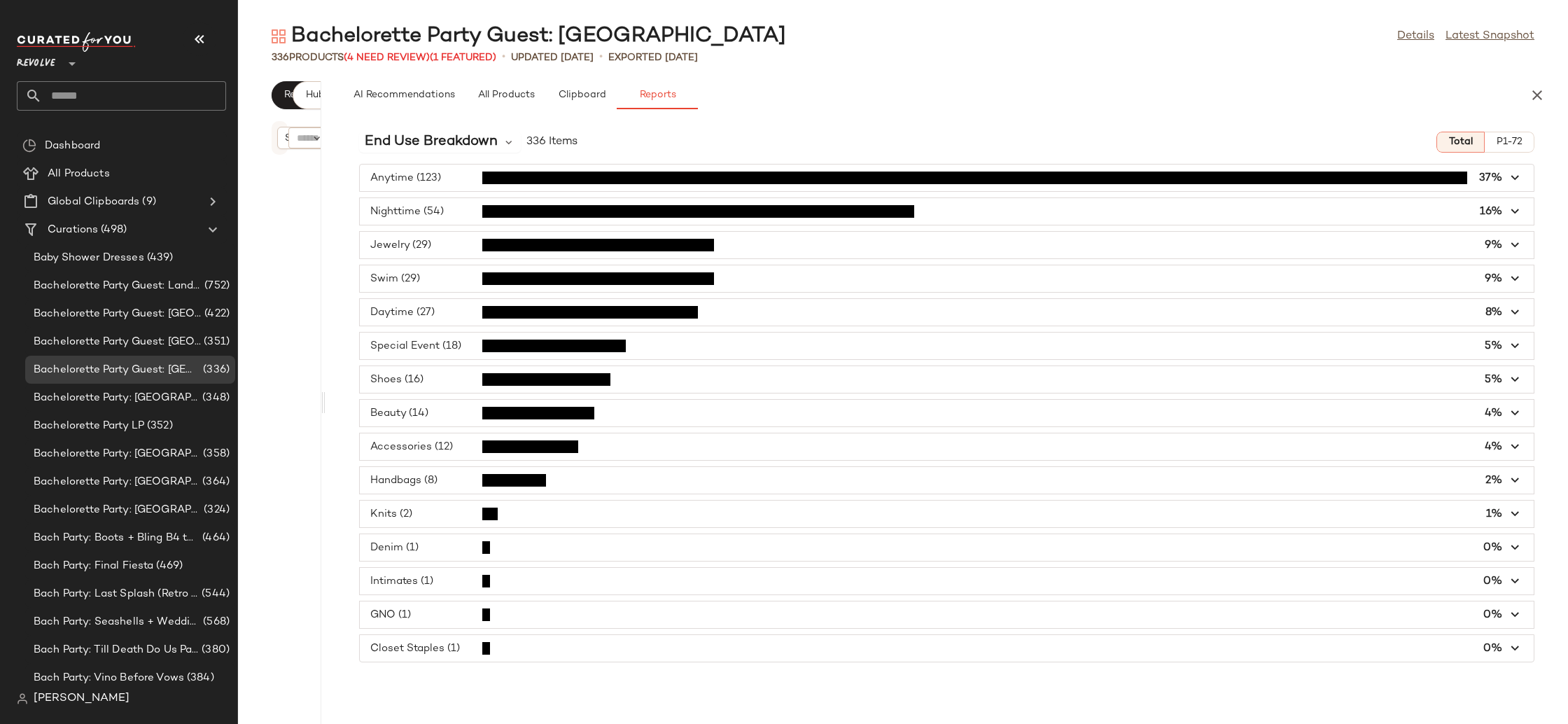
click at [414, 351] on span "button" at bounding box center [946, 345] width 1174 height 26
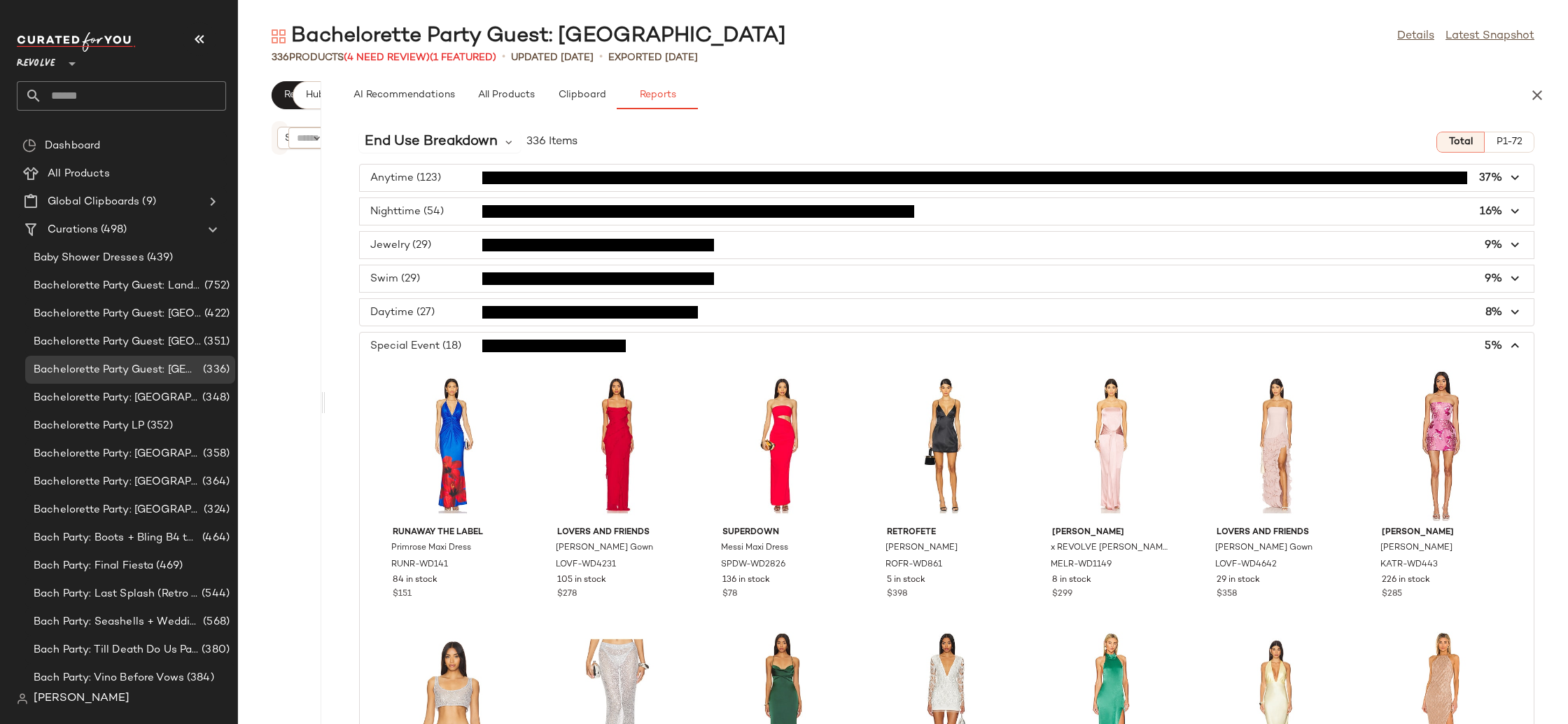
click at [414, 352] on span "button" at bounding box center [946, 345] width 1174 height 26
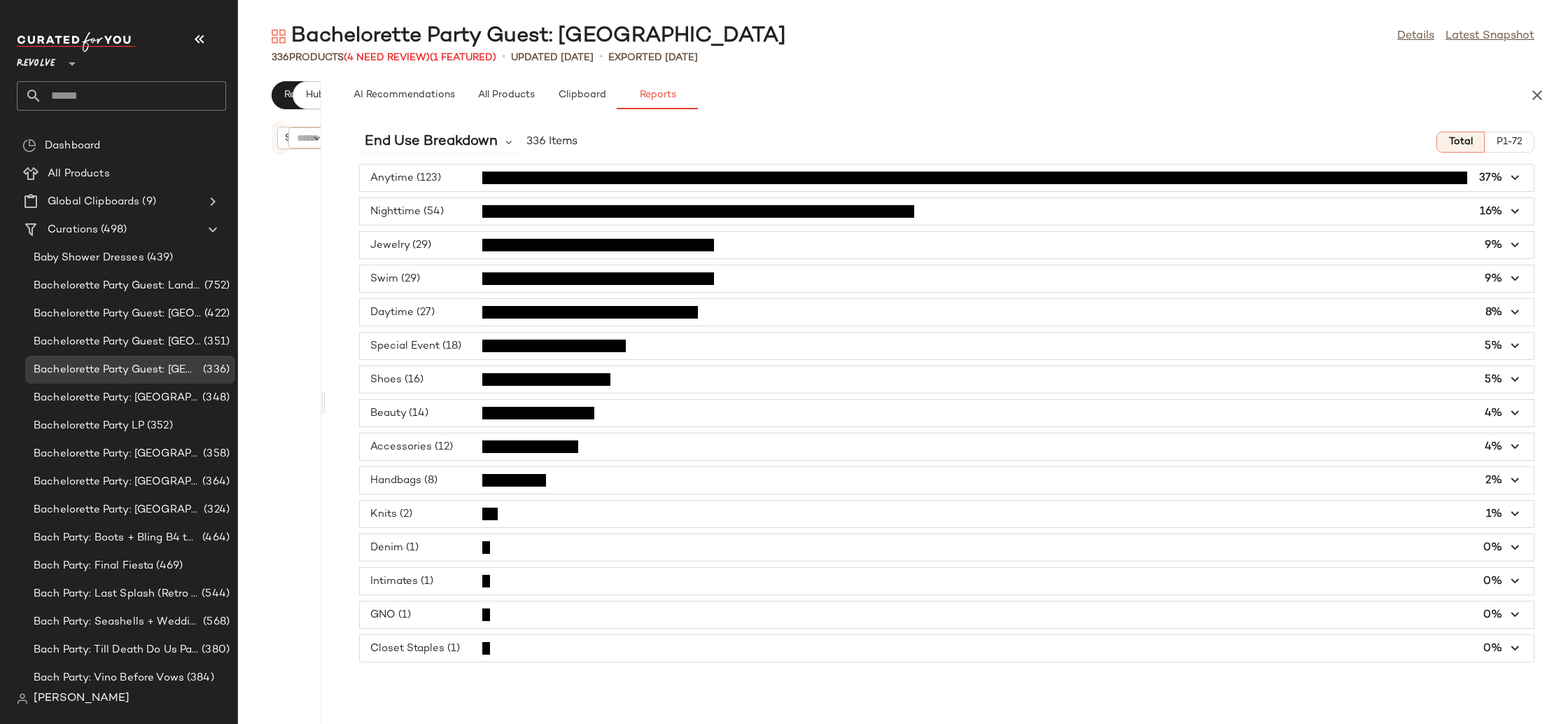
click at [418, 314] on span "button" at bounding box center [946, 312] width 1174 height 26
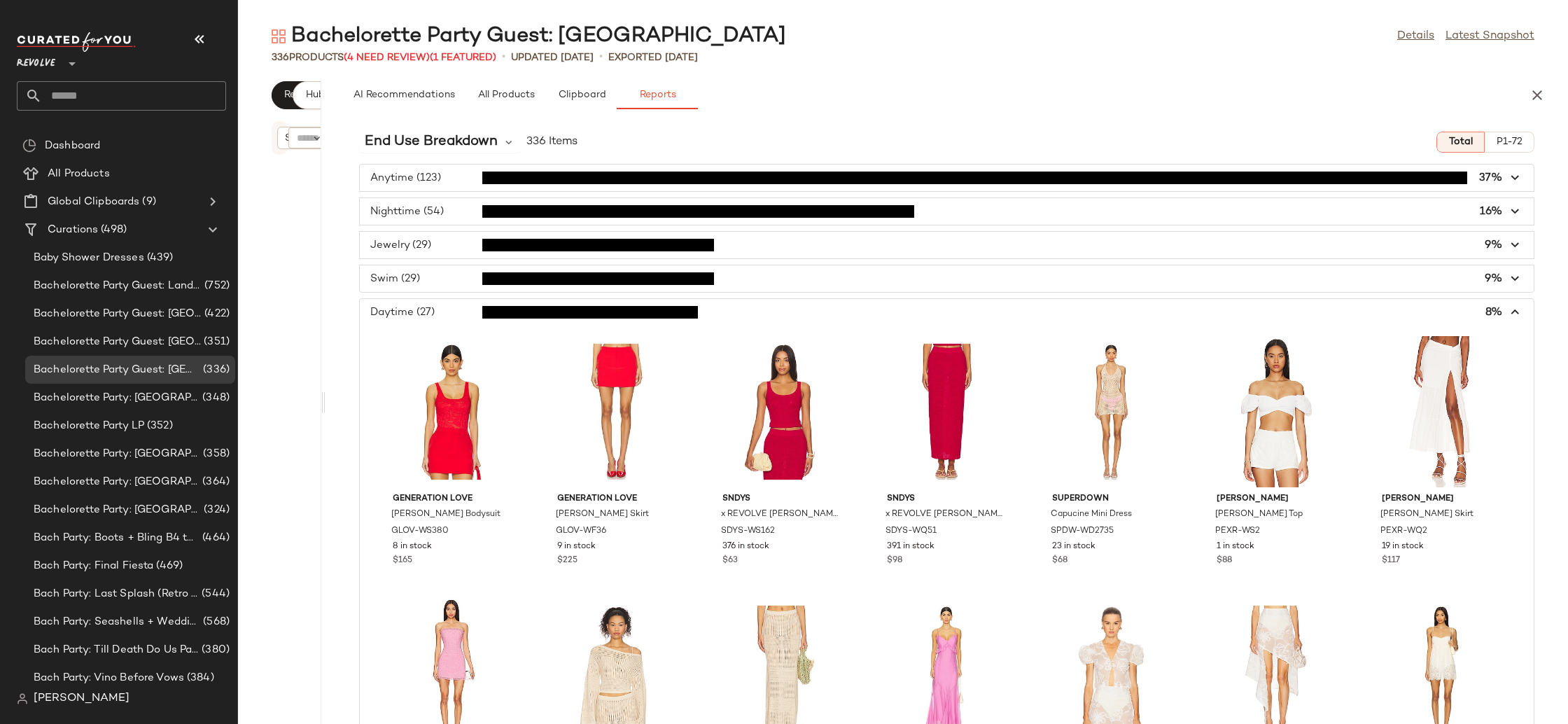
click at [409, 313] on span "button" at bounding box center [946, 312] width 1174 height 26
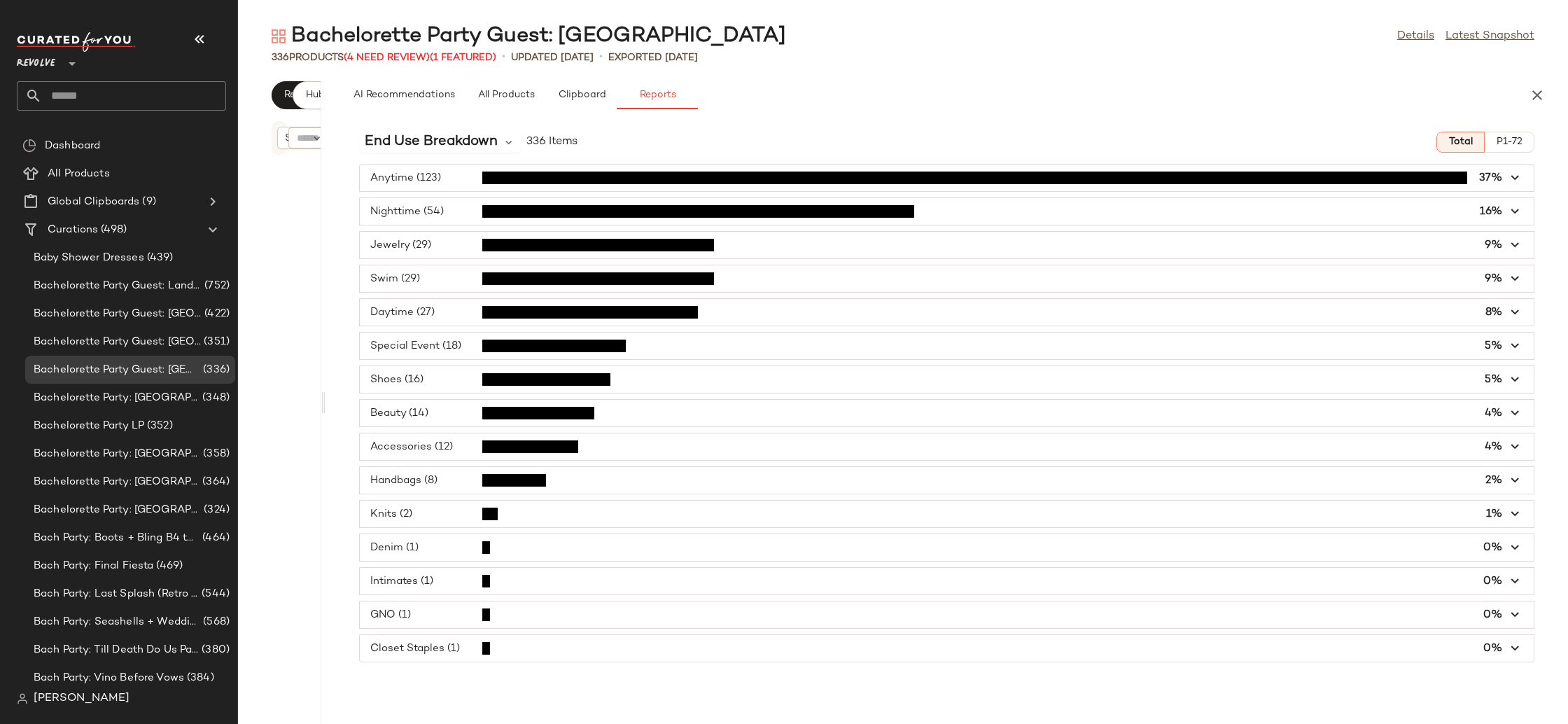
click at [427, 250] on span "button" at bounding box center [946, 245] width 1174 height 26
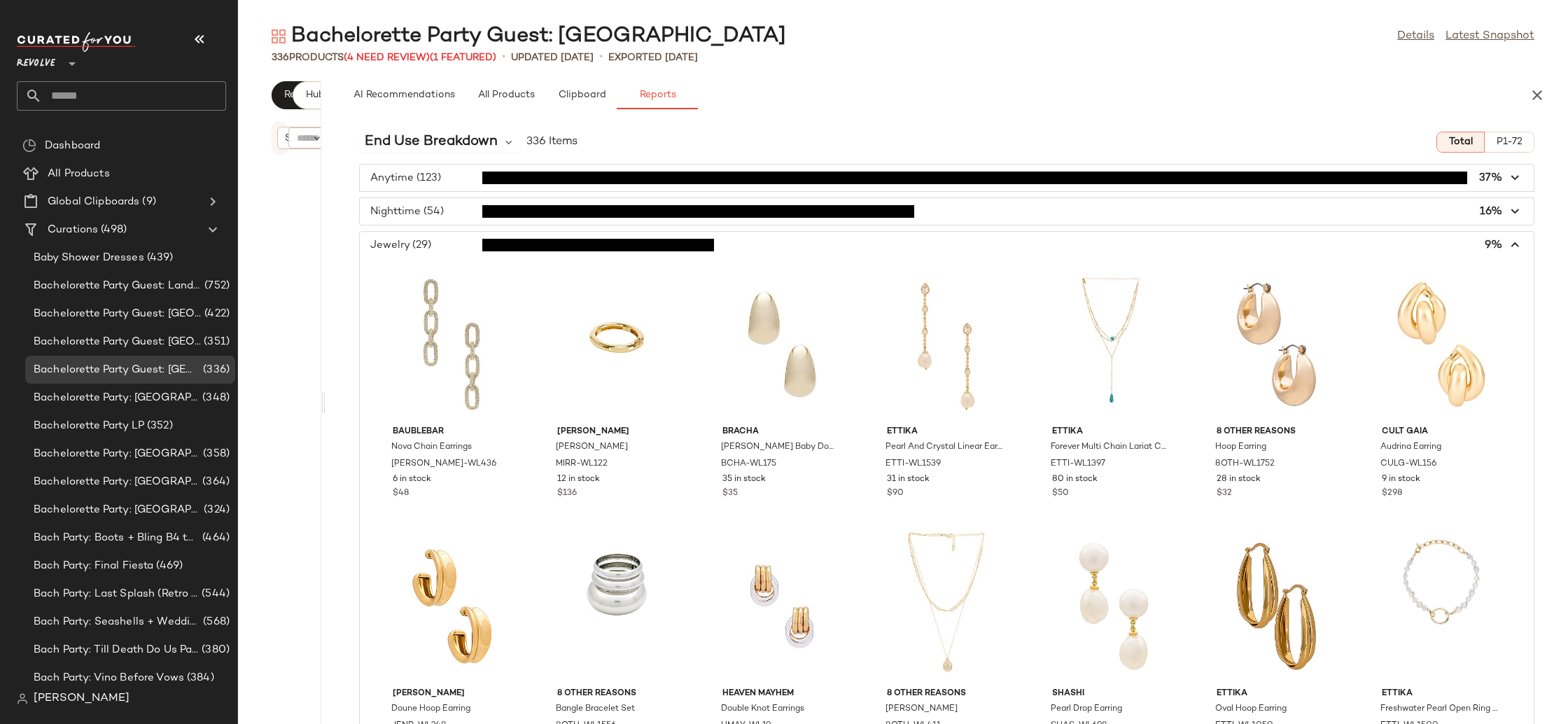
click at [427, 250] on span "button" at bounding box center [946, 245] width 1174 height 26
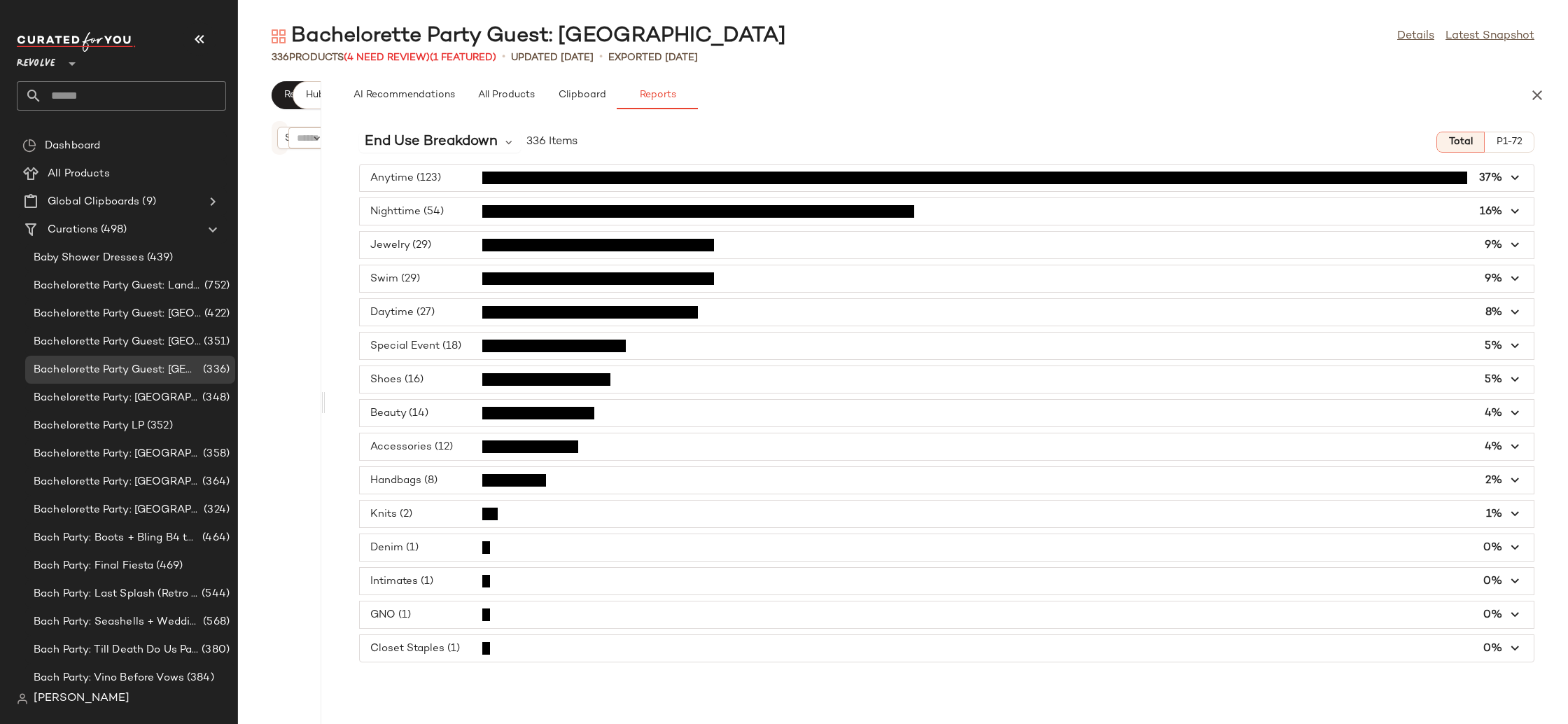
click at [556, 341] on span "button" at bounding box center [946, 345] width 1174 height 26
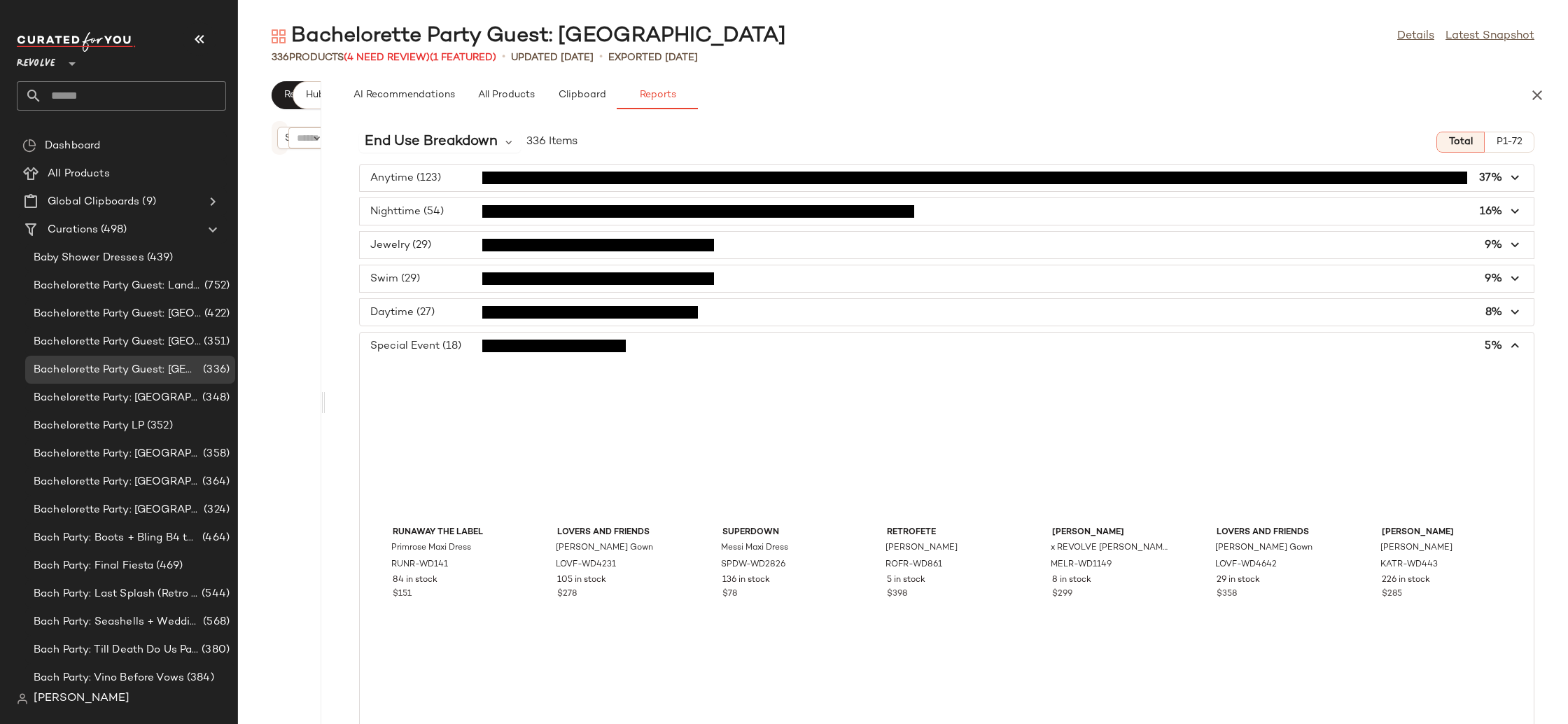
scroll to position [3, 0]
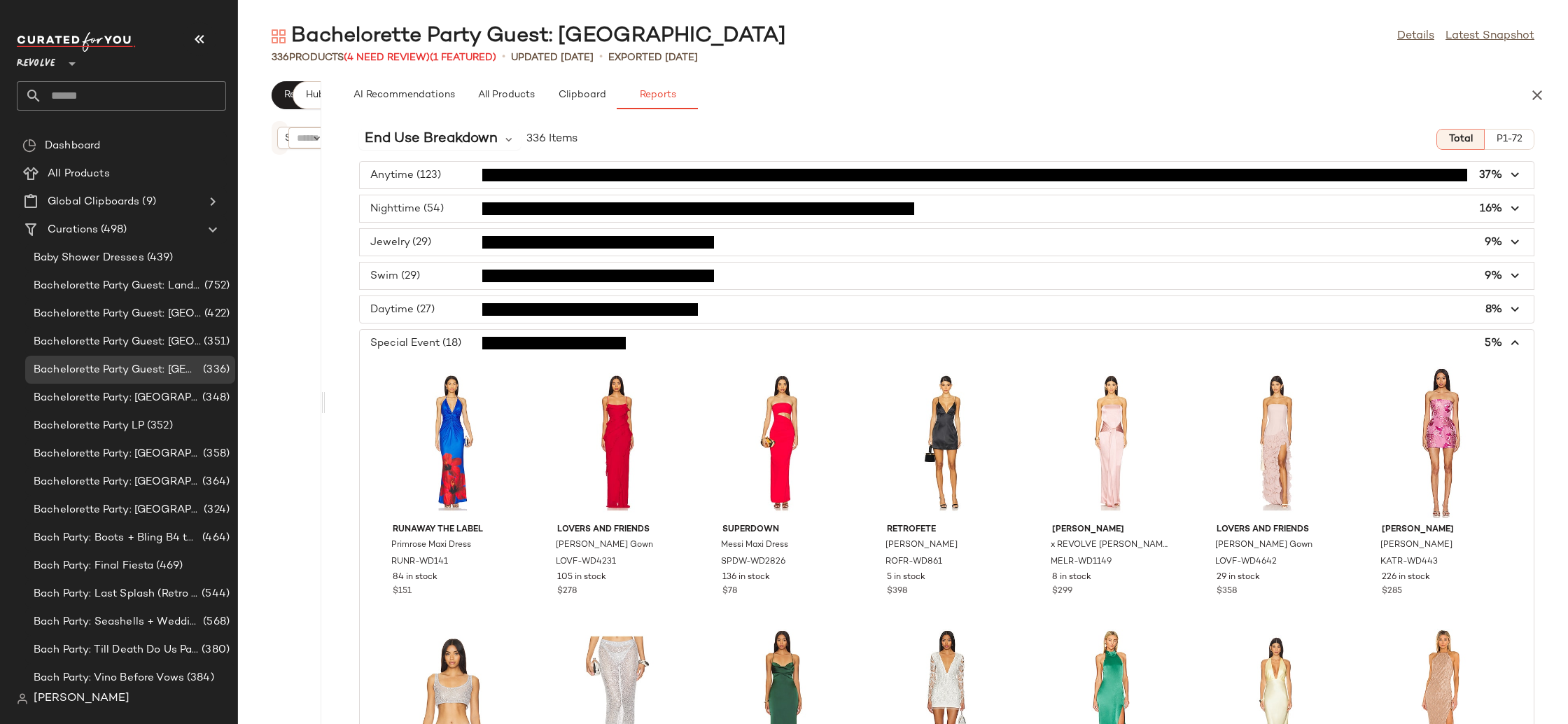
click at [556, 341] on span "button" at bounding box center [946, 342] width 1174 height 26
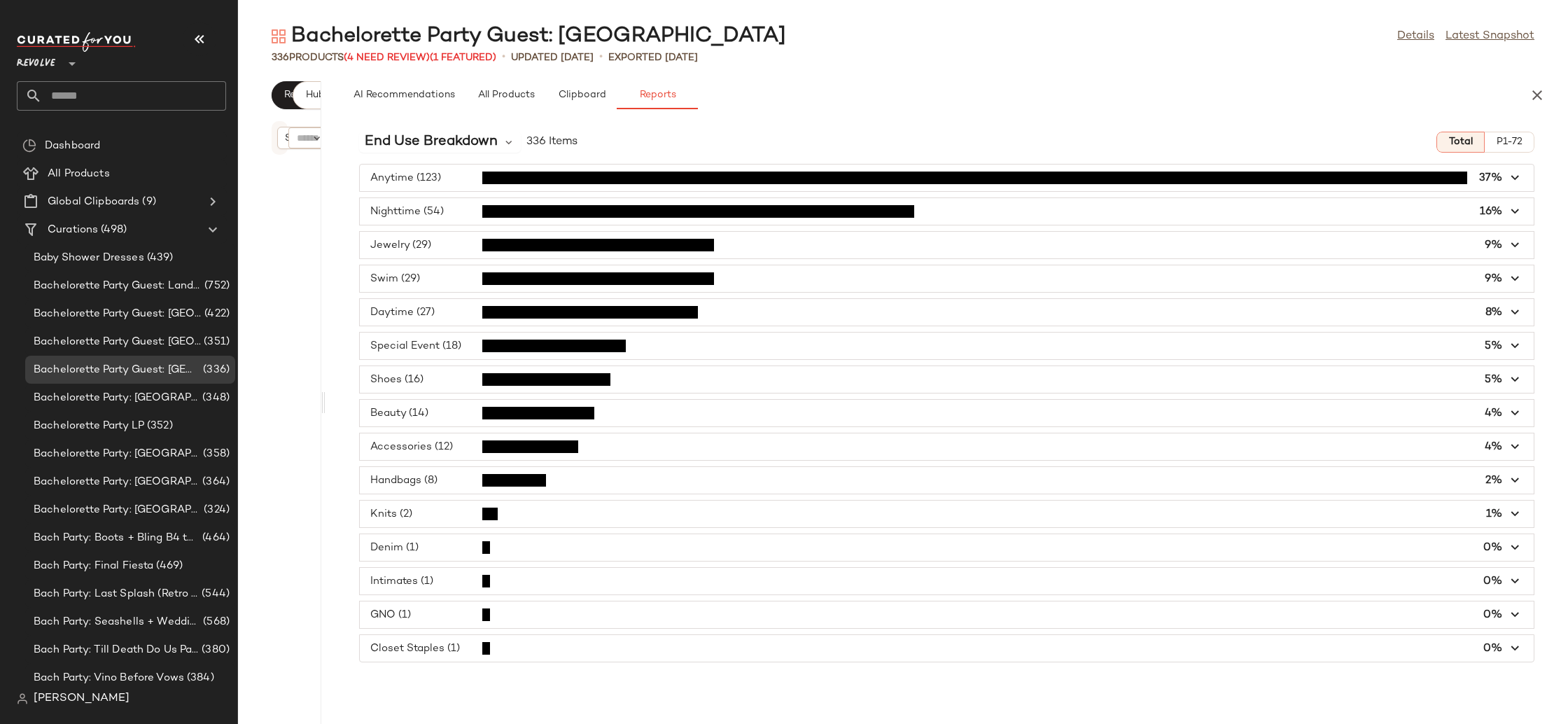
scroll to position [0, 0]
click at [459, 132] on span "End Use Breakdown" at bounding box center [431, 142] width 133 height 21
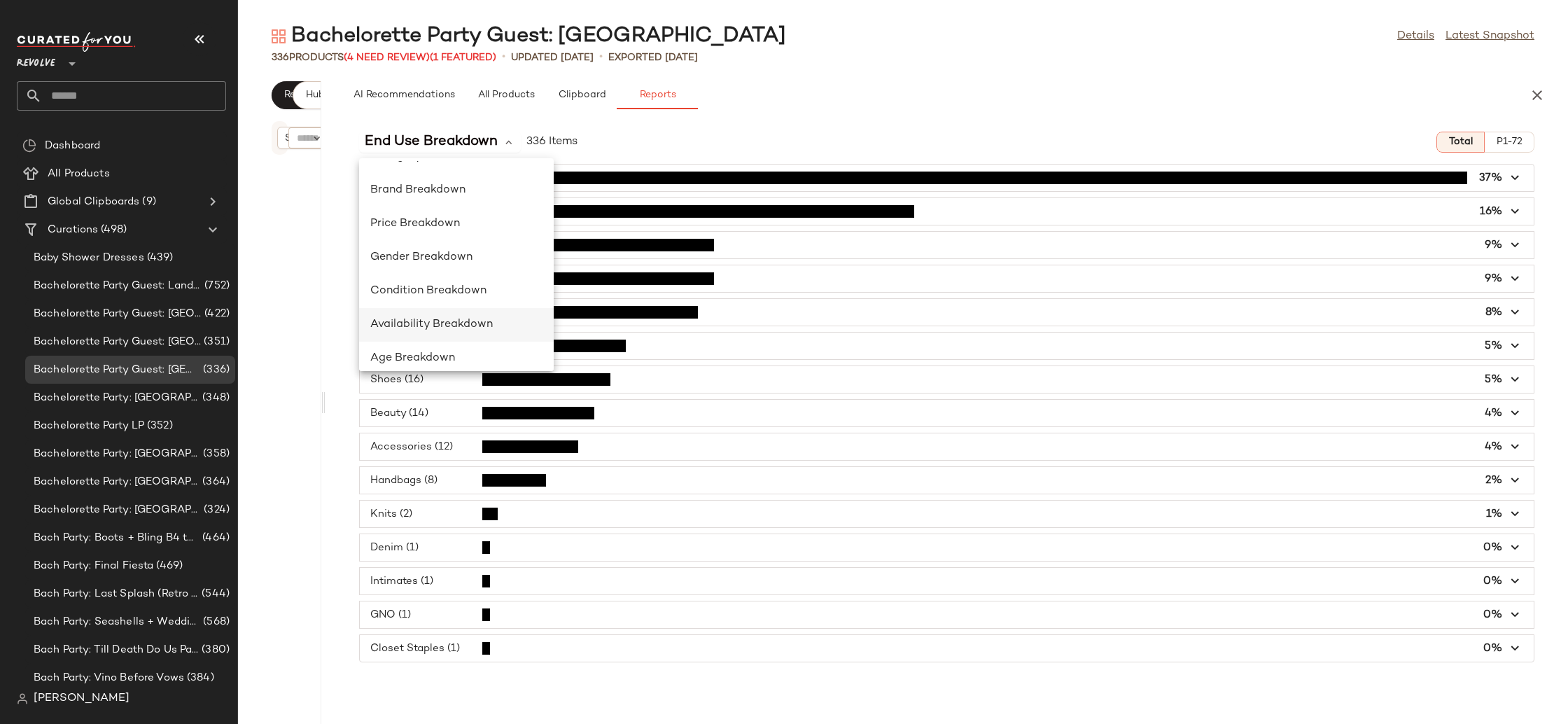
scroll to position [23, 0]
click at [436, 345] on div "Condition Breakdown" at bounding box center [456, 362] width 194 height 34
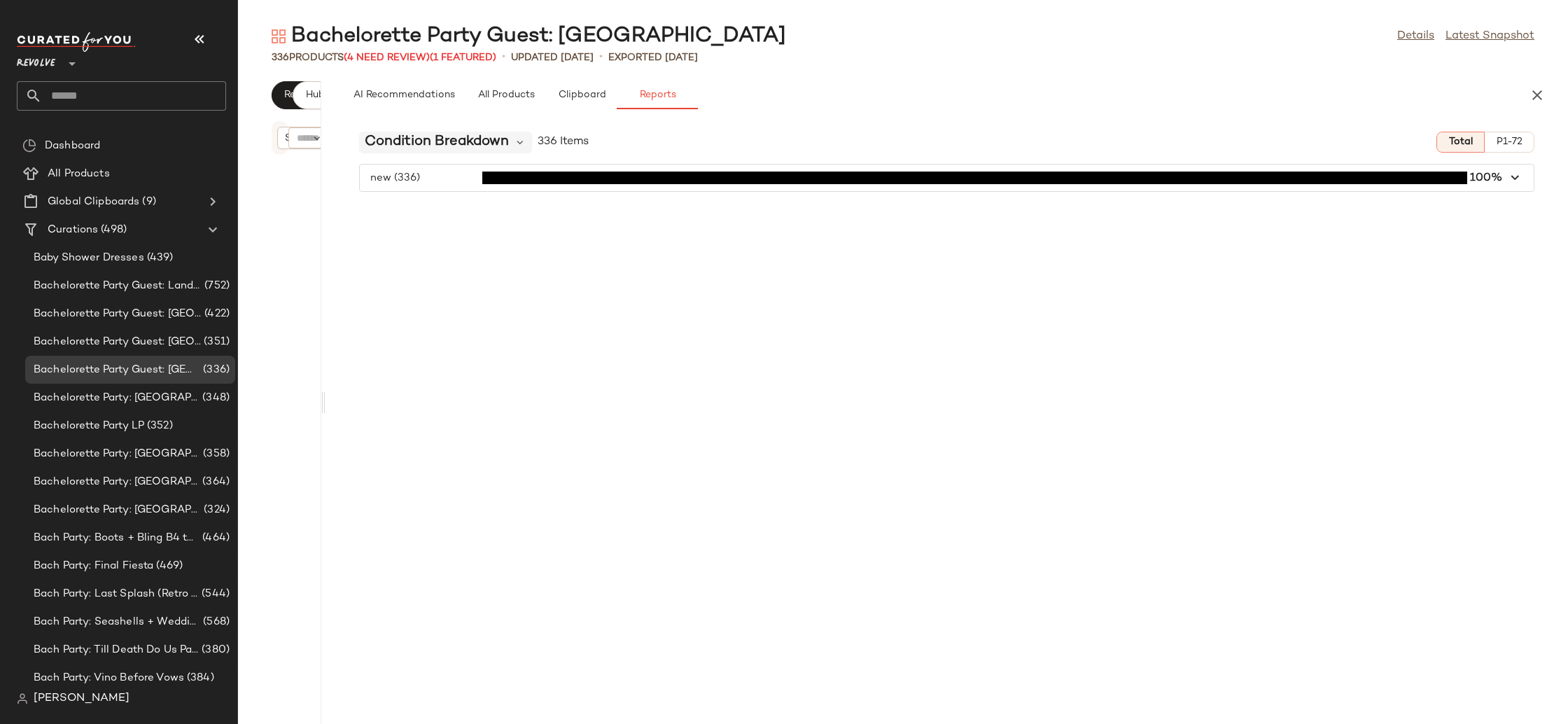
click at [436, 150] on span "Condition Breakdown" at bounding box center [437, 142] width 144 height 21
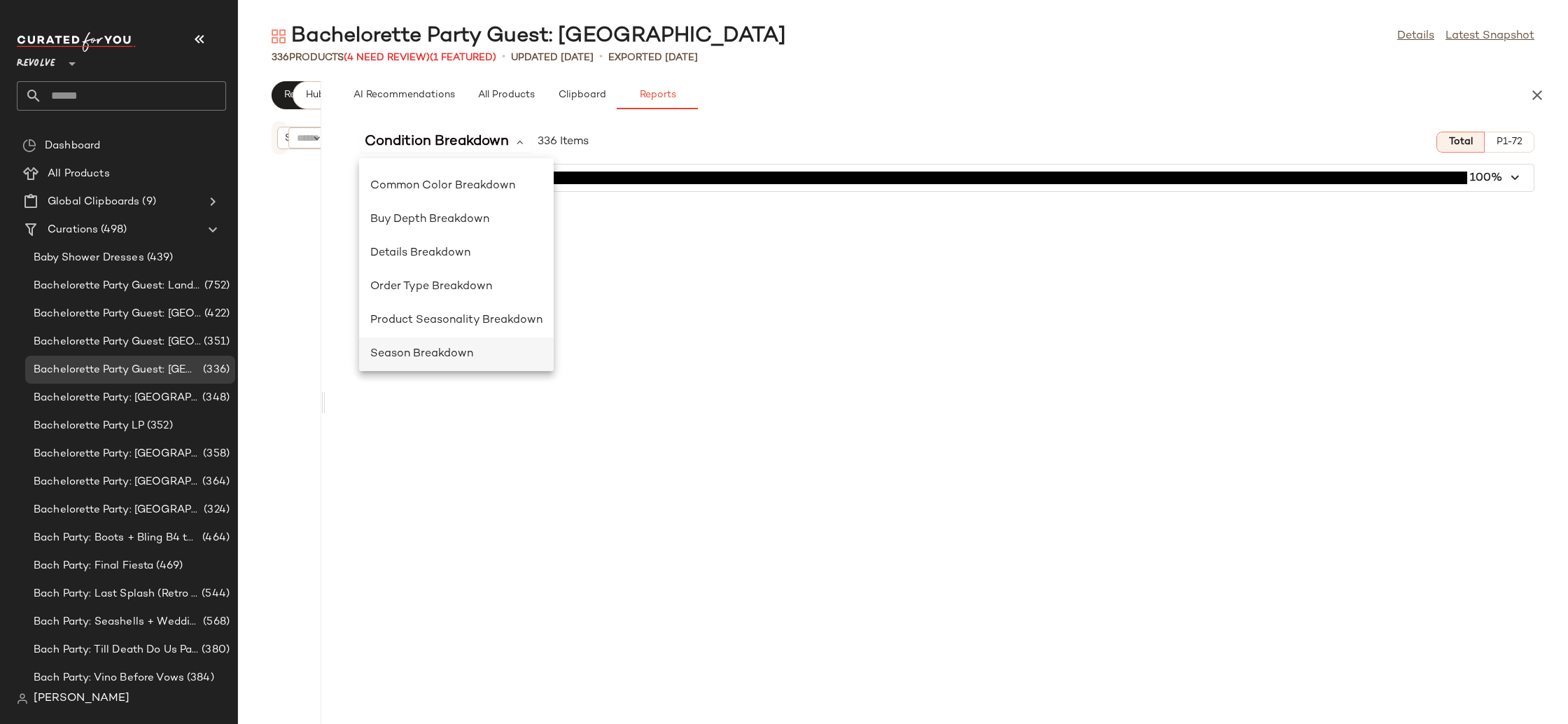
scroll to position [373, 0]
click at [430, 353] on span "Season Breakdown" at bounding box center [421, 348] width 103 height 12
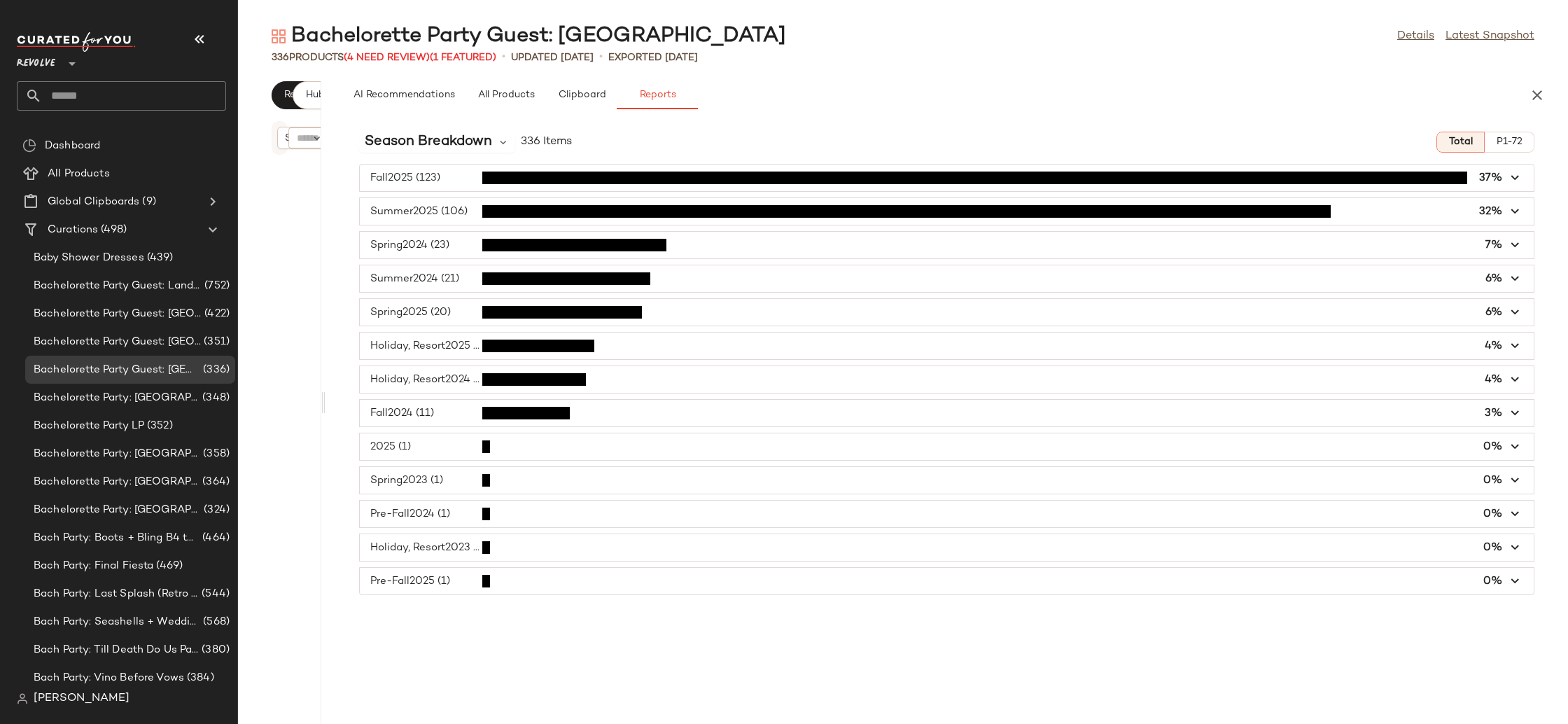
click at [423, 311] on span "button" at bounding box center [946, 312] width 1174 height 26
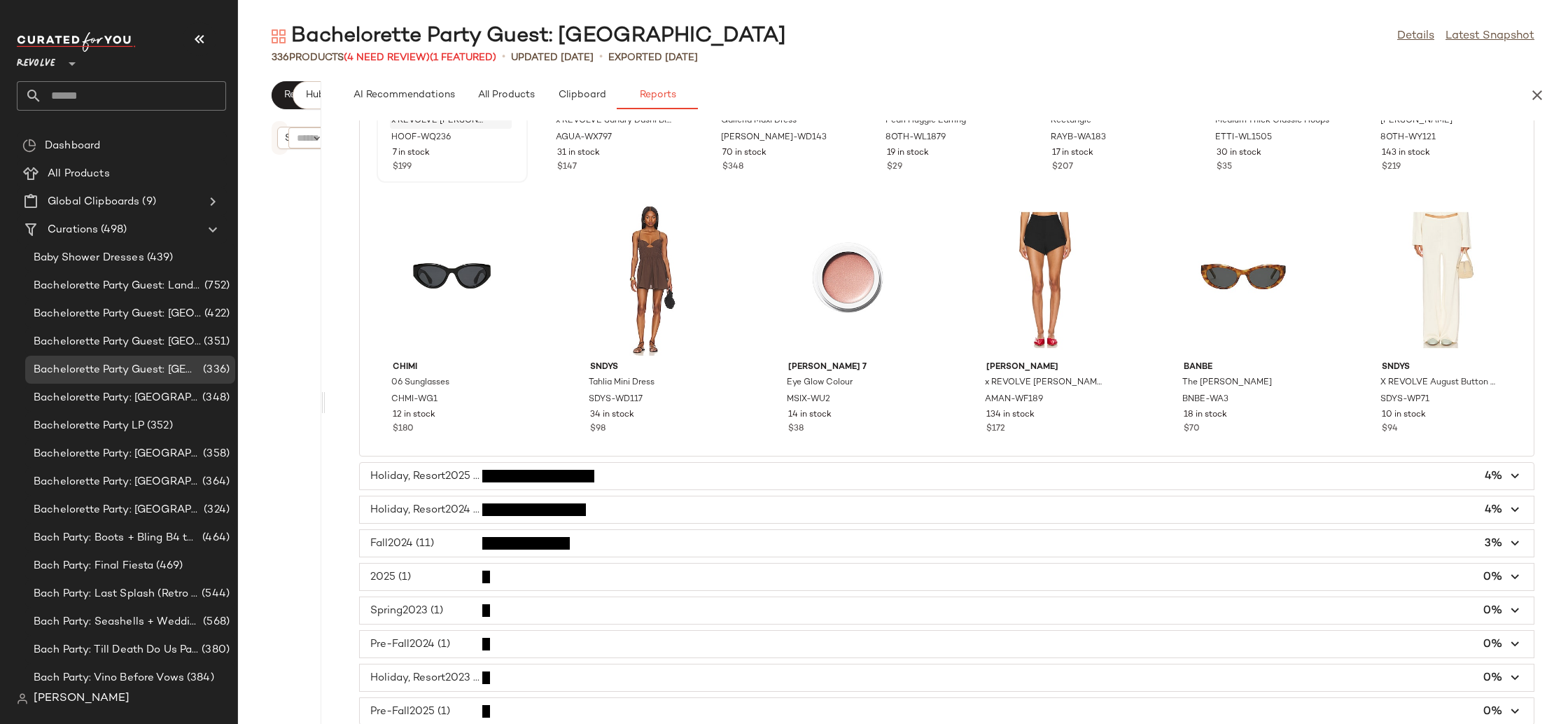
scroll to position [0, 0]
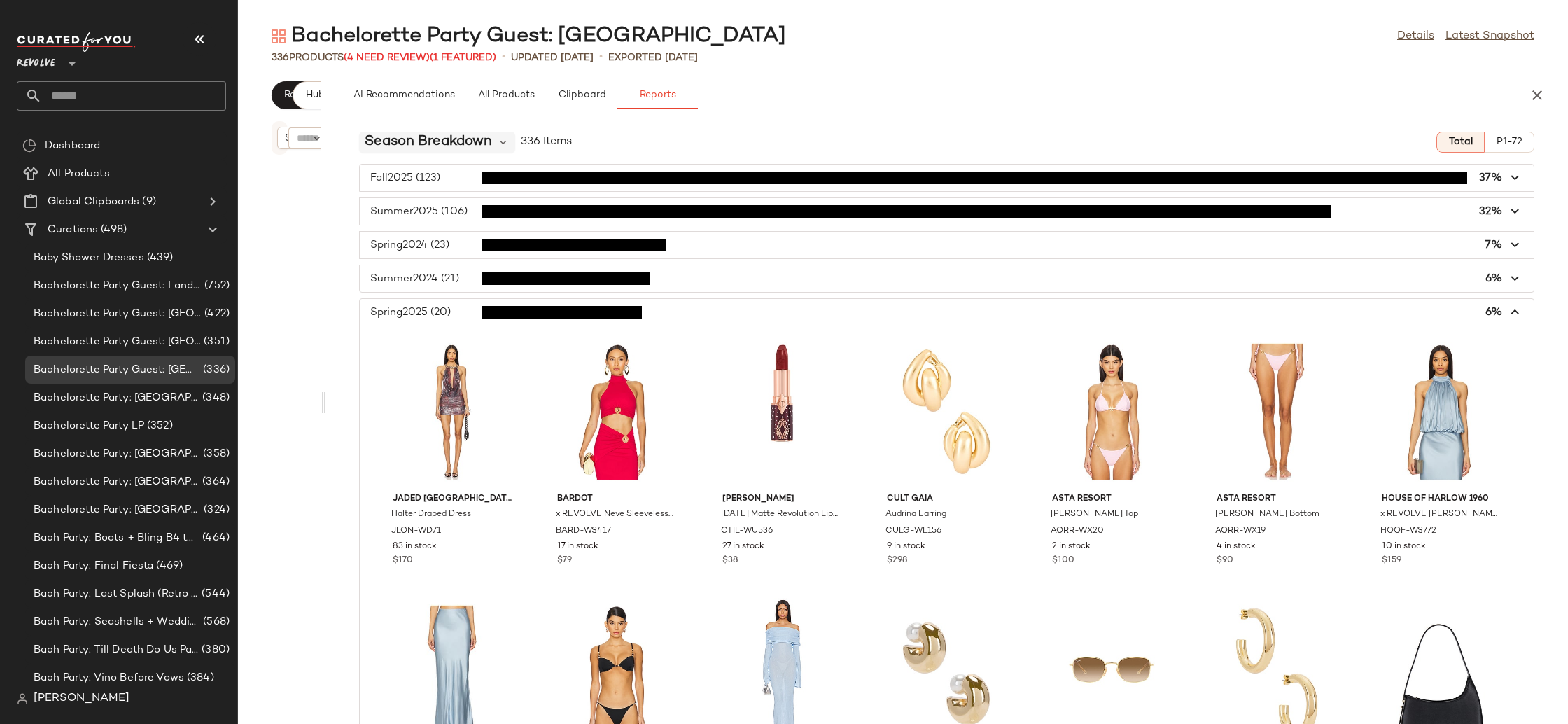
click at [449, 147] on span "Season Breakdown" at bounding box center [429, 142] width 128 height 21
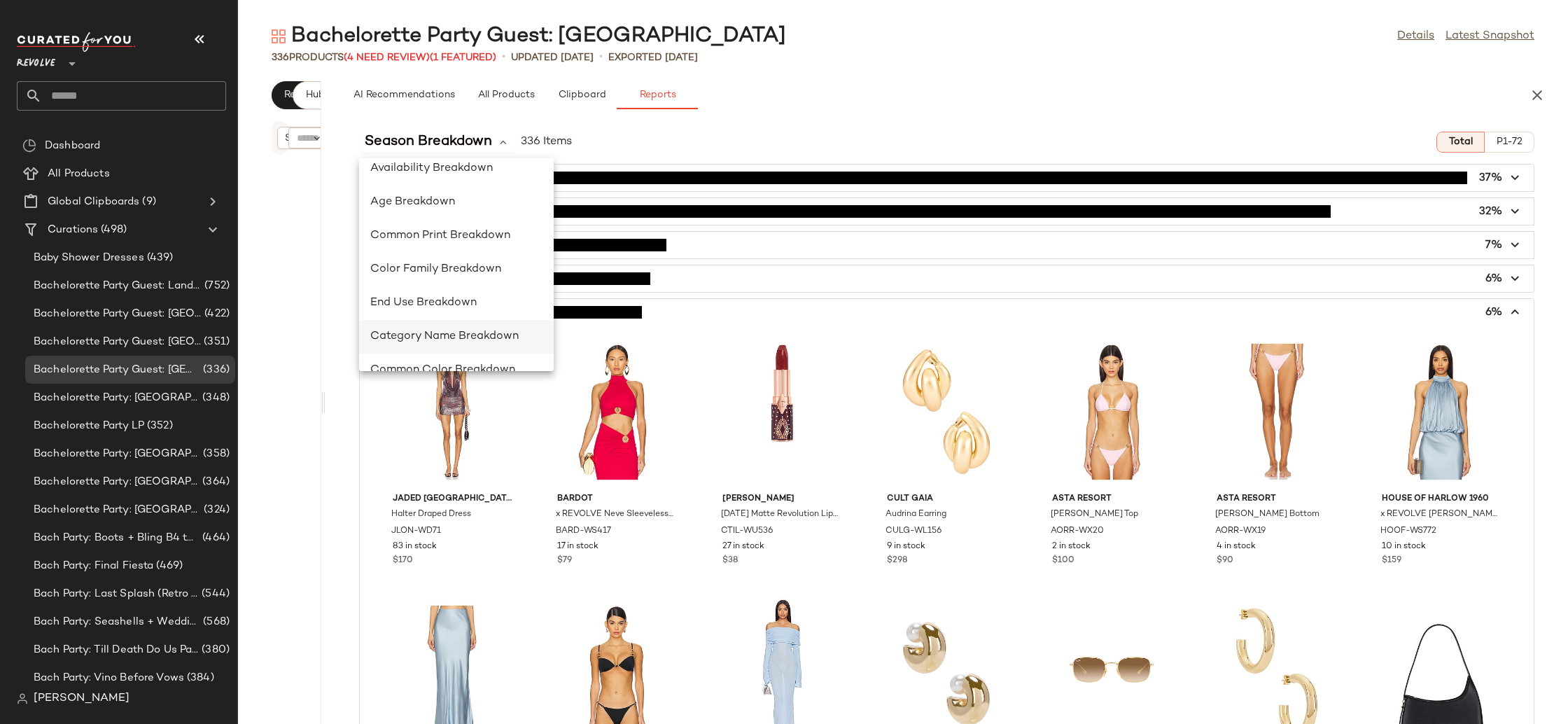
scroll to position [182, 0]
click at [490, 243] on div "Common Print Breakdown" at bounding box center [456, 237] width 172 height 17
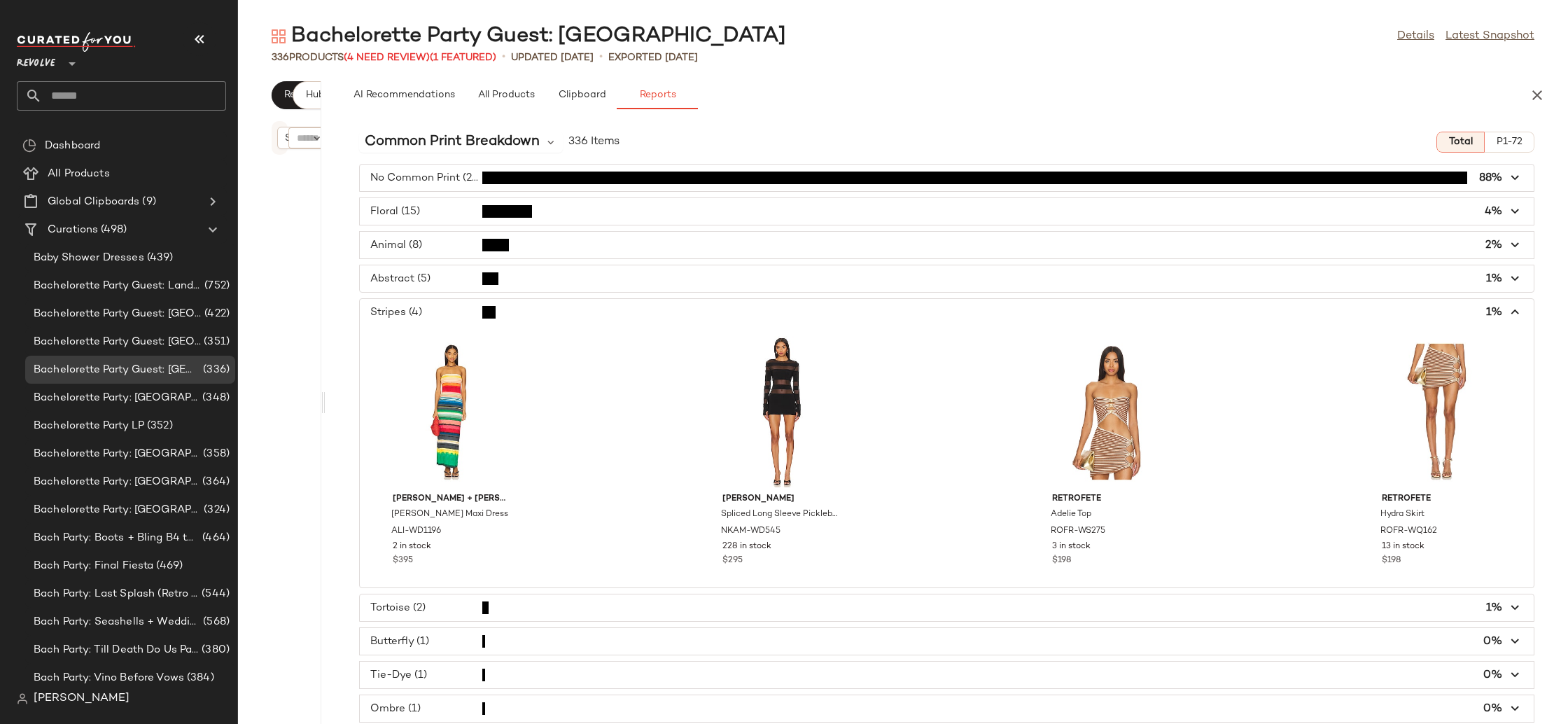
drag, startPoint x: 504, startPoint y: 294, endPoint x: 513, endPoint y: 306, distance: 15.0
click at [505, 295] on div "No Common Print (296) 88% Floral (15) 4% Animal (8) 2% Abstract (5) 1% Stripes …" at bounding box center [946, 493] width 1242 height 659
click at [514, 306] on span "button" at bounding box center [946, 312] width 1174 height 26
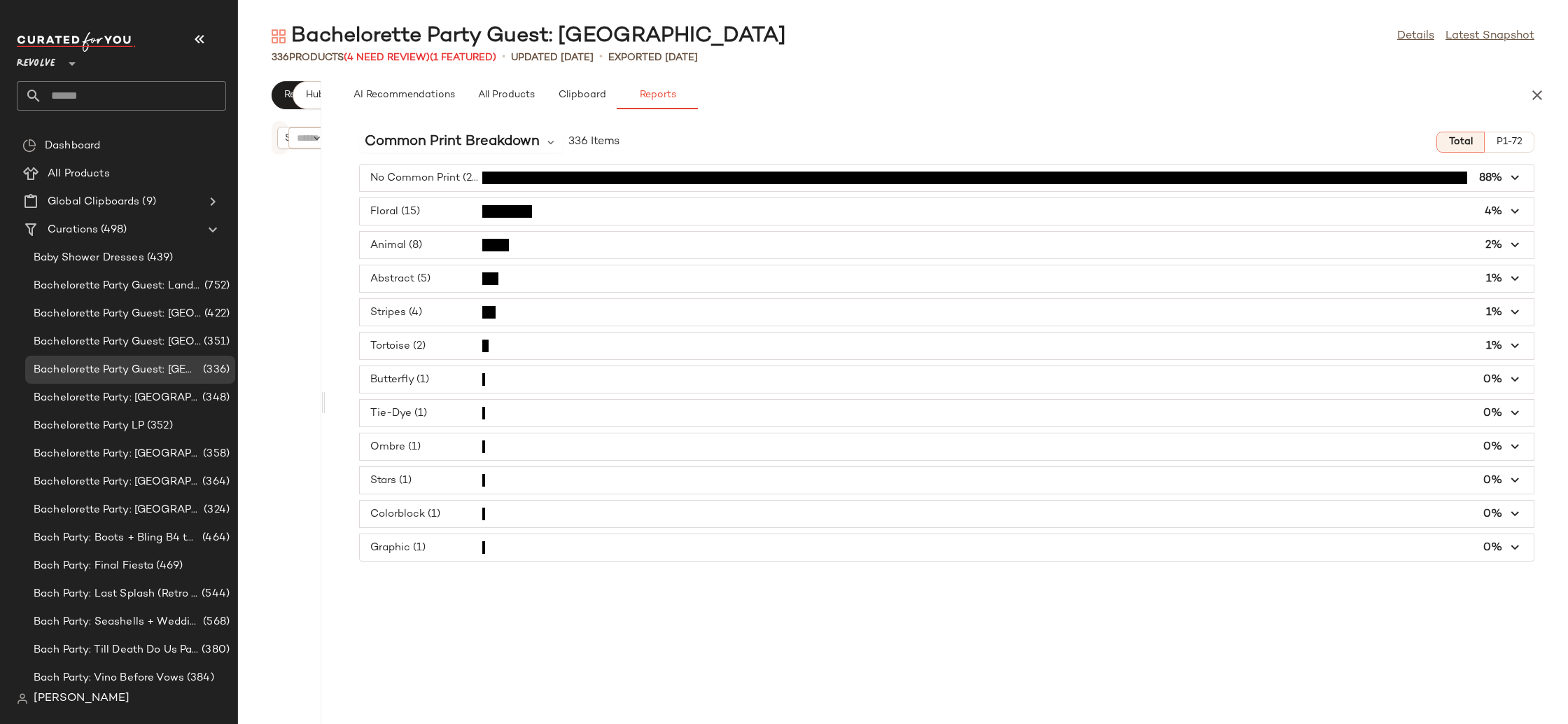
click at [418, 192] on div "No Common Print (296) 88% Floral (15) 4% Animal (8) 2% Abstract (5) 1% Stripes …" at bounding box center [946, 362] width 1242 height 397
click at [421, 209] on span "button" at bounding box center [946, 211] width 1174 height 26
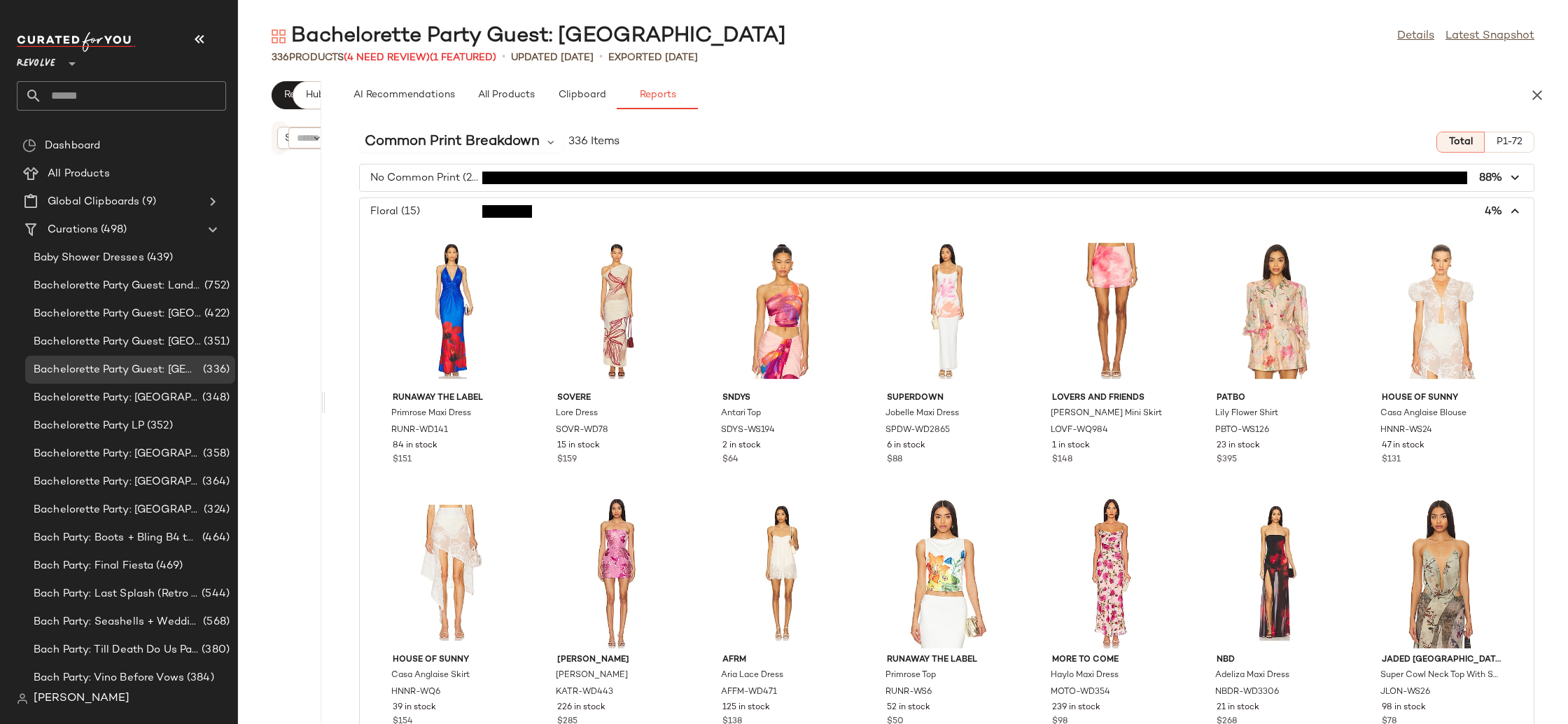
click at [421, 209] on span "button" at bounding box center [946, 211] width 1174 height 26
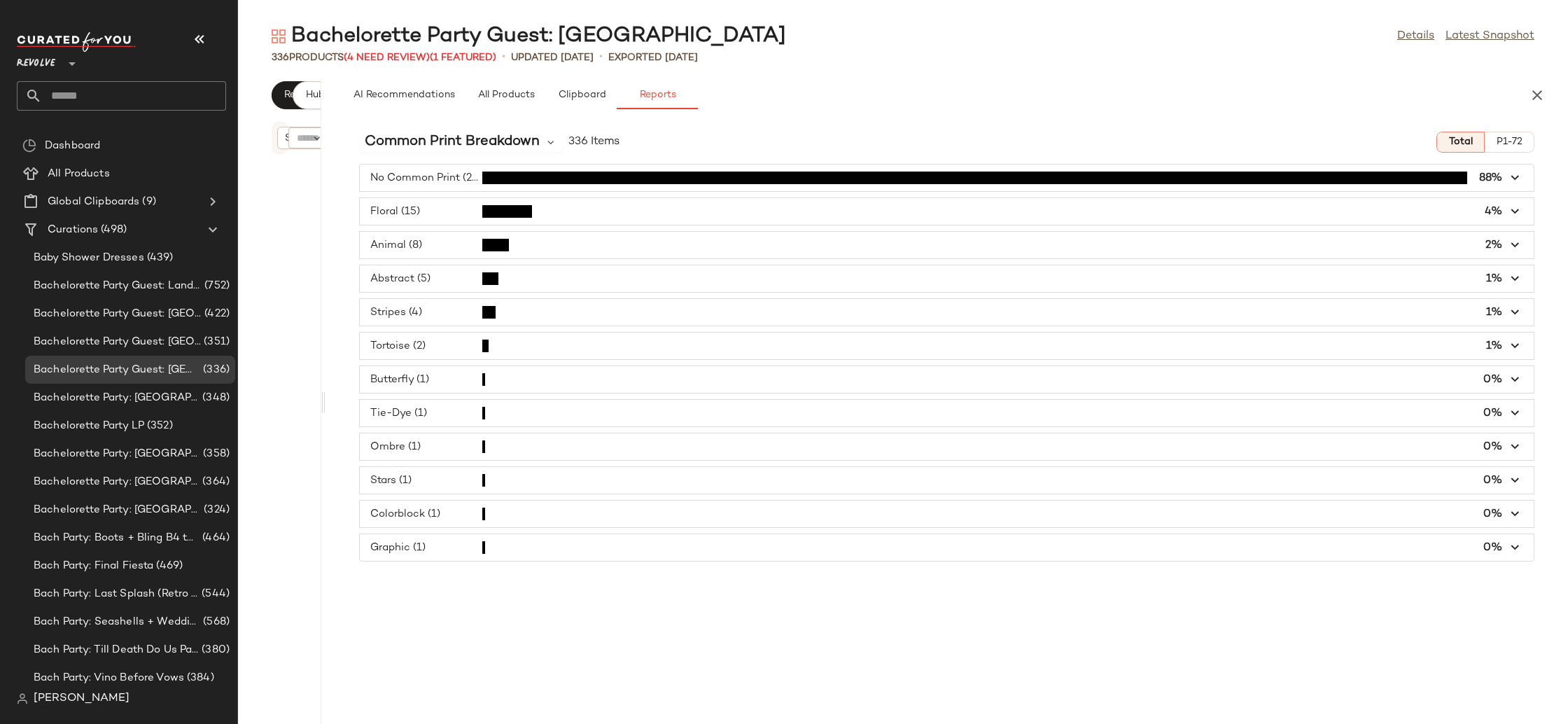
click at [427, 180] on span "button" at bounding box center [946, 177] width 1174 height 26
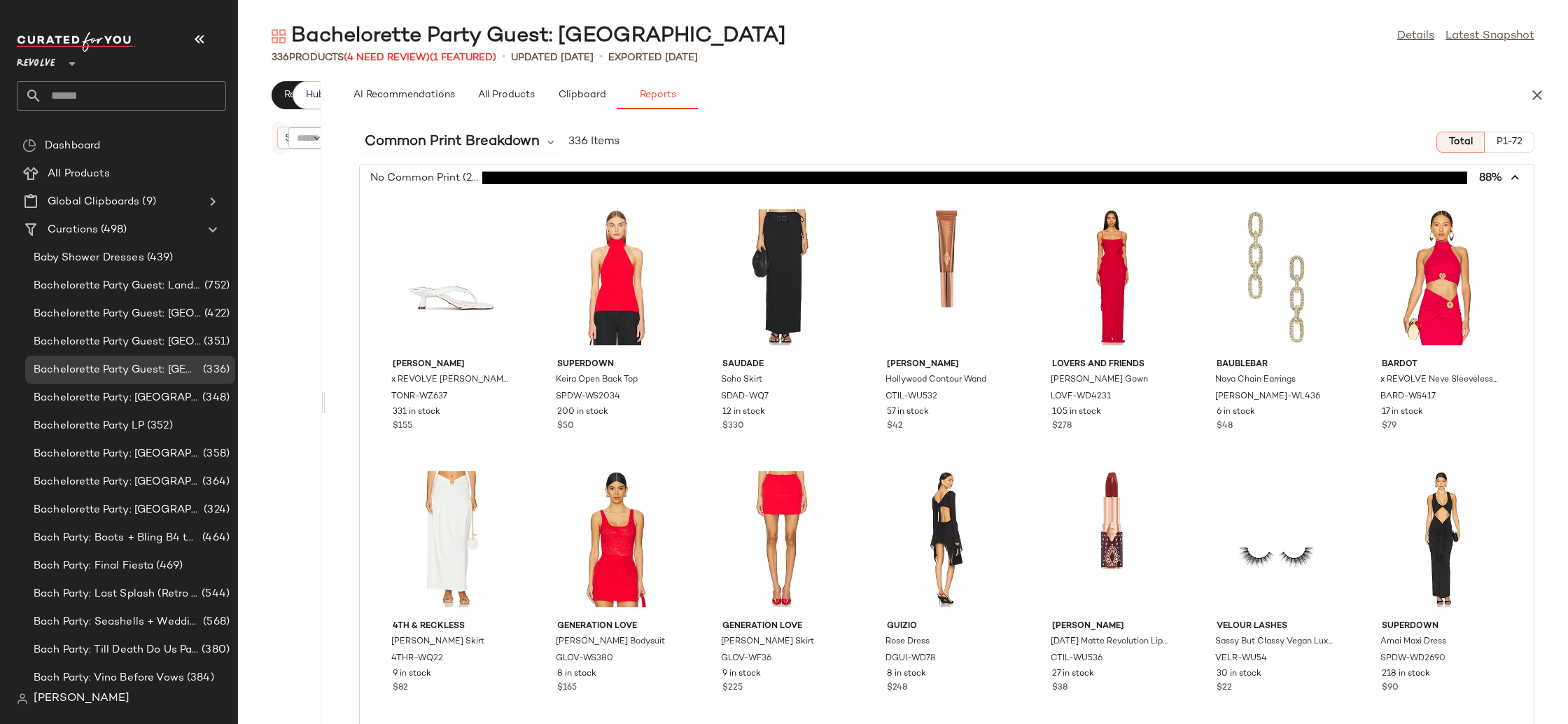
click at [427, 180] on span "button" at bounding box center [946, 177] width 1174 height 26
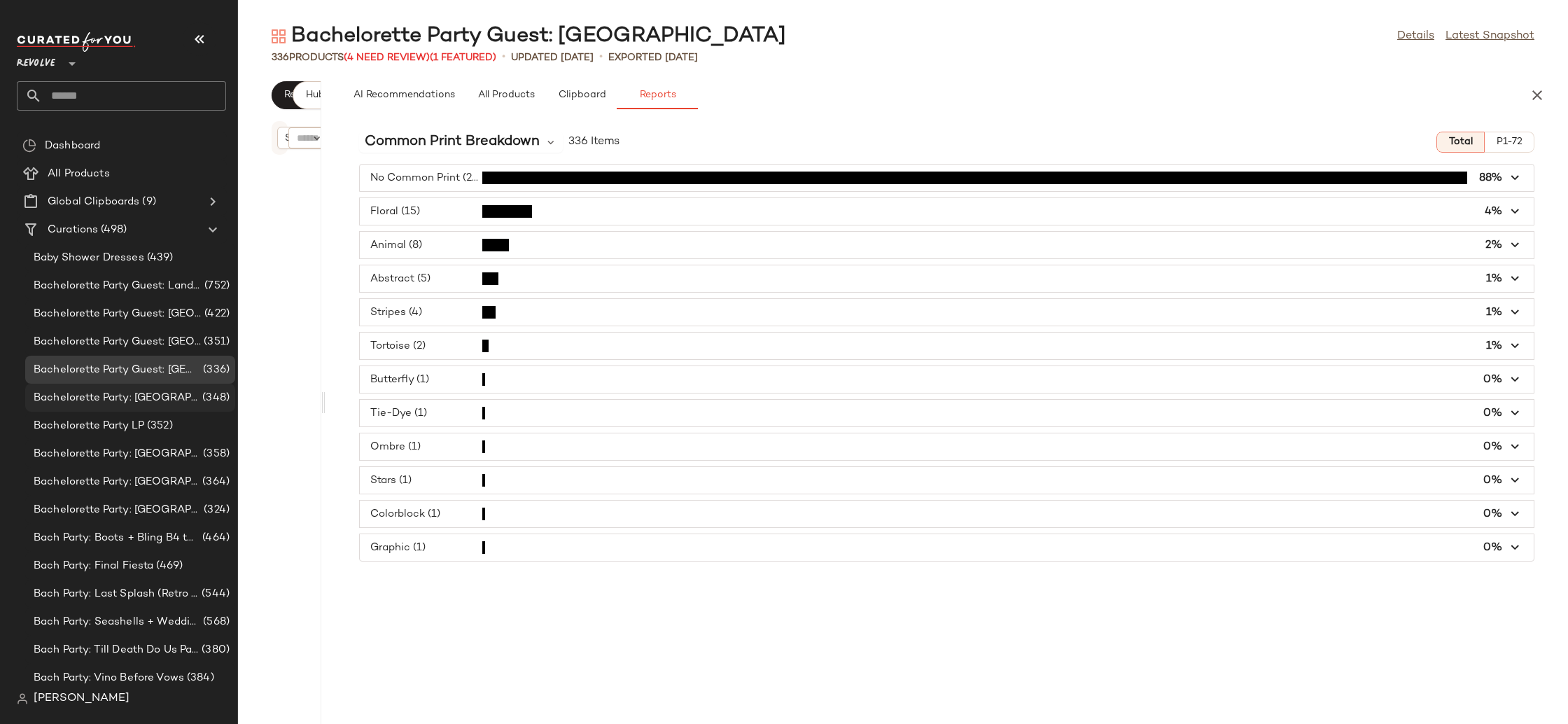
click at [144, 409] on div "Bachelorette Party: [GEOGRAPHIC_DATA] (348)" at bounding box center [131, 397] width 210 height 28
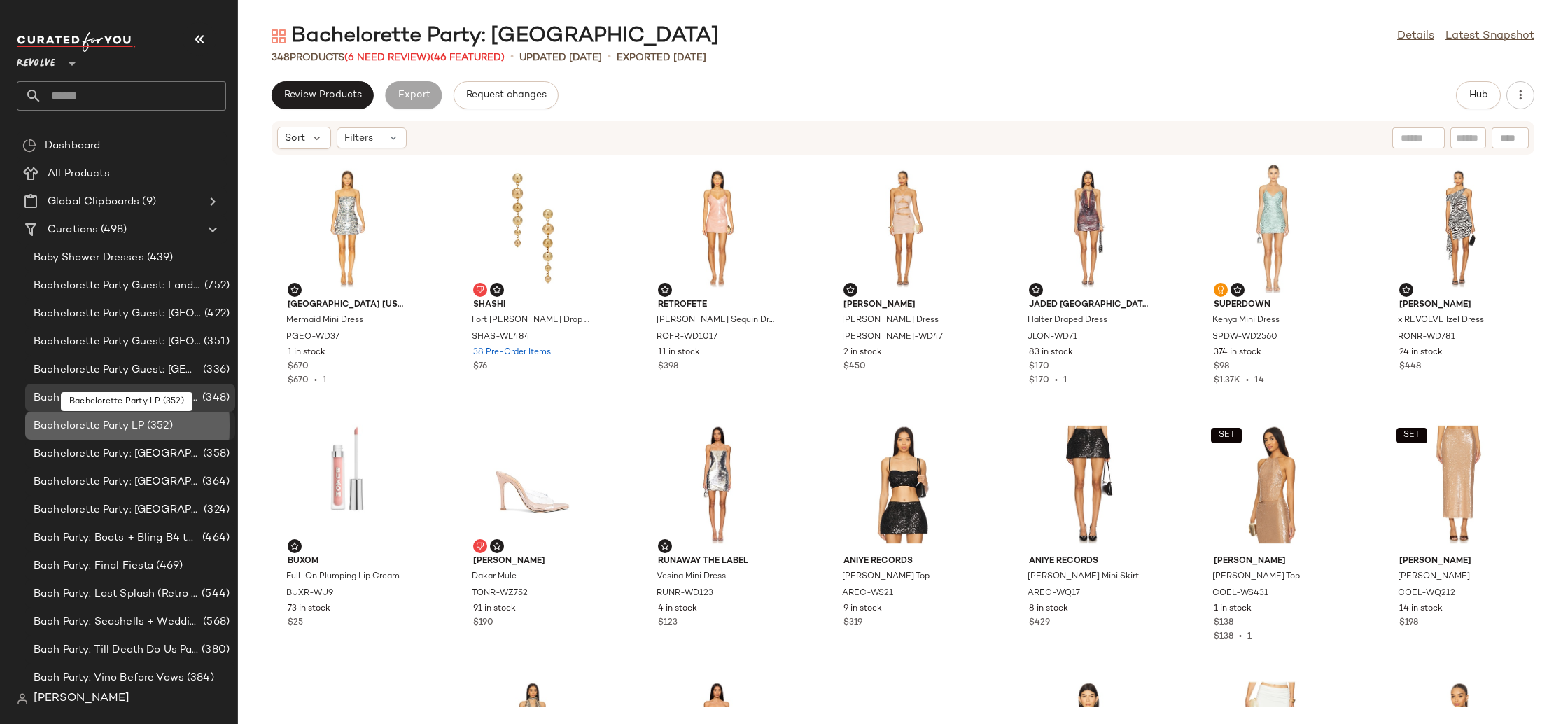
click at [162, 435] on div "Bachelorette Party LP (352)" at bounding box center [131, 425] width 210 height 28
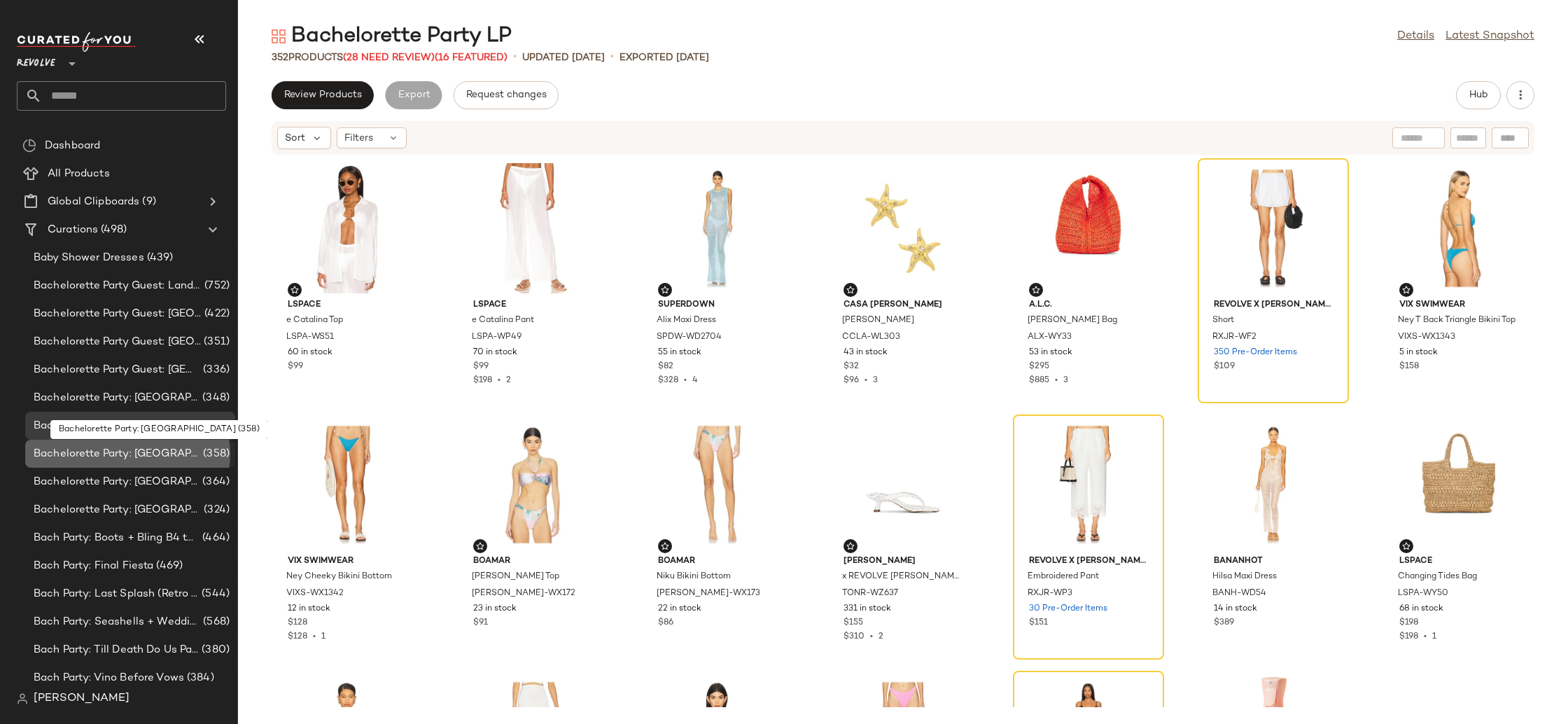
click at [201, 452] on span "(358)" at bounding box center [215, 454] width 29 height 16
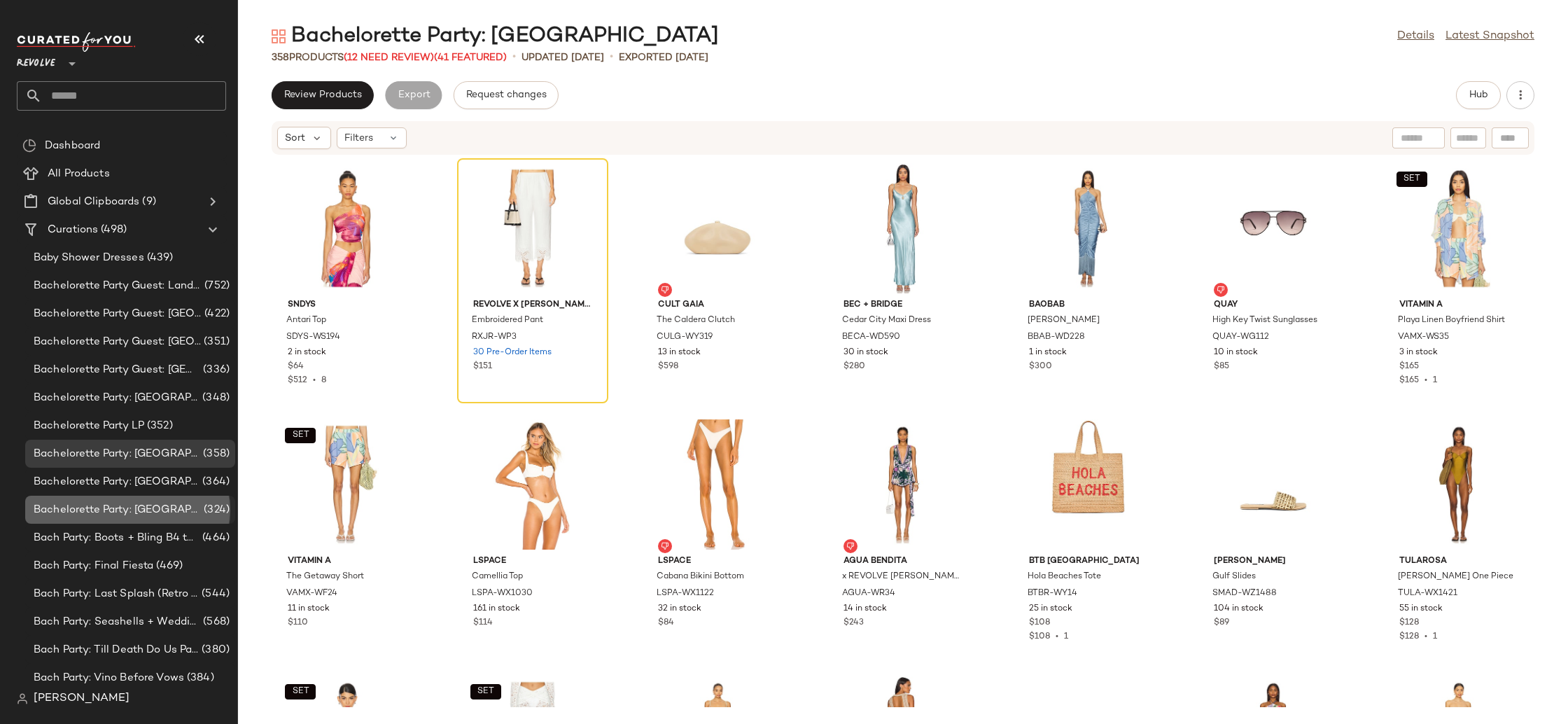
click at [142, 506] on span "Bachelorette Party: [GEOGRAPHIC_DATA]" at bounding box center [117, 509] width 167 height 16
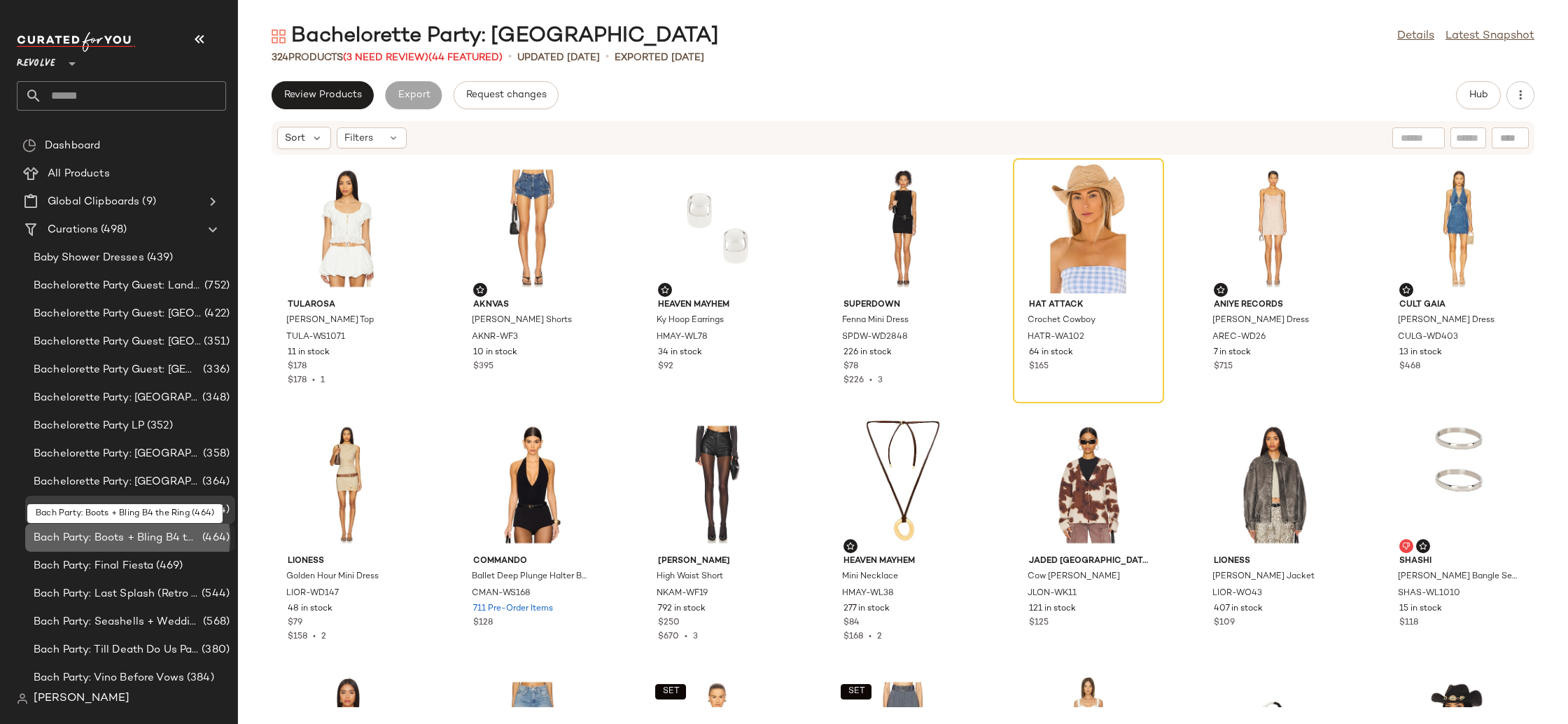
click at [164, 535] on span "Bach Party: Boots + Bling B4 the Ring" at bounding box center [116, 538] width 166 height 16
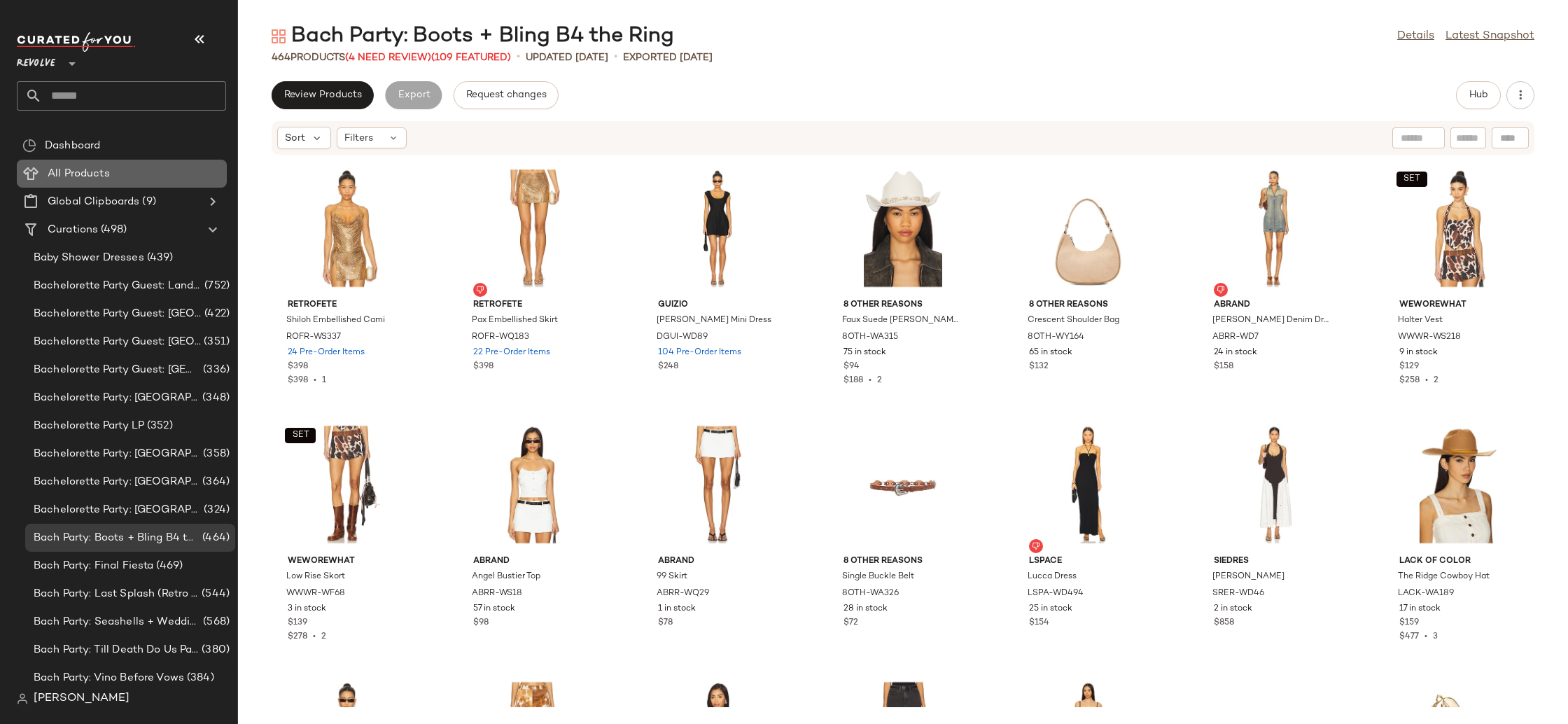
click at [93, 173] on span "All Products" at bounding box center [78, 173] width 62 height 16
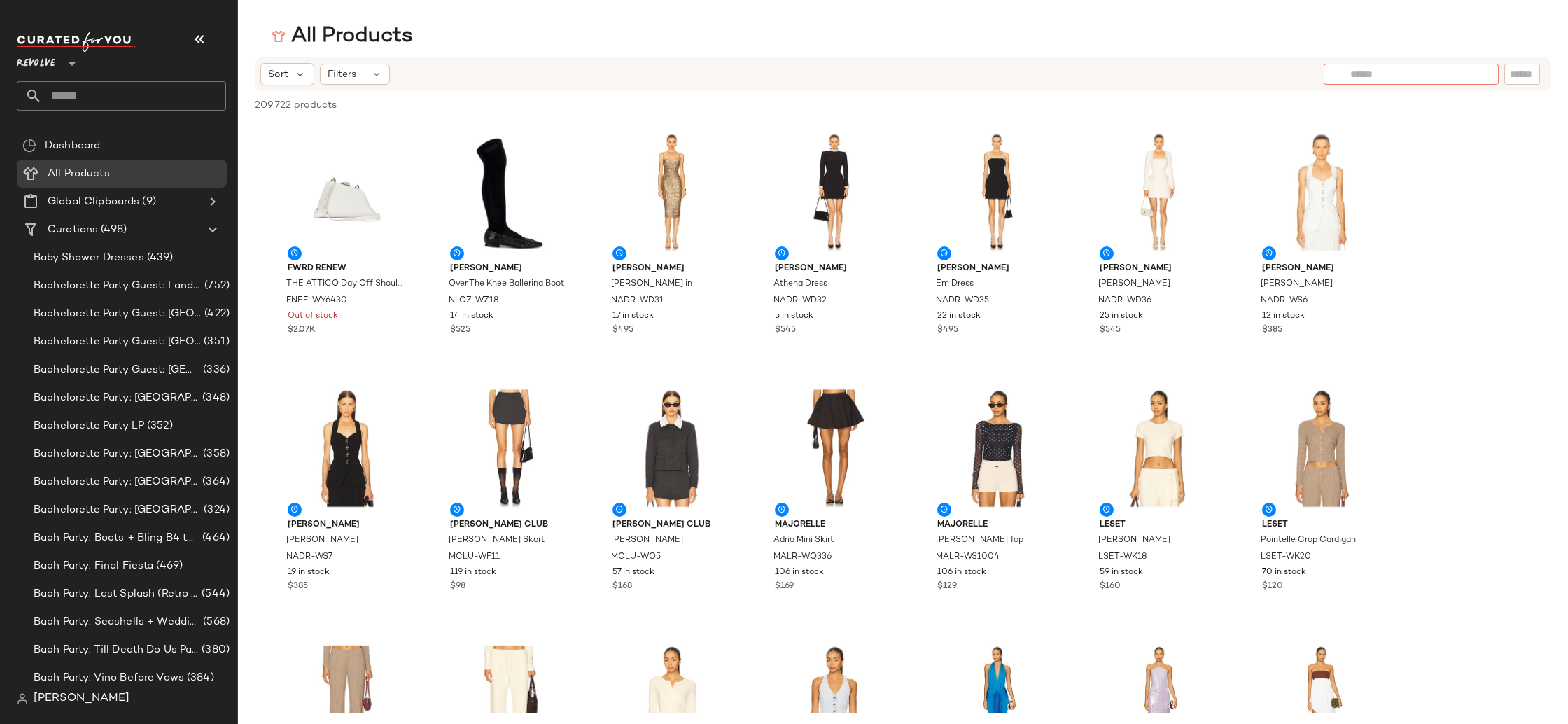
click at [1479, 74] on div at bounding box center [1410, 74] width 175 height 21
type input "**********"
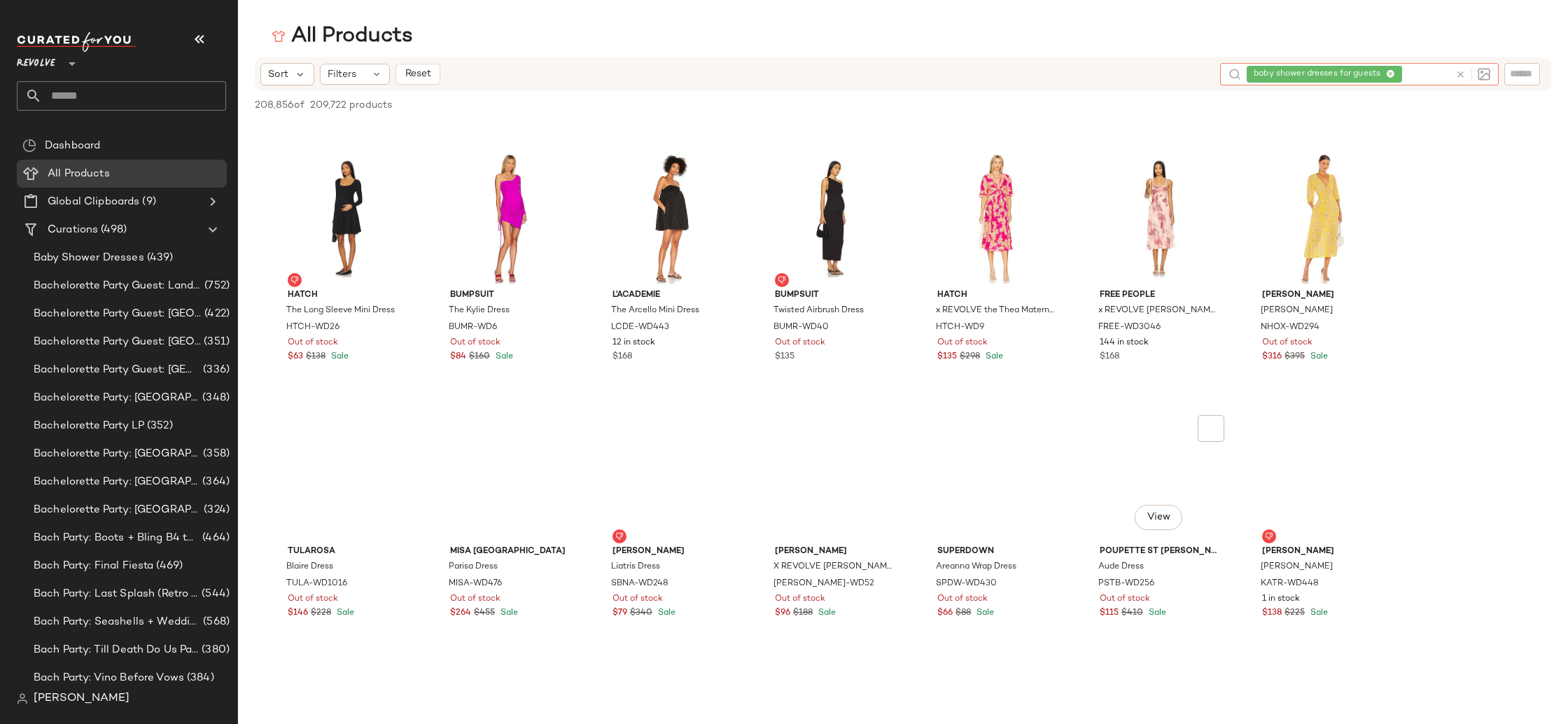
scroll to position [3495, 0]
